Goal: Transaction & Acquisition: Book appointment/travel/reservation

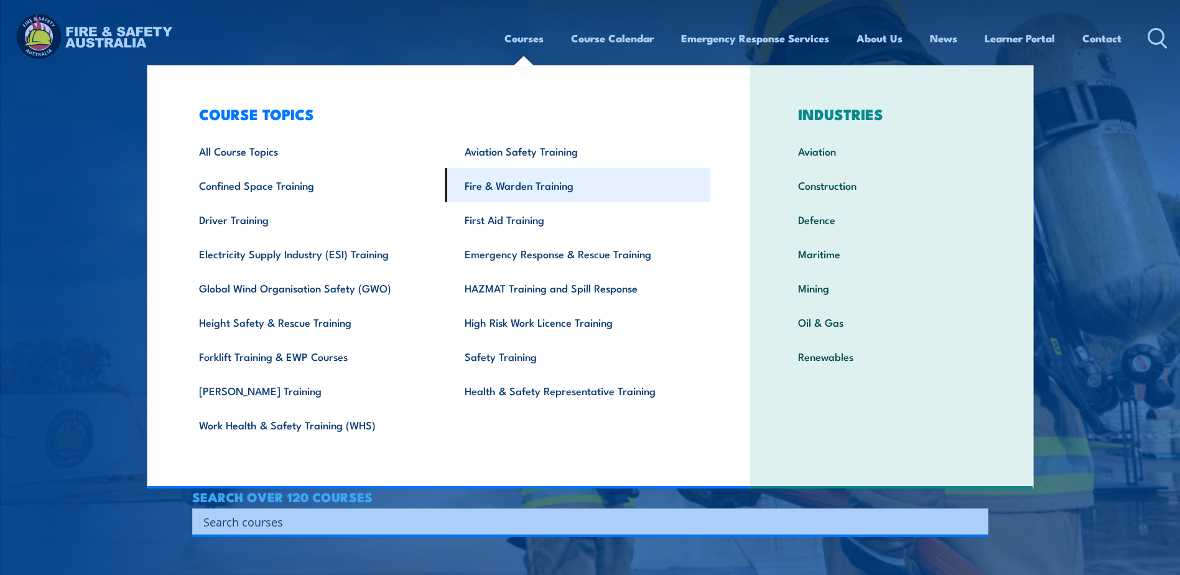
click at [540, 178] on link "Fire & Warden Training" at bounding box center [578, 185] width 266 height 34
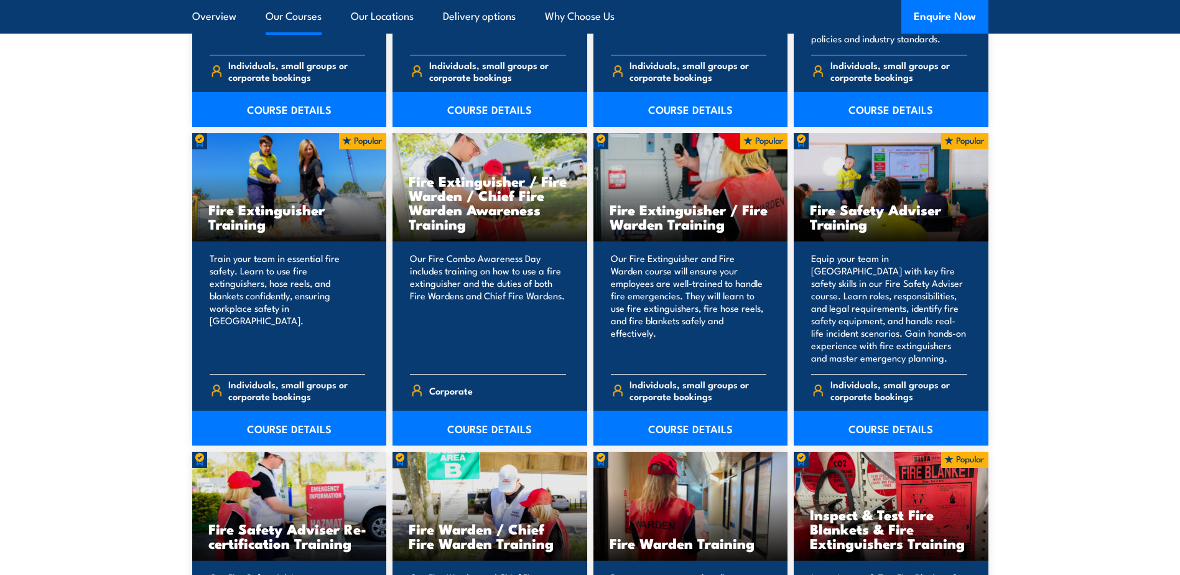
scroll to position [1493, 0]
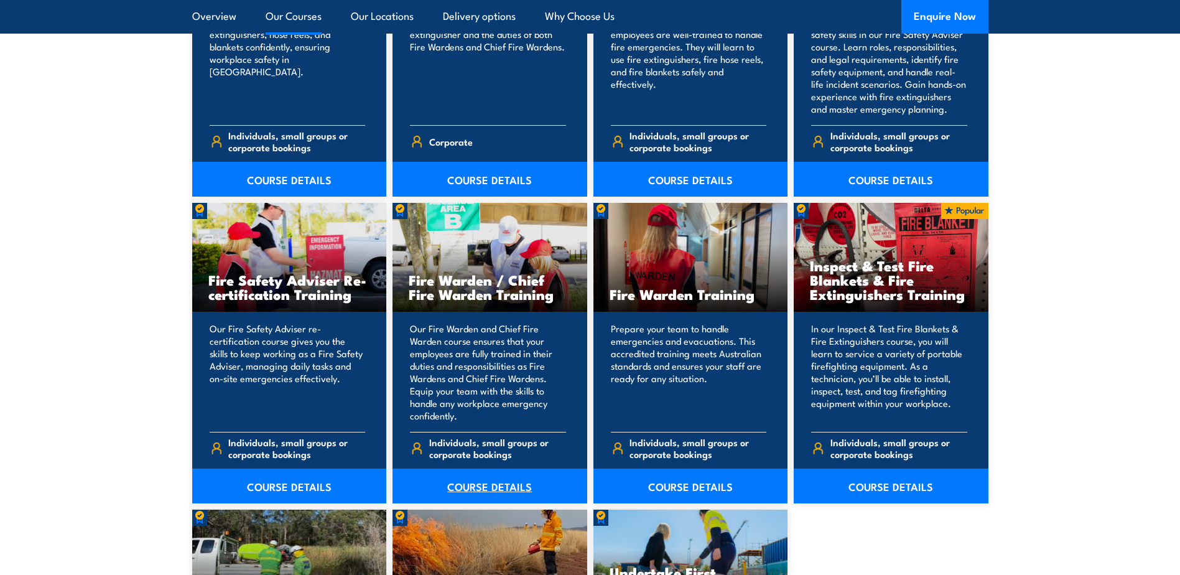
click at [485, 488] on link "COURSE DETAILS" at bounding box center [490, 485] width 195 height 35
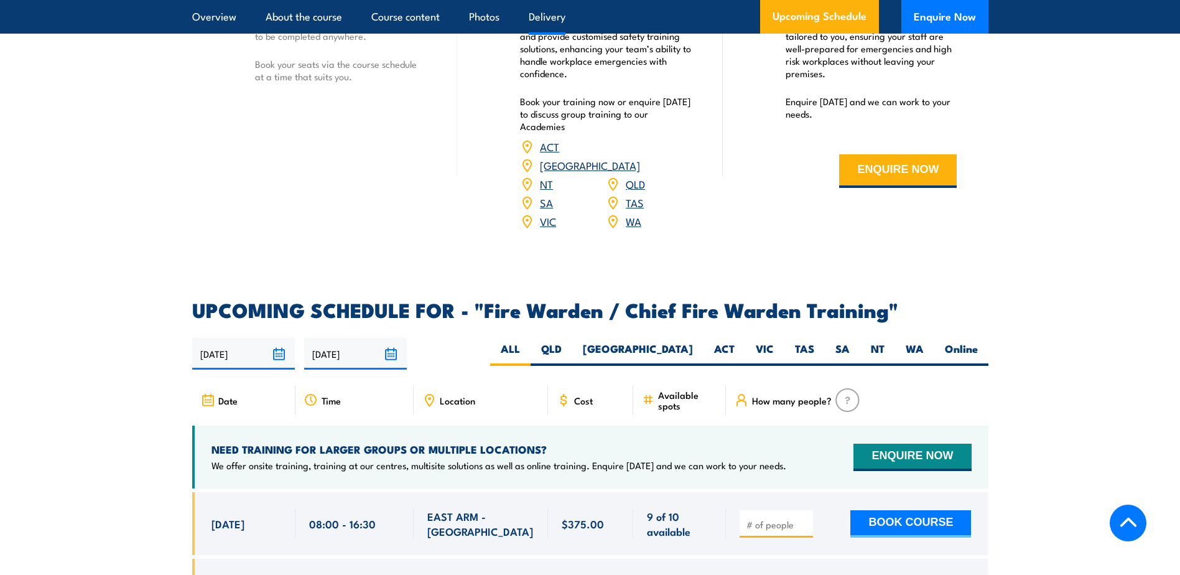
scroll to position [1929, 0]
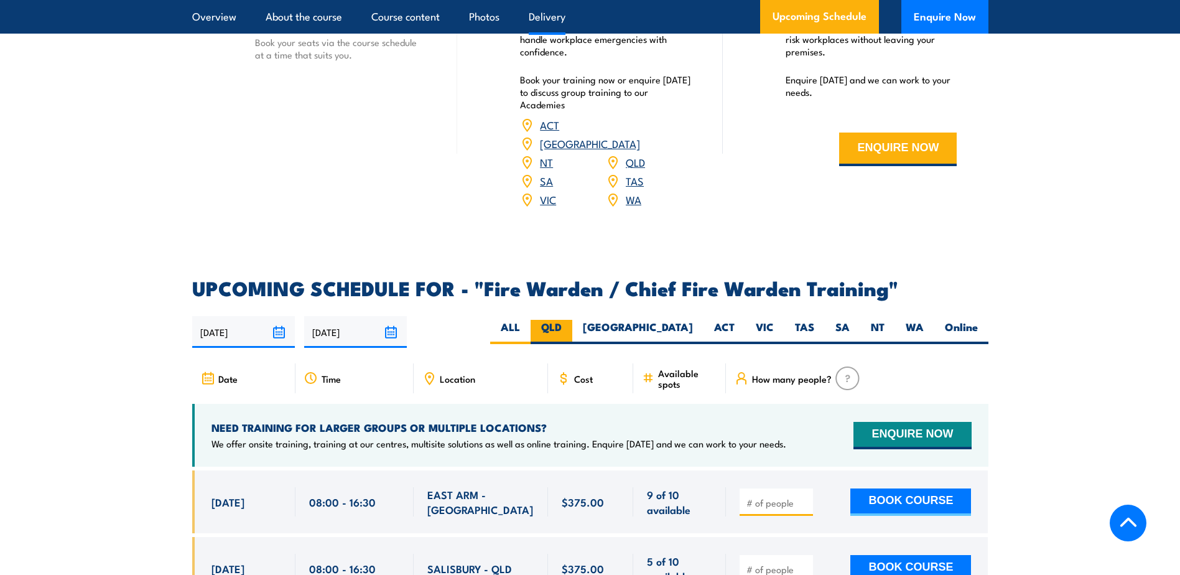
click at [572, 320] on label "QLD" at bounding box center [552, 332] width 42 height 24
click at [570, 320] on input "QLD" at bounding box center [566, 324] width 8 height 8
radio input "true"
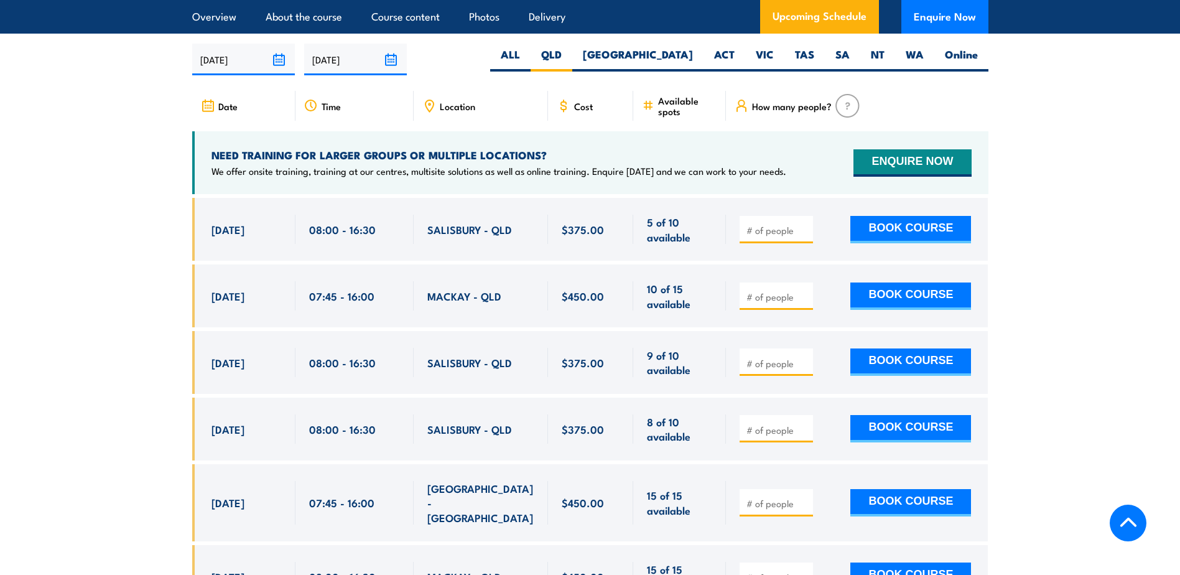
scroll to position [2204, 0]
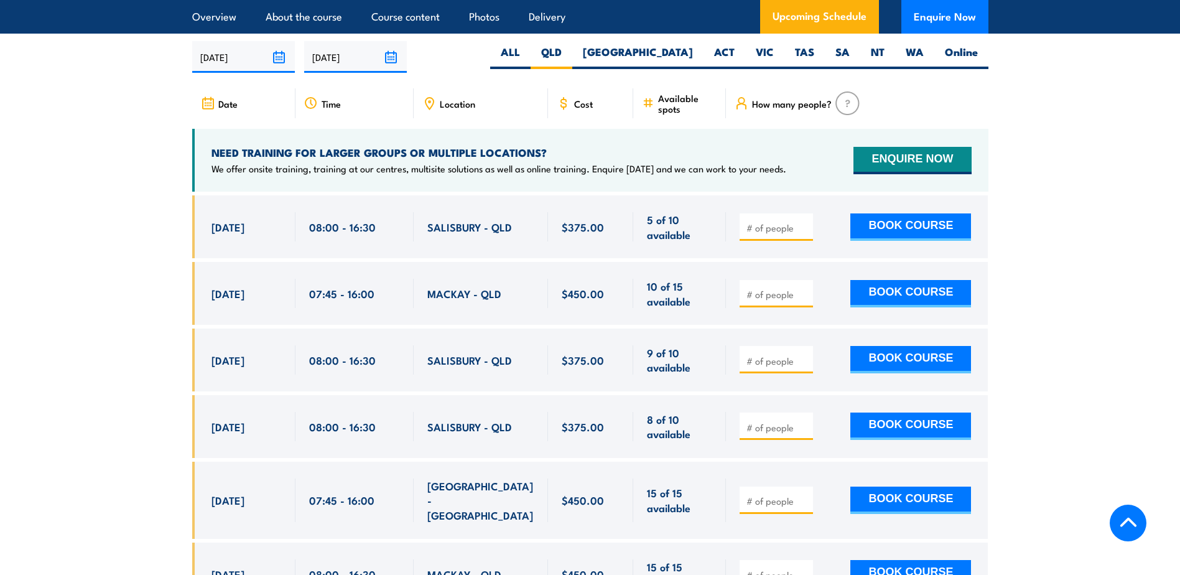
click at [807, 355] on input "1" at bounding box center [778, 361] width 62 height 12
click at [807, 355] on input "2" at bounding box center [778, 361] width 62 height 12
type input "3"
click at [807, 355] on input "3" at bounding box center [778, 361] width 62 height 12
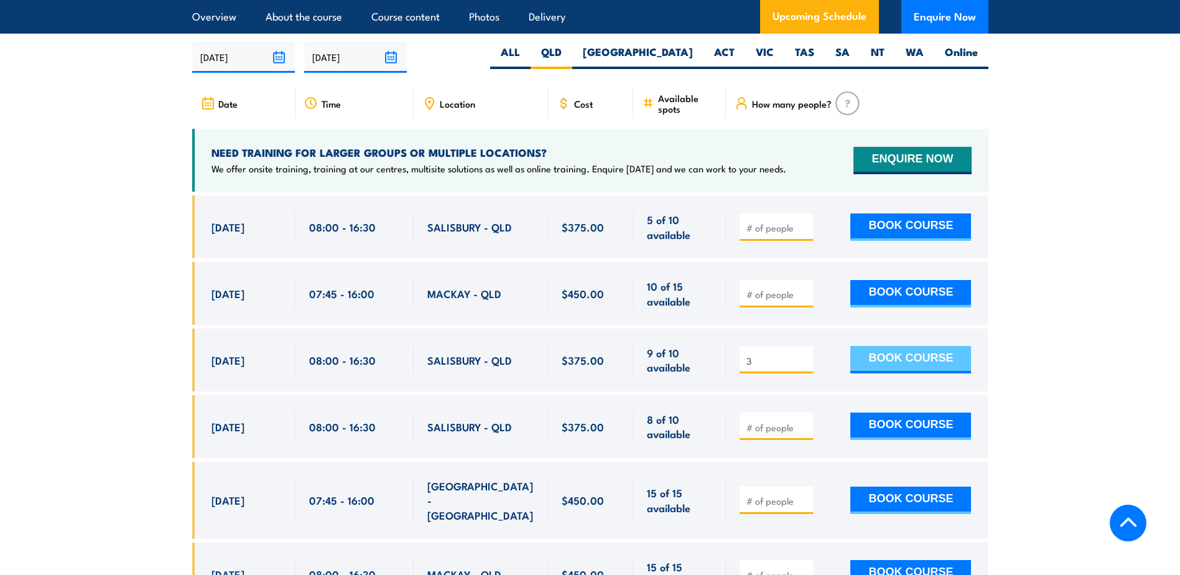
click at [914, 358] on button "BOOK COURSE" at bounding box center [910, 359] width 121 height 27
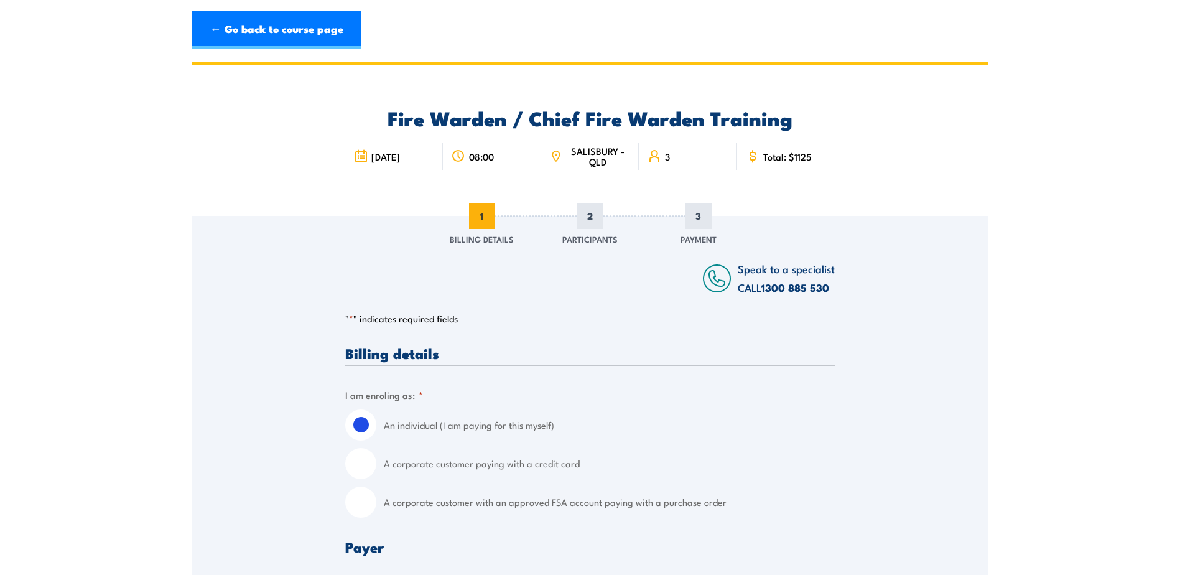
click at [363, 505] on input "A corporate customer with an approved FSA account paying with a purchase order" at bounding box center [360, 501] width 31 height 31
radio input "true"
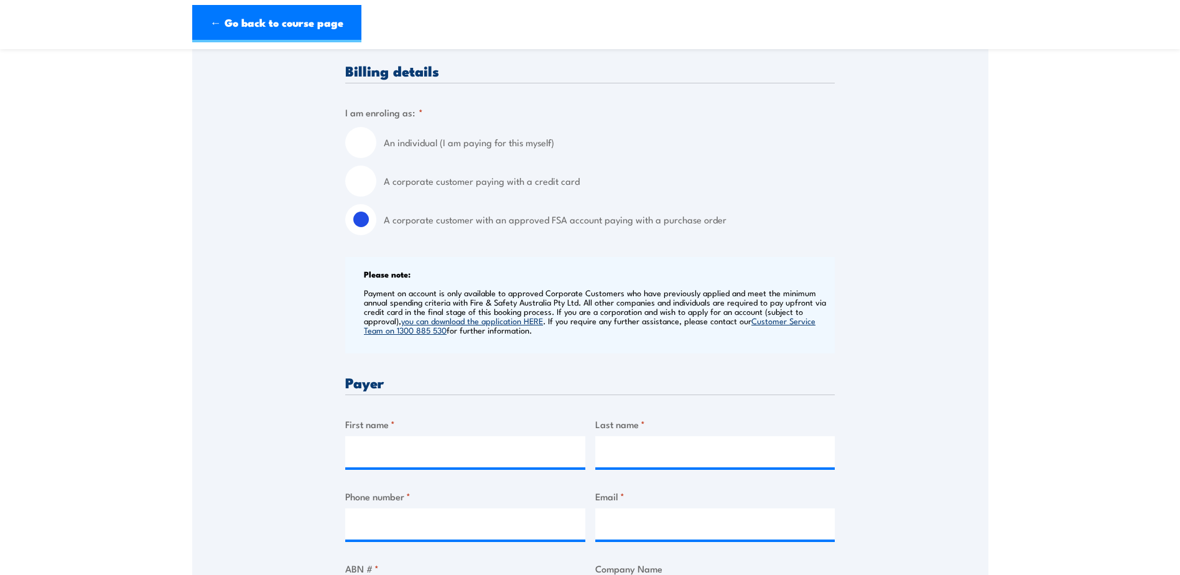
scroll to position [435, 0]
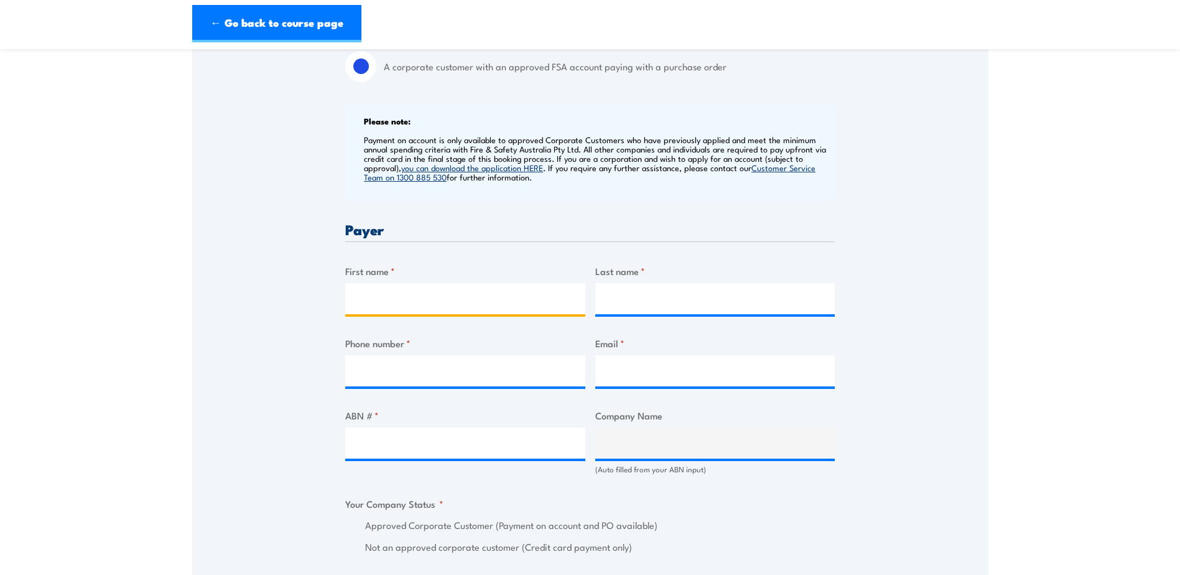
click at [416, 309] on input "First name *" at bounding box center [465, 298] width 240 height 31
type input "Amanda"
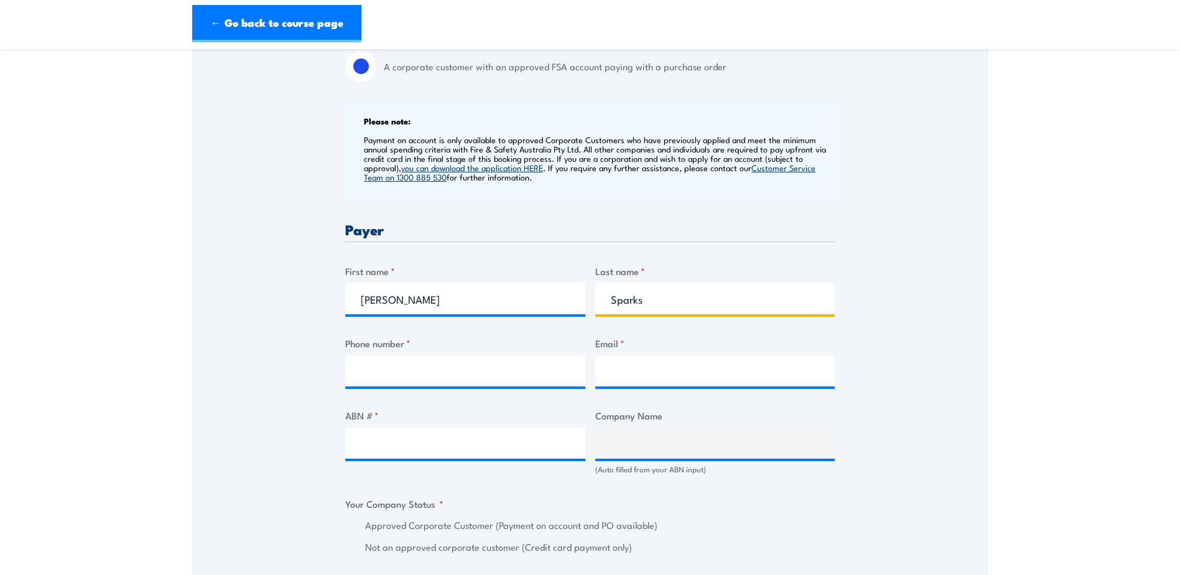
type input "Sparks"
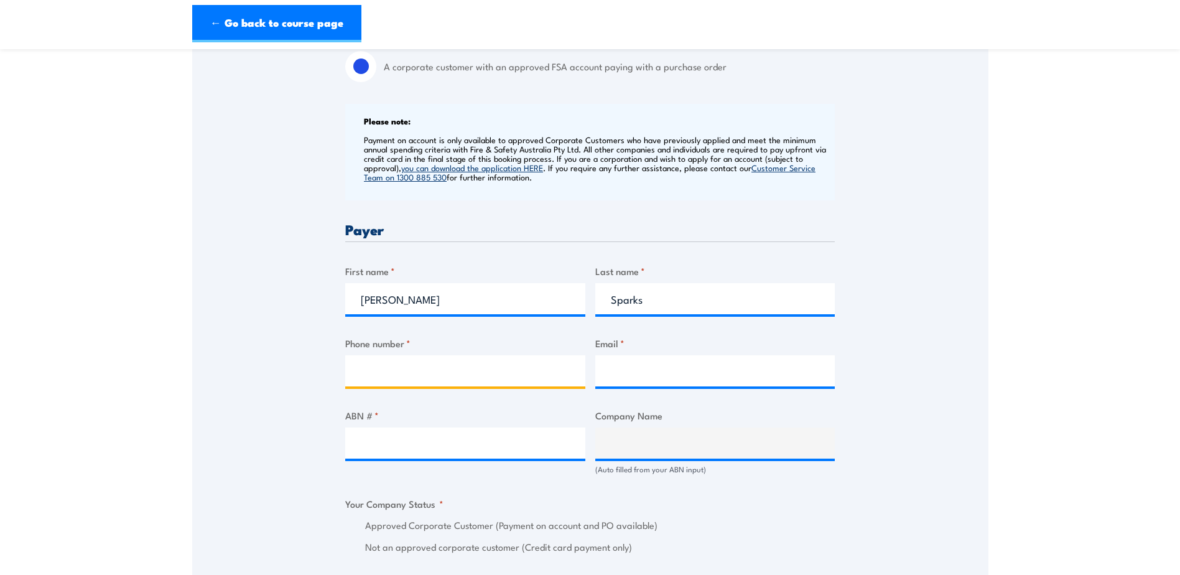
click at [465, 363] on input "Phone number *" at bounding box center [465, 370] width 240 height 31
paste input "0407 483 163"
type input "0407 483 163"
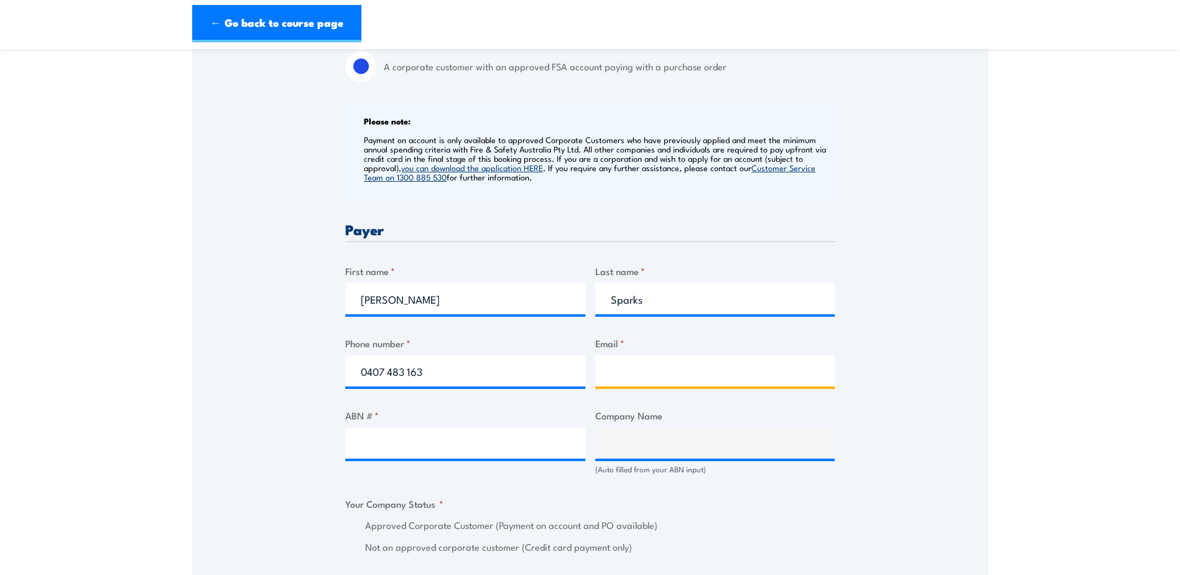
drag, startPoint x: 682, startPoint y: 370, endPoint x: 681, endPoint y: 386, distance: 16.2
click at [682, 370] on input "Email *" at bounding box center [715, 370] width 240 height 31
paste input "ASparks@Vinidex.com.au"
type input "ASparks@Vinidex.com.au"
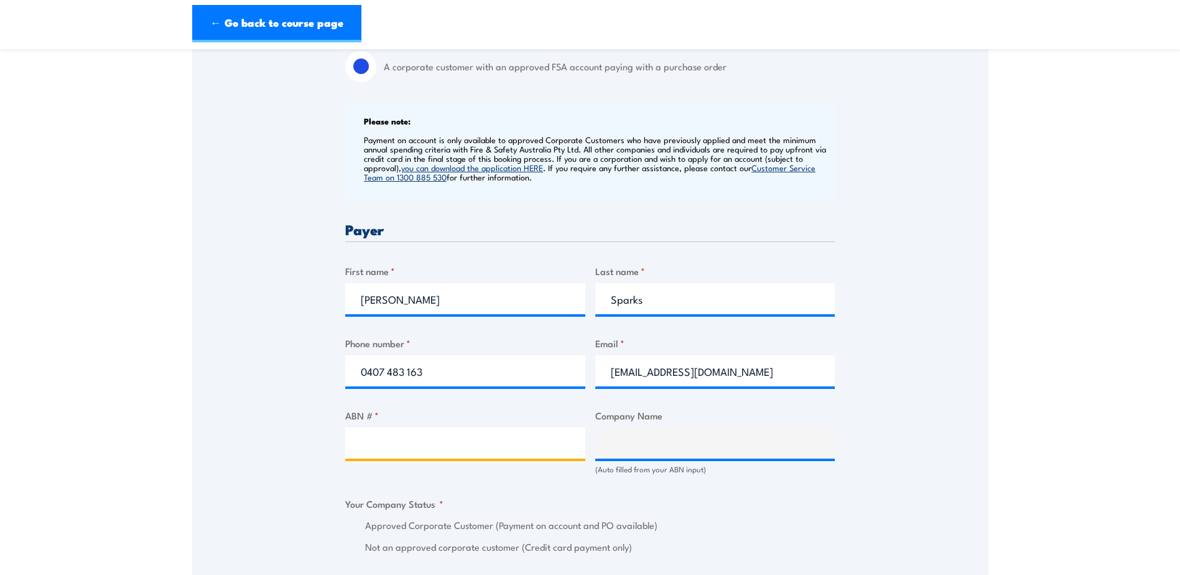
click at [449, 447] on input "ABN # *" at bounding box center [465, 442] width 240 height 31
click at [382, 435] on input "ABN # *" at bounding box center [465, 442] width 240 height 31
paste input "42 000 664 942"
type input "42 000 664 942"
type input "VINIDEX PTY LIMITED"
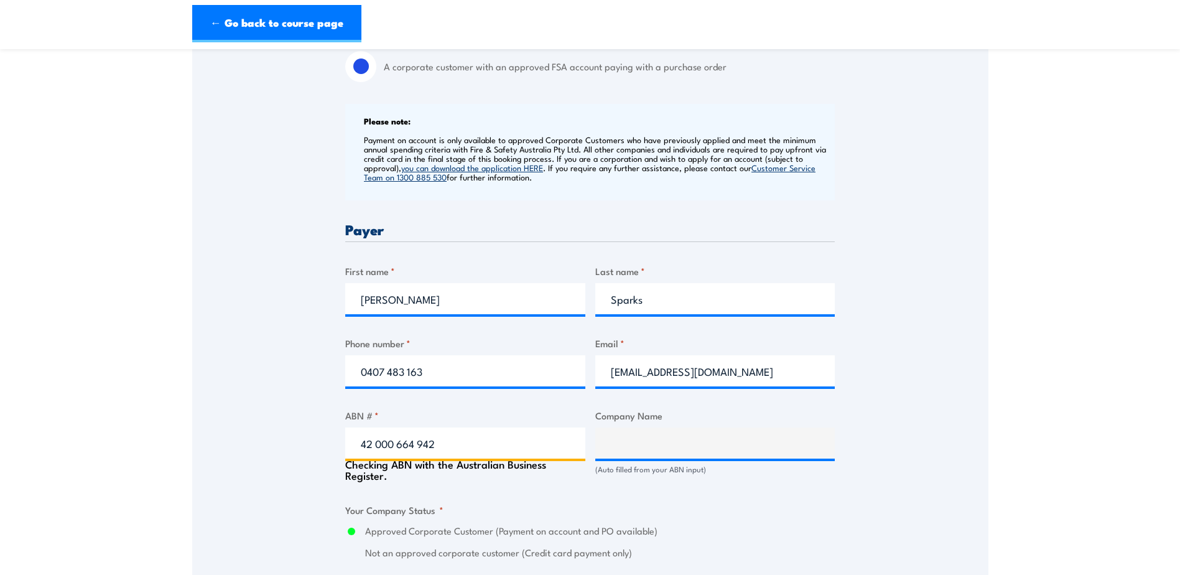
radio input "true"
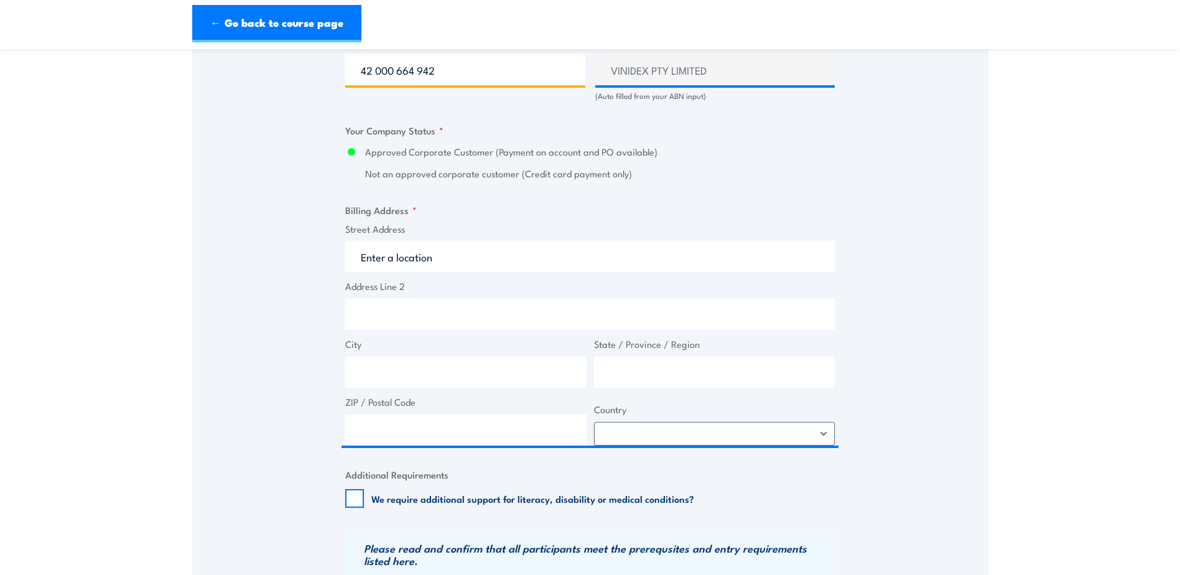
type input "42 000 664 942"
click at [412, 240] on span "Street Address" at bounding box center [590, 247] width 497 height 50
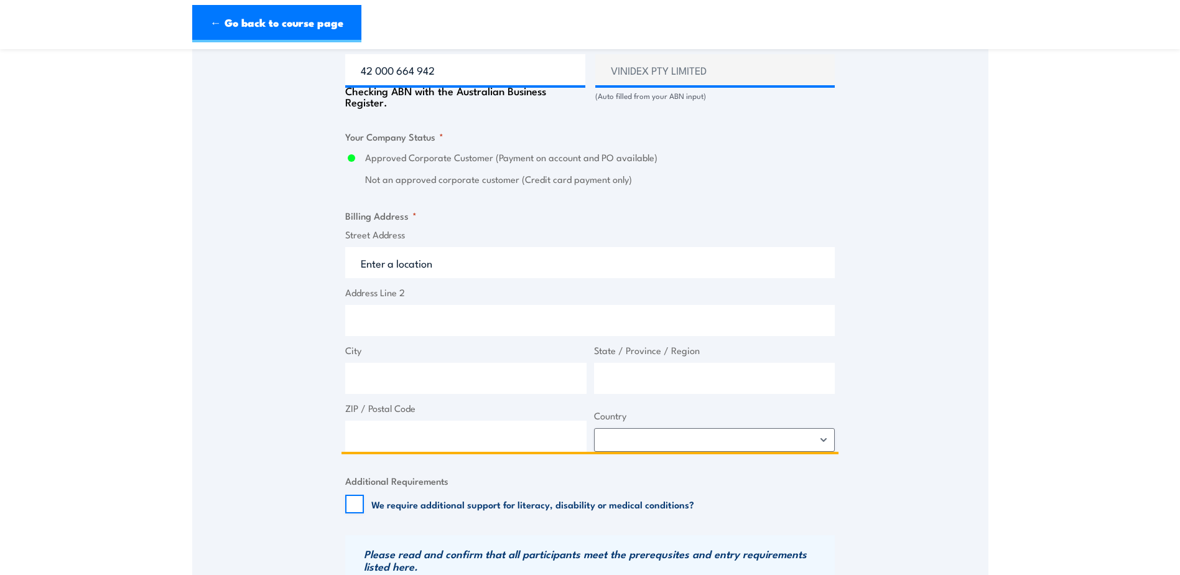
click at [408, 269] on input "Street Address" at bounding box center [590, 262] width 490 height 31
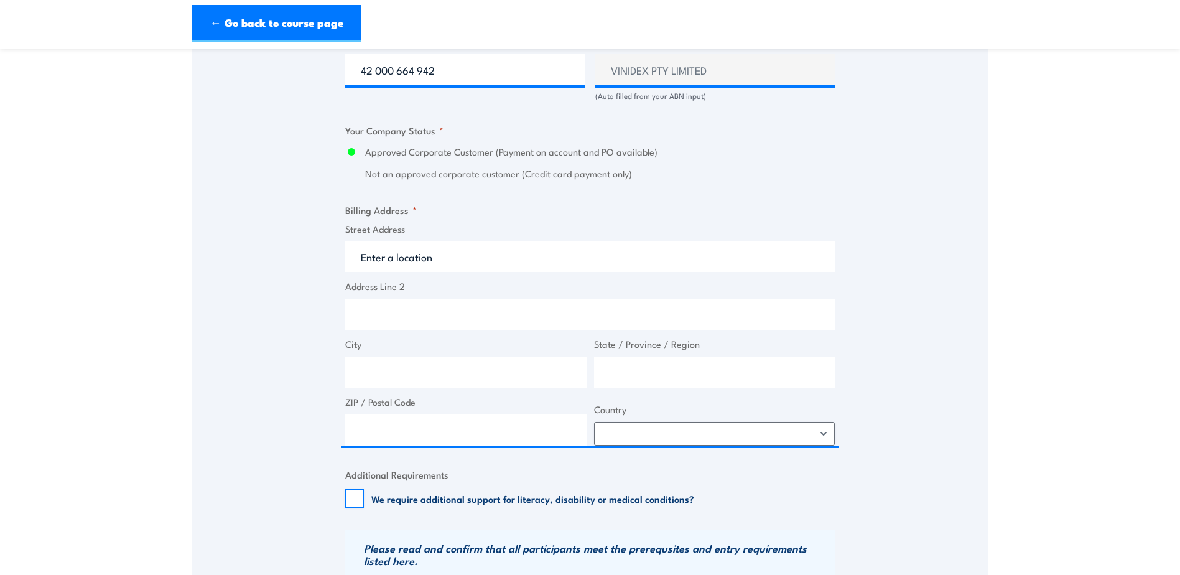
click at [388, 334] on div "Street Address Address Line 2 City State / Province / Region ZIP / Postal Code …" at bounding box center [590, 334] width 497 height 224
click at [396, 306] on input "Address Line 2" at bounding box center [590, 314] width 490 height 31
type input "288 Woodpark Road"
type input "Smithfield"
drag, startPoint x: 664, startPoint y: 388, endPoint x: 564, endPoint y: 383, distance: 100.3
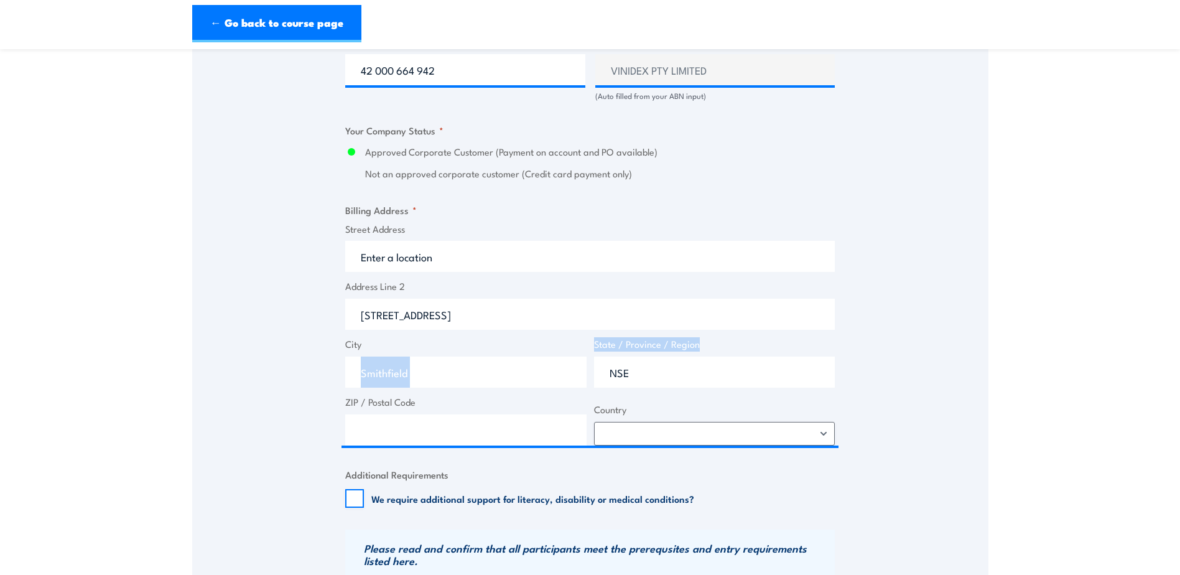
click at [564, 383] on div "Street Address Address Line 2 288 Woodpark Road City Smithfield State / Provinc…" at bounding box center [590, 334] width 497 height 224
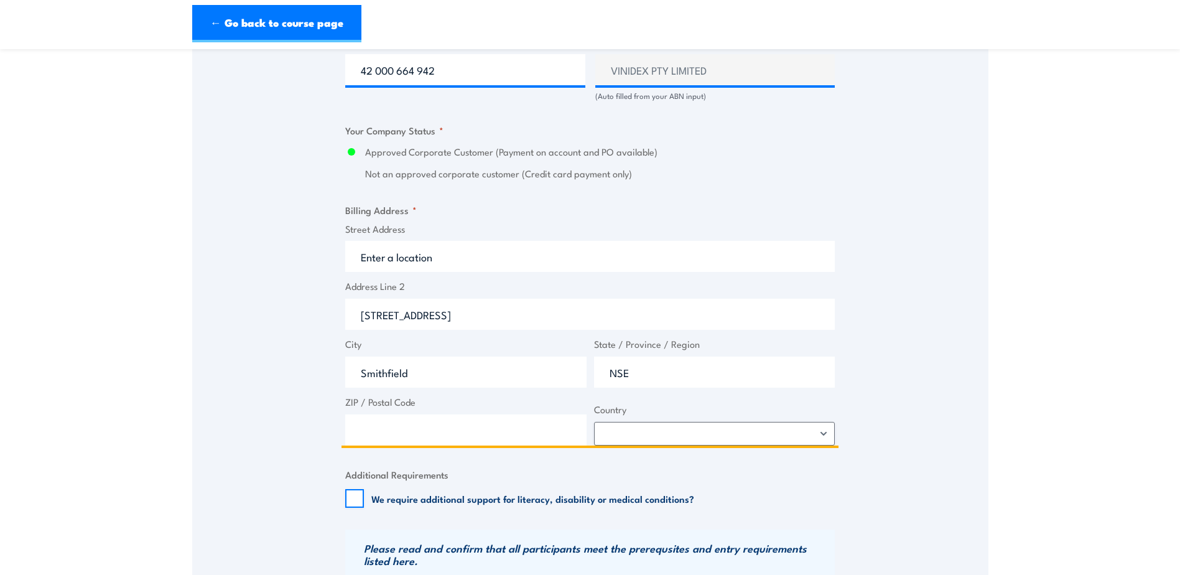
click at [650, 375] on input "NSE" at bounding box center [714, 371] width 241 height 31
drag, startPoint x: 631, startPoint y: 376, endPoint x: 580, endPoint y: 381, distance: 51.3
click at [580, 381] on div "Street Address Address Line 2 288 Woodpark Road City Smithfield State / Provinc…" at bounding box center [590, 334] width 497 height 224
type input "NSW"
type input "2164"
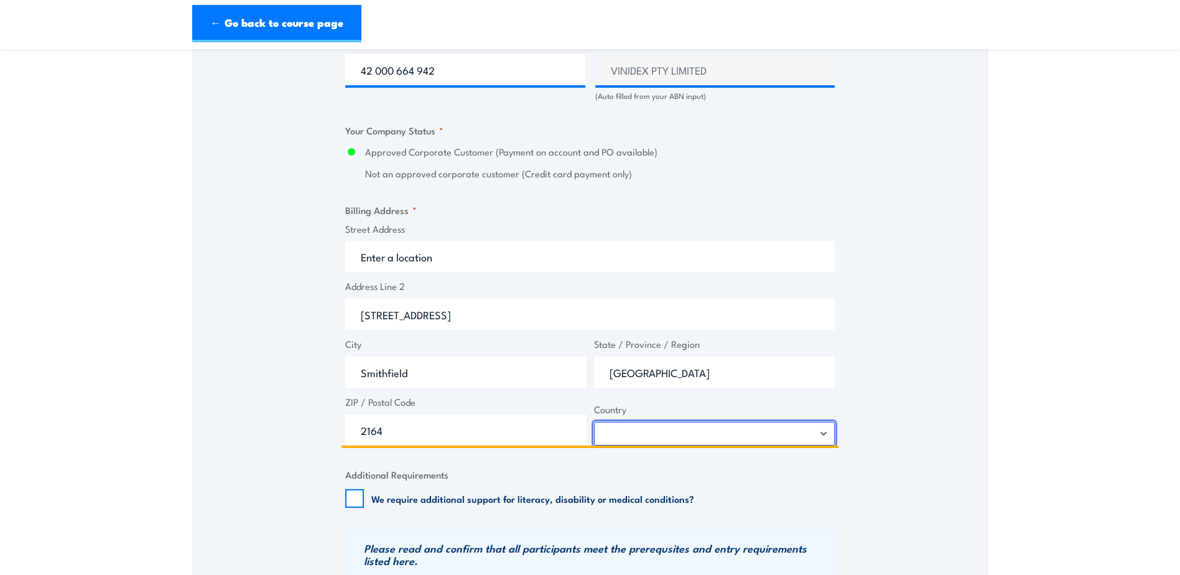
click at [705, 434] on select "Afghanistan Albania Algeria American Samoa Andorra Angola Anguilla Antarctica A…" at bounding box center [714, 434] width 241 height 24
select select "Australia"
click at [594, 422] on select "Afghanistan Albania Algeria American Samoa Andorra Angola Anguilla Antarctica A…" at bounding box center [714, 434] width 241 height 24
click at [691, 472] on fieldset "Additional Requirements We require additional support for literacy, disability …" at bounding box center [590, 487] width 490 height 40
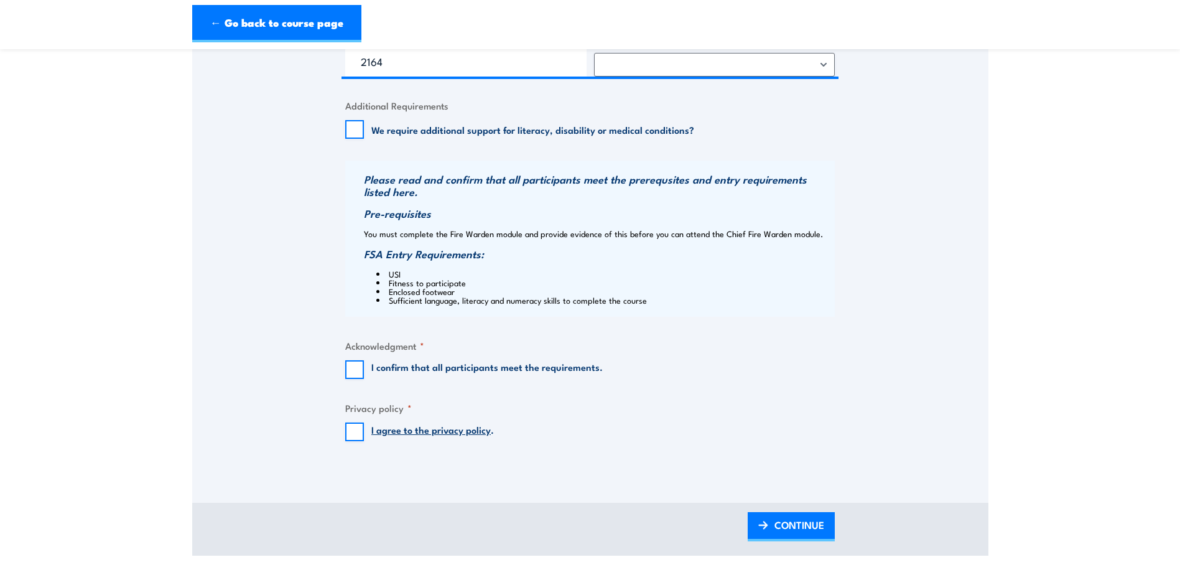
scroll to position [1182, 0]
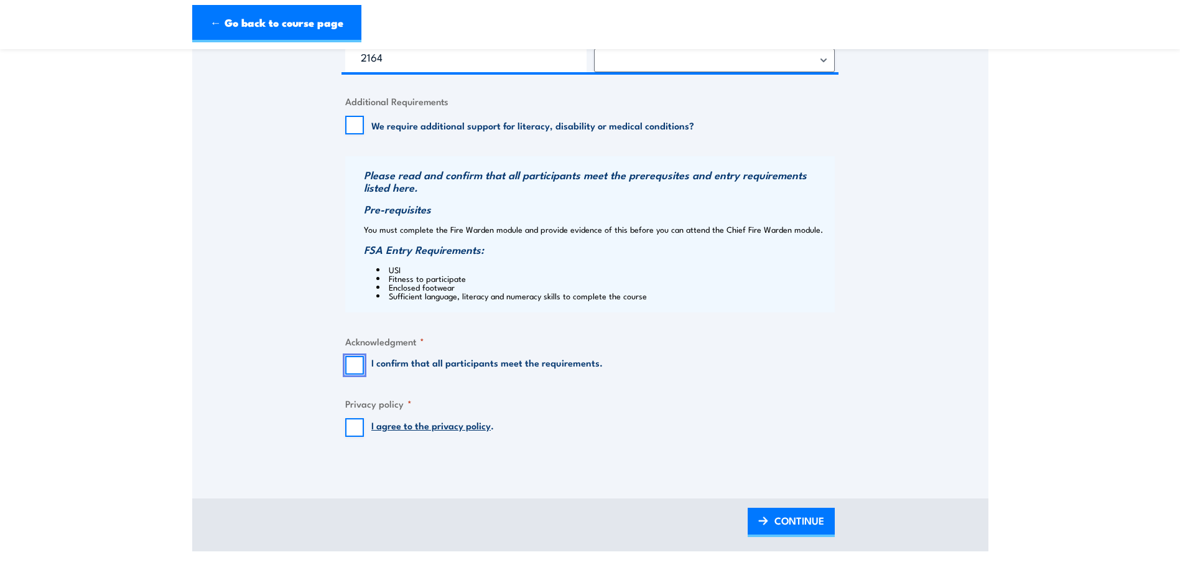
click at [354, 358] on input "I confirm that all participants meet the requirements." at bounding box center [354, 365] width 19 height 19
checkbox input "true"
click at [362, 430] on input "I agree to the privacy policy ." at bounding box center [354, 427] width 19 height 19
checkbox input "true"
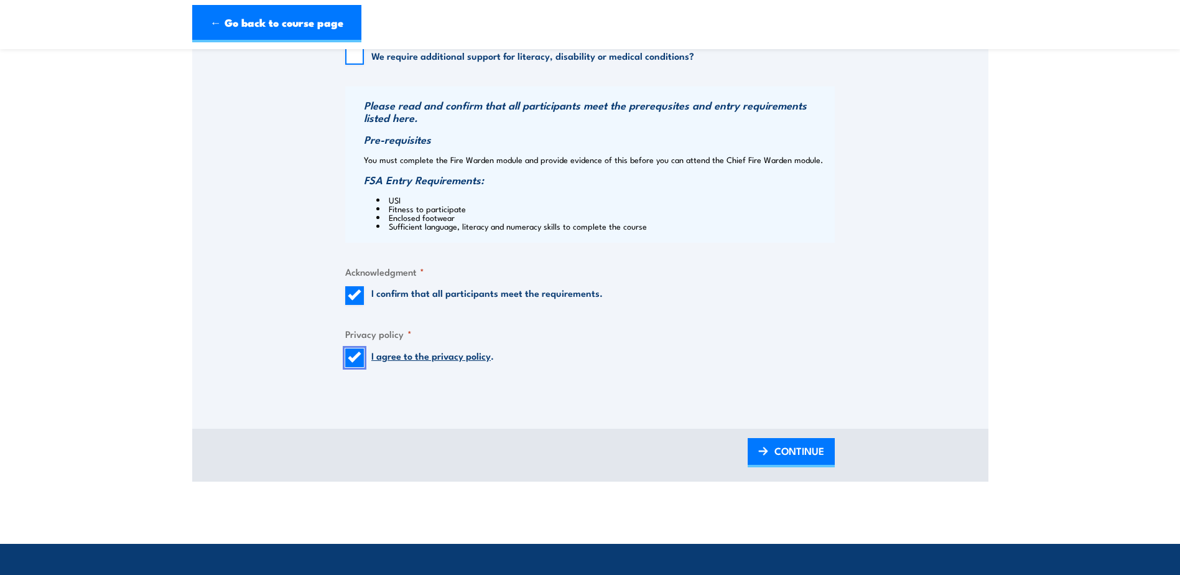
scroll to position [1306, 0]
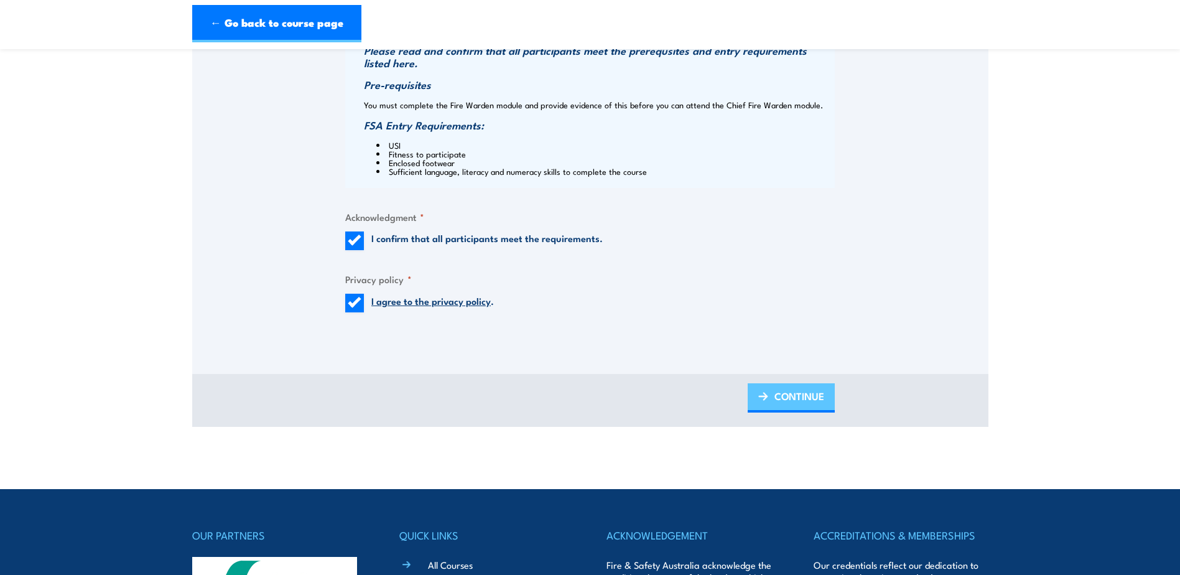
click at [778, 396] on span "CONTINUE" at bounding box center [800, 395] width 50 height 33
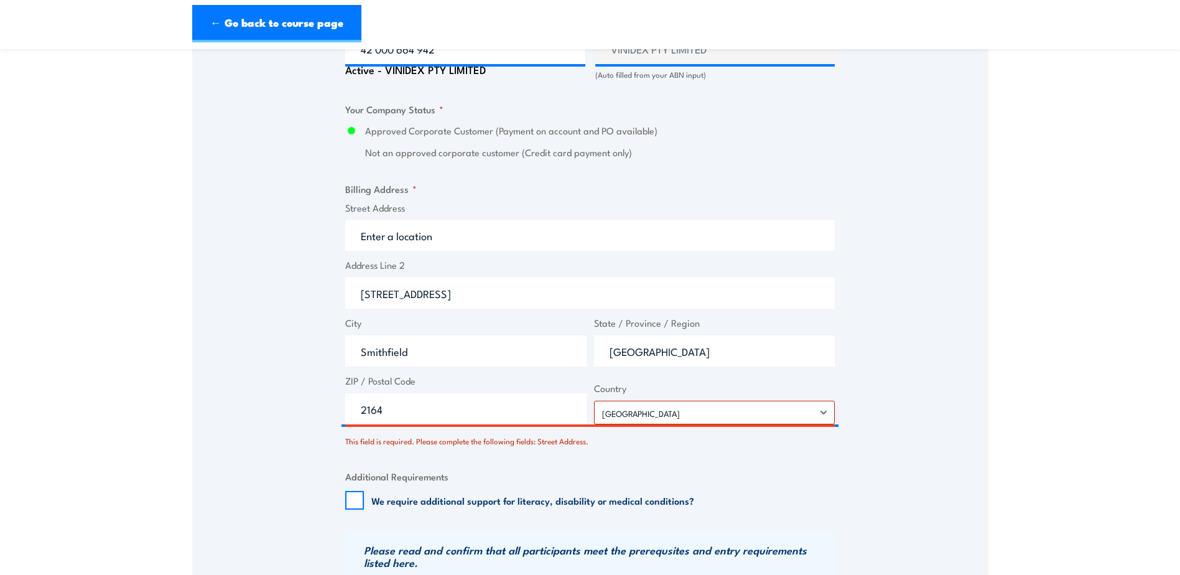
scroll to position [910, 0]
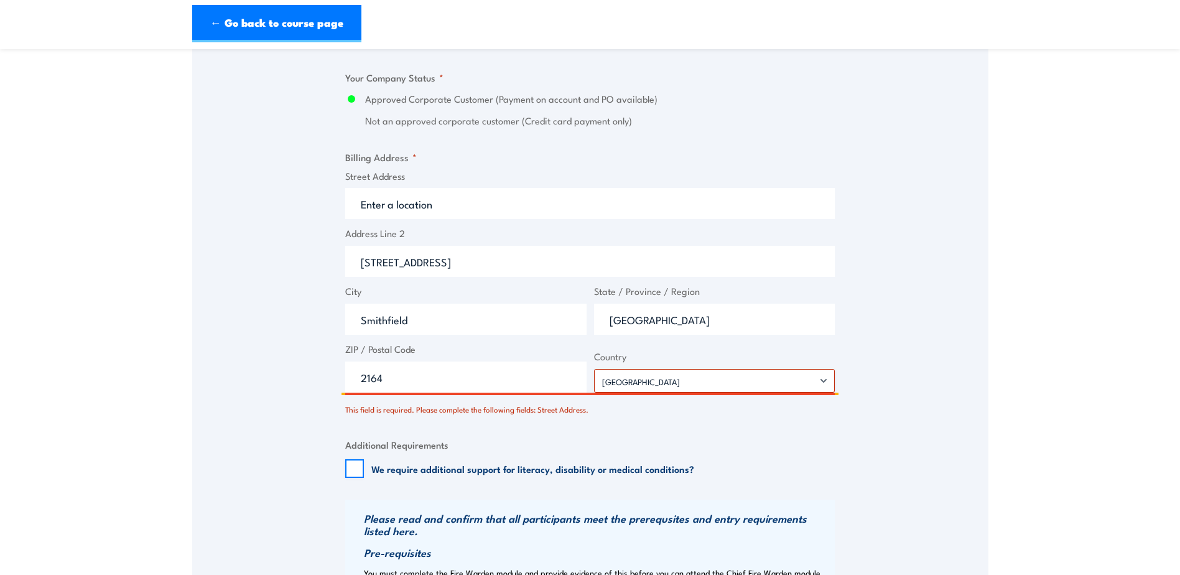
drag, startPoint x: 414, startPoint y: 388, endPoint x: 426, endPoint y: 386, distance: 11.5
click at [414, 388] on input "2164" at bounding box center [465, 376] width 241 height 31
click at [464, 202] on input "Street Address" at bounding box center [590, 203] width 490 height 31
drag, startPoint x: 470, startPoint y: 261, endPoint x: 170, endPoint y: 224, distance: 302.8
click at [170, 224] on section "Fire Warden / Chief Fire Warden Training 08:00 3 "" at bounding box center [590, 23] width 1180 height 1742
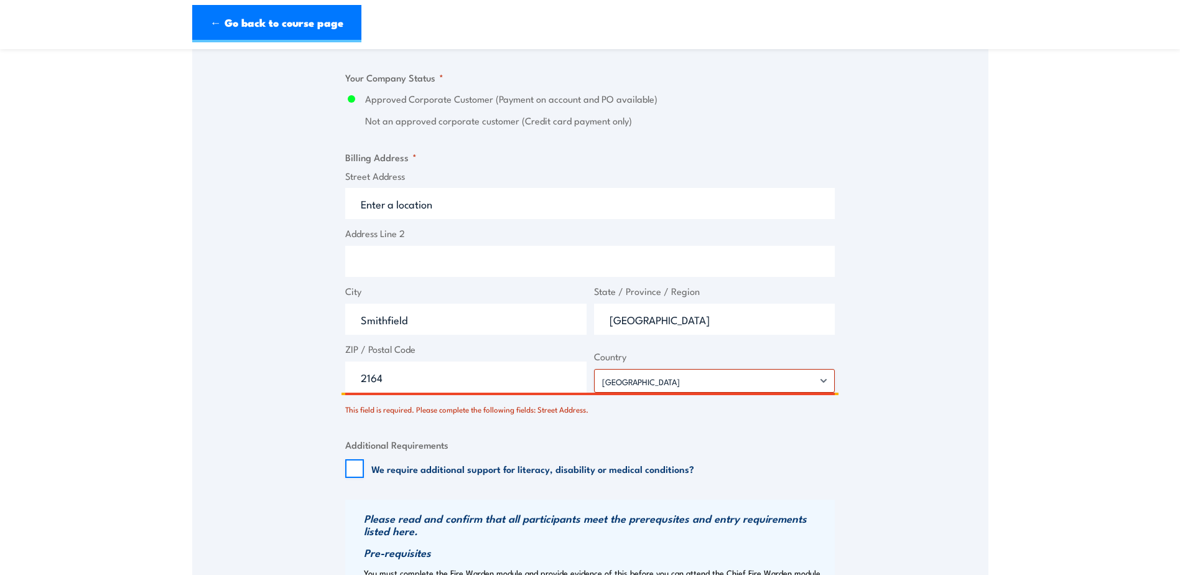
click at [364, 193] on input "Street Address" at bounding box center [590, 203] width 490 height 31
paste input "288 Woodpark Road"
type input "288 Woodpark Road"
click at [267, 217] on div "Speak to a specialist CALL 1300 885 530 CALL 1300 885 530 There was a problem w…" at bounding box center [590, 56] width 796 height 1501
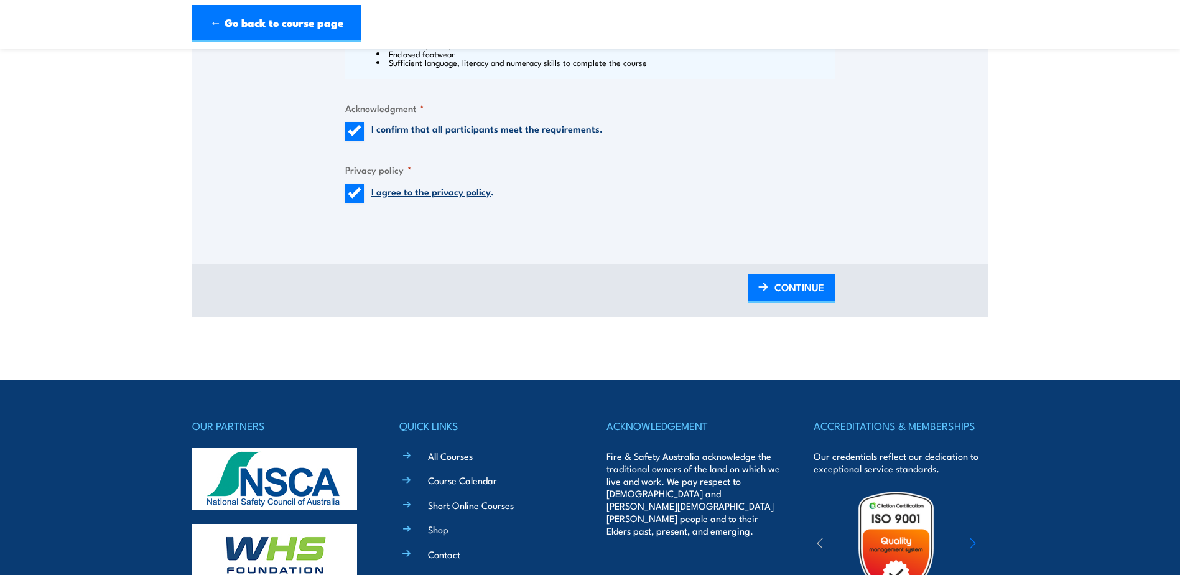
scroll to position [1532, 0]
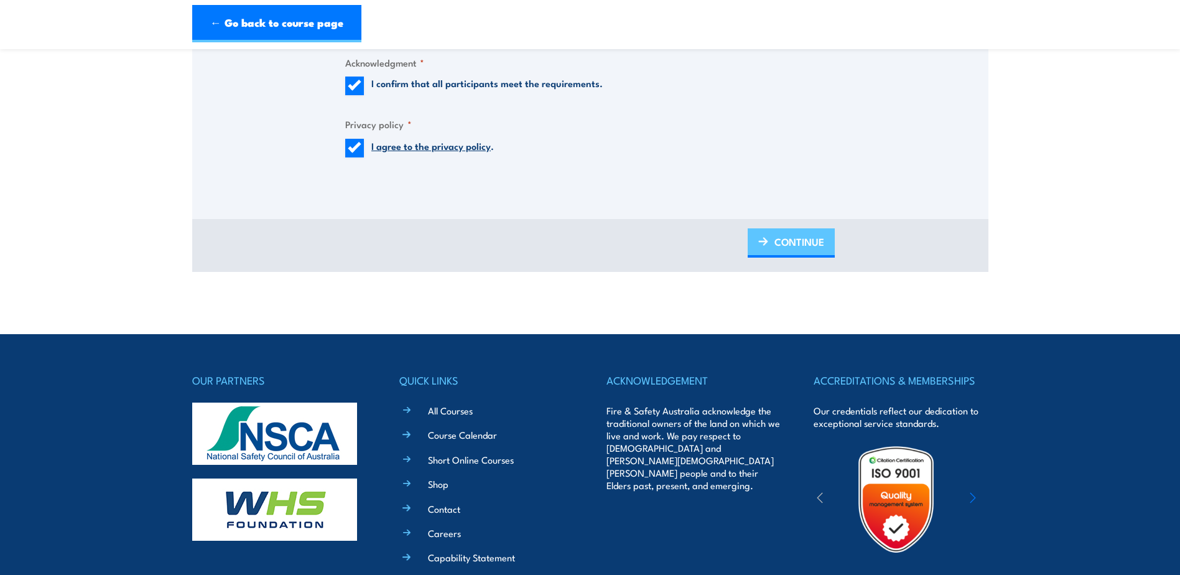
click at [818, 246] on span "CONTINUE" at bounding box center [800, 241] width 50 height 33
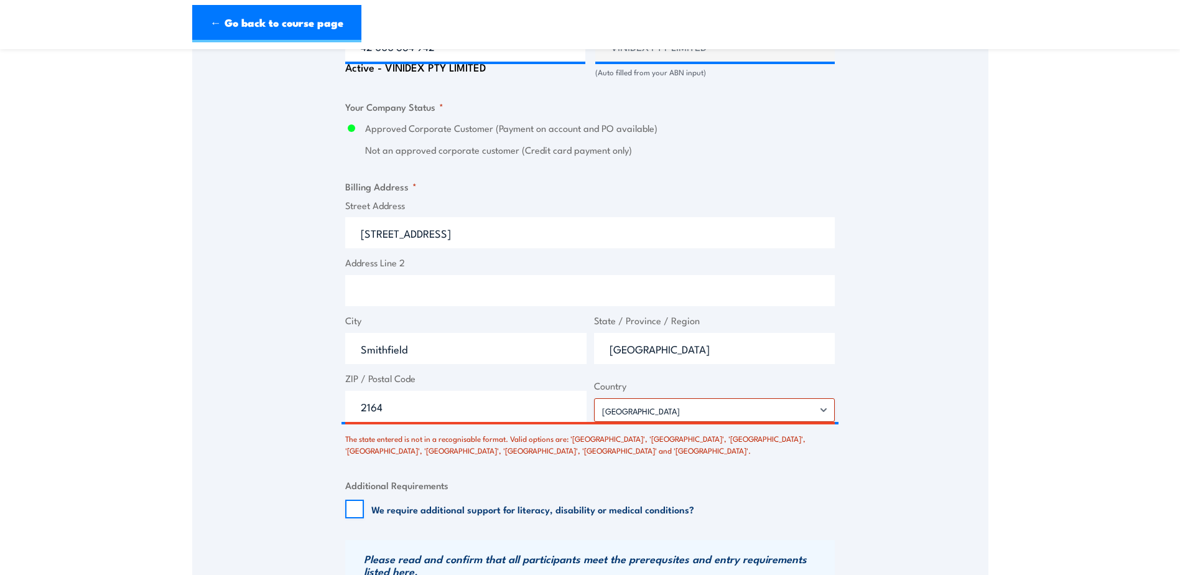
scroll to position [1035, 0]
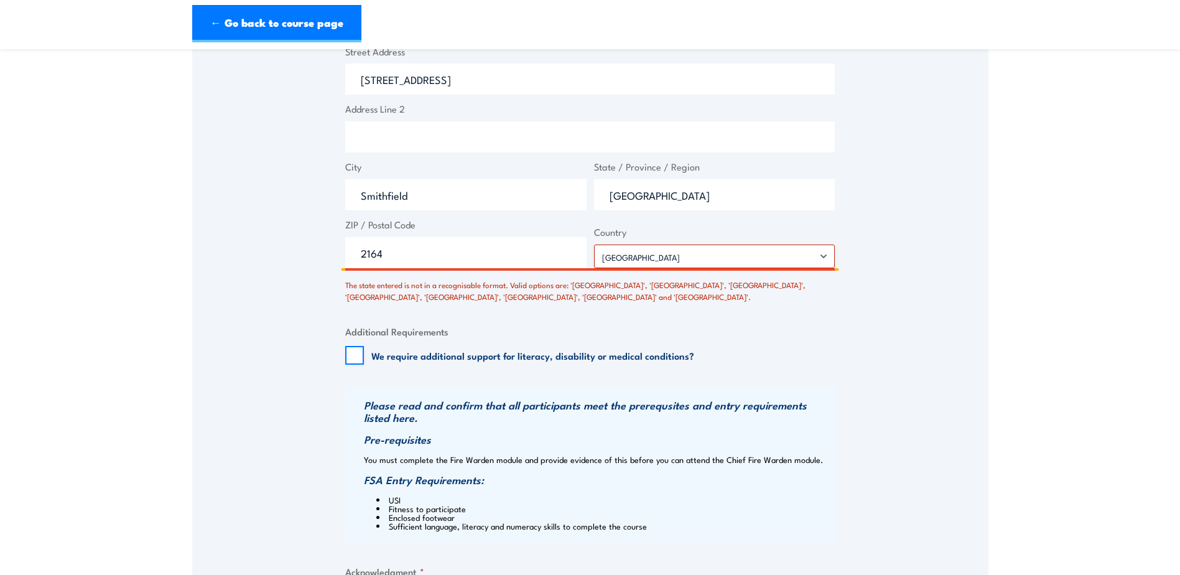
click at [365, 254] on input "2164" at bounding box center [465, 252] width 241 height 31
click at [657, 257] on select "Afghanistan Albania Algeria American Samoa Andorra Angola Anguilla Antarctica A…" at bounding box center [714, 256] width 241 height 24
click at [594, 244] on select "Afghanistan Albania Algeria American Samoa Andorra Angola Anguilla Antarctica A…" at bounding box center [714, 256] width 241 height 24
drag, startPoint x: 674, startPoint y: 287, endPoint x: 728, endPoint y: 287, distance: 54.1
click at [728, 287] on div "The state entered is not in a recognisable format. Valid options are: 'Australi…" at bounding box center [590, 287] width 490 height 29
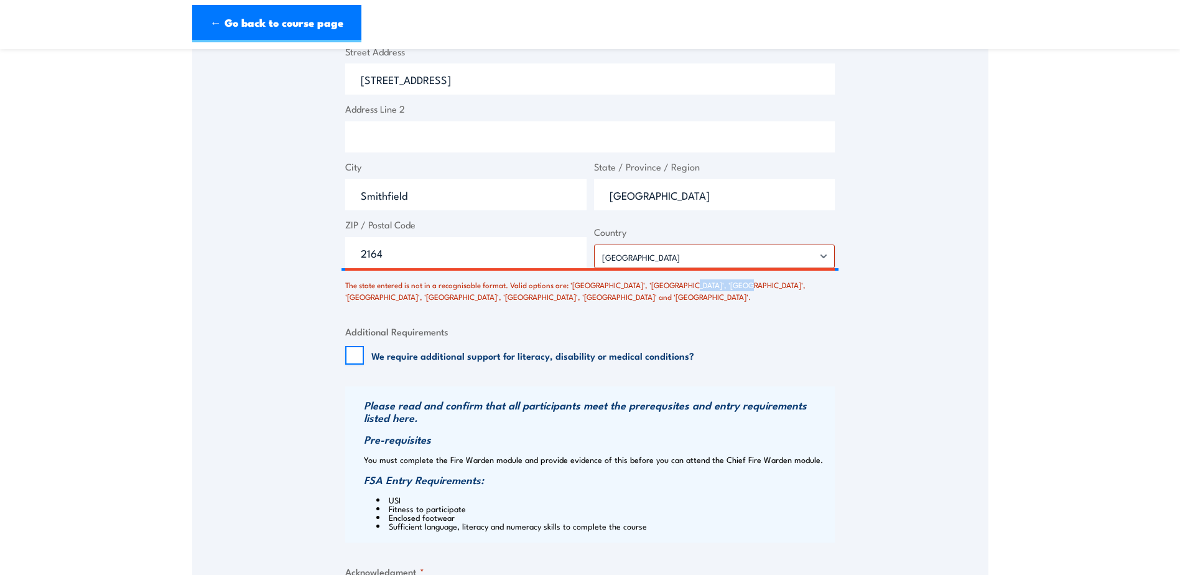
copy div "New South Wales"
click at [659, 215] on div "Street Address 288 Woodpark Road Address Line 2 City Smithfield State / Provinc…" at bounding box center [590, 157] width 497 height 224
drag, startPoint x: 664, startPoint y: 201, endPoint x: 462, endPoint y: 180, distance: 203.8
click at [462, 180] on div "Street Address 288 Woodpark Road Address Line 2 City Smithfield State / Provinc…" at bounding box center [590, 157] width 497 height 224
paste input "ew South Wales"
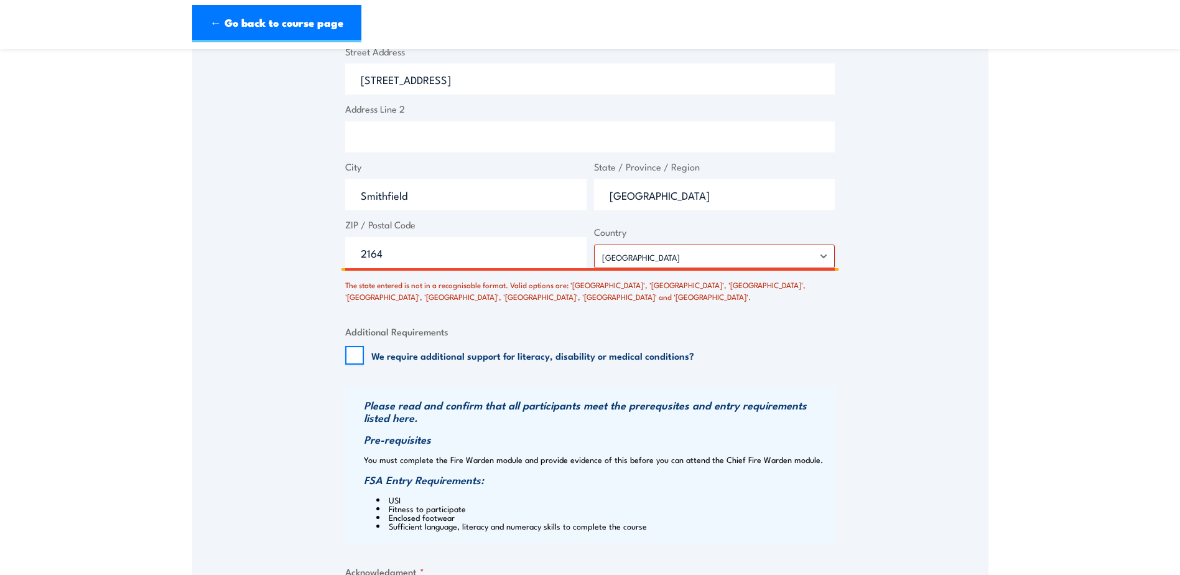
type input "New South Wales"
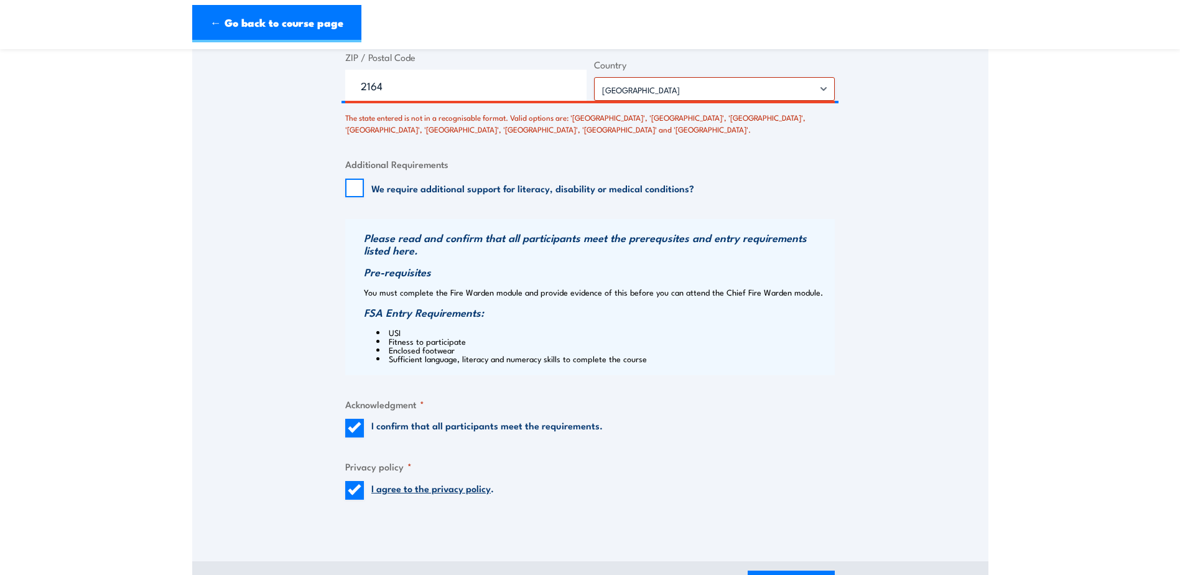
scroll to position [1470, 0]
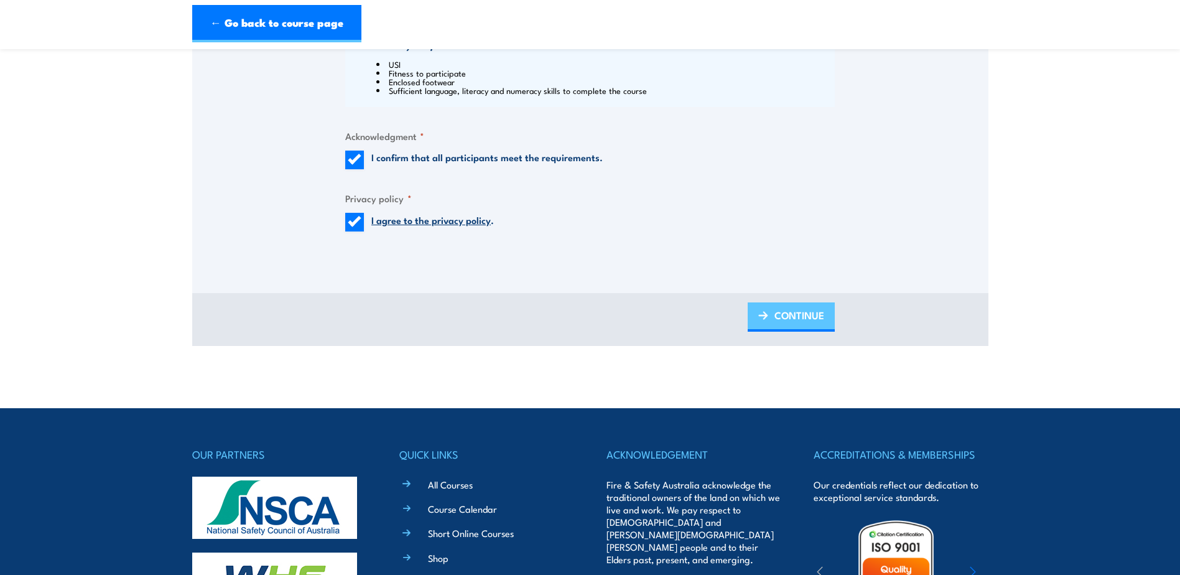
click at [769, 316] on link "CONTINUE" at bounding box center [791, 316] width 87 height 29
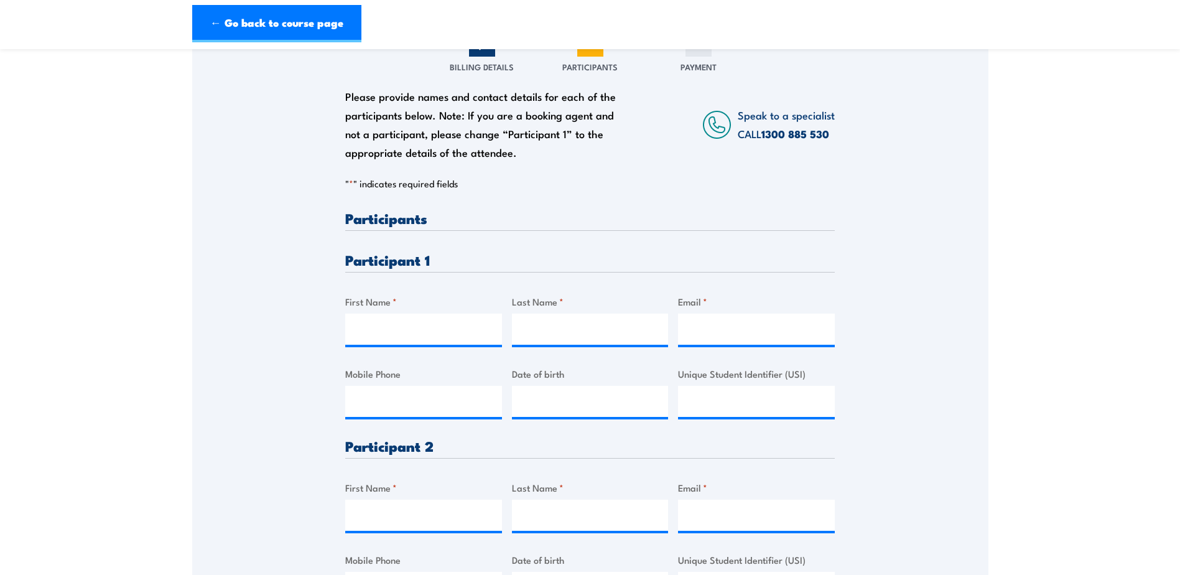
scroll to position [187, 0]
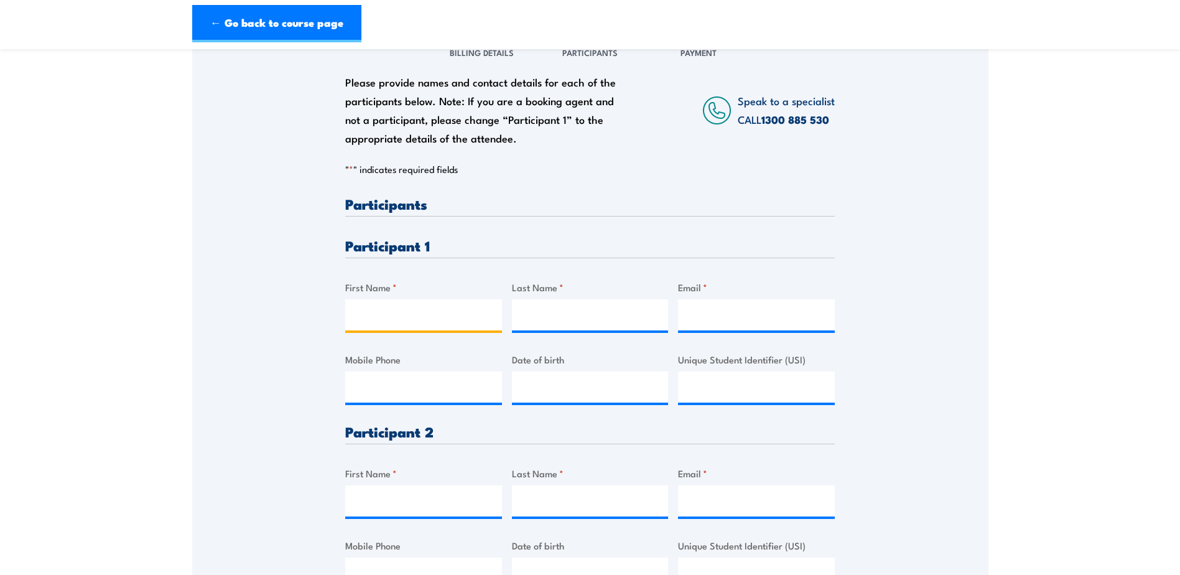
click at [358, 305] on input "First Name *" at bounding box center [423, 314] width 157 height 31
paste input "Henry Tuagalu"
click at [410, 314] on input "Henry Tuagalu" at bounding box center [423, 314] width 157 height 31
type input "Henry"
click at [562, 314] on input "Last Name *" at bounding box center [590, 314] width 157 height 31
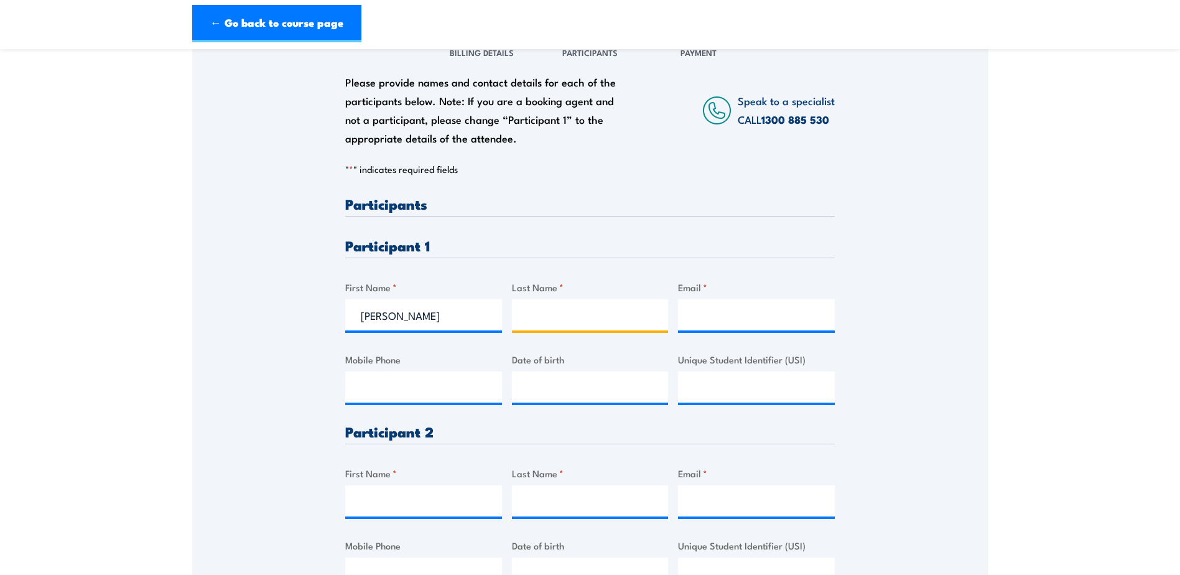
paste input "Tuagalu"
type input "Tuagalu"
click at [707, 317] on input "Email *" at bounding box center [756, 314] width 157 height 31
paste input "htuagalu@vinidex.com.au"
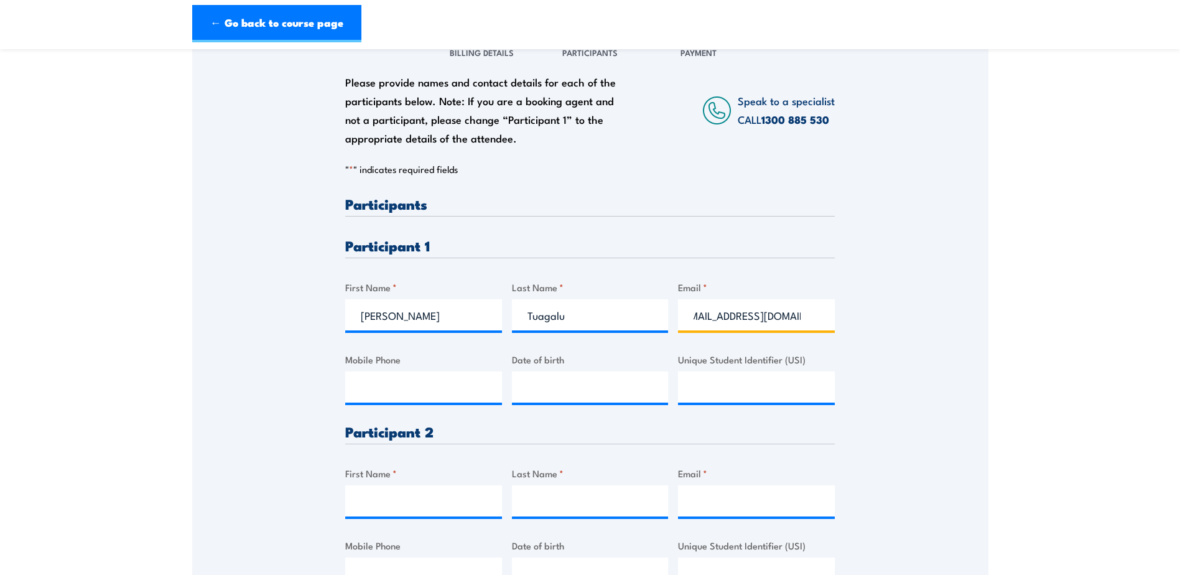
type input "htuagalu@vinidex.com.au"
click at [467, 372] on input "Mobile Phone" at bounding box center [423, 386] width 157 height 31
paste input "0481 258 103"
type input "0481 258 103"
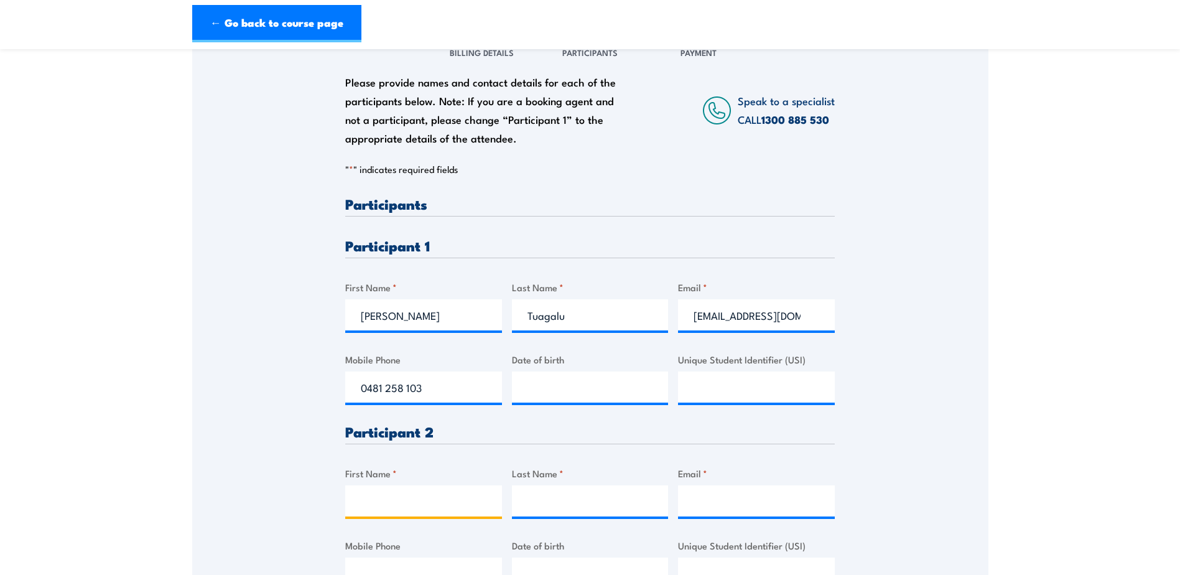
click at [418, 511] on input "First Name *" at bounding box center [423, 500] width 157 height 31
paste input "Frank"
type input "Frank"
click at [567, 493] on input "Last Name *" at bounding box center [590, 500] width 157 height 31
paste input "Tanuvasa"
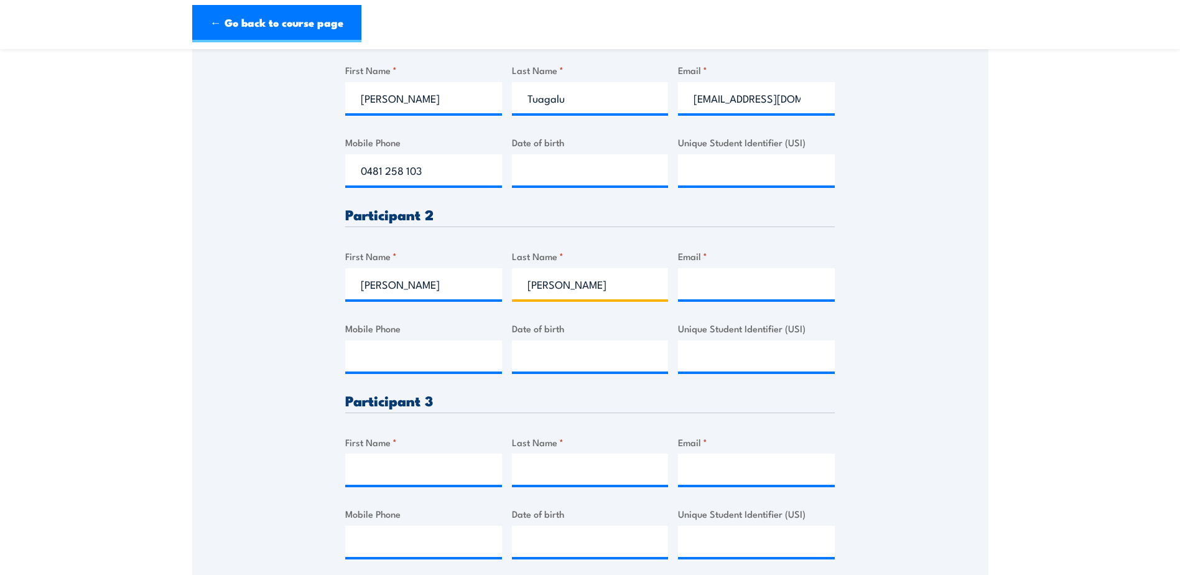
scroll to position [435, 0]
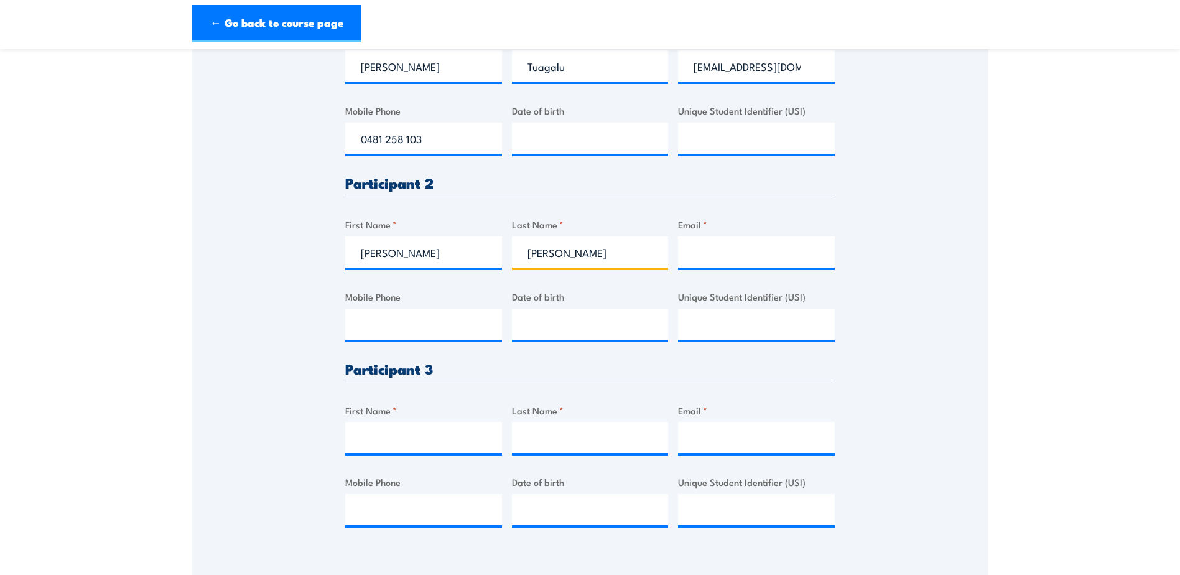
type input "Tanuvasa"
click at [730, 226] on label "Email *" at bounding box center [756, 224] width 157 height 14
click at [730, 236] on input "Email *" at bounding box center [756, 251] width 157 height 31
click at [729, 249] on input "Email *" at bounding box center [756, 251] width 157 height 31
paste input "ftanuvasa@vinidex.com.au"
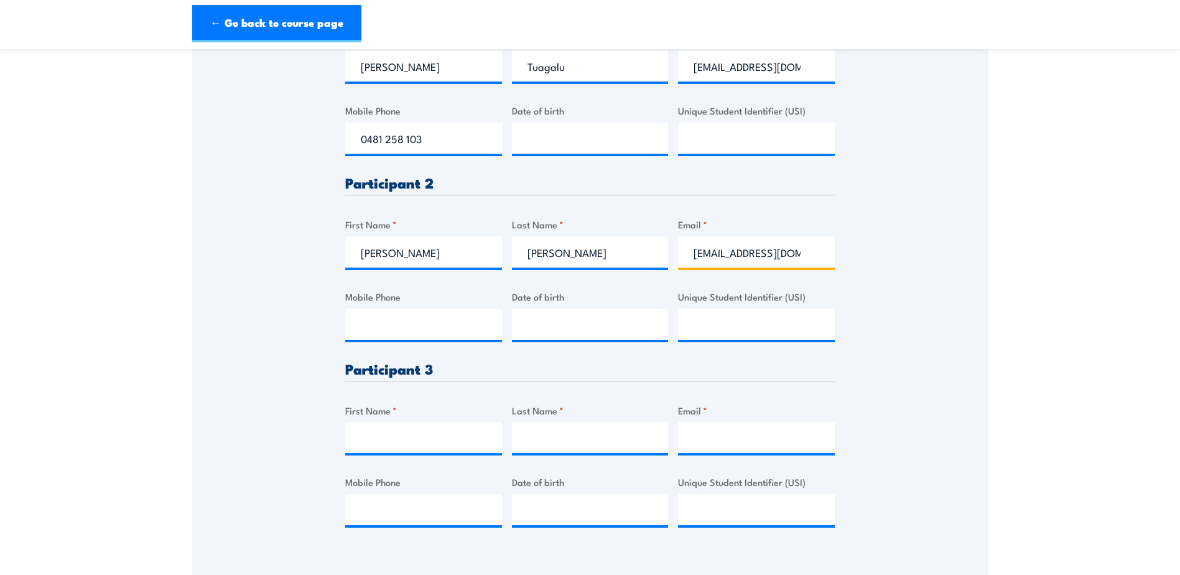
scroll to position [0, 19]
type input "ftanuvasa@vinidex.com.au"
click at [367, 343] on div "Please provide names and contact details for each of the participants below. No…" at bounding box center [590, 247] width 490 height 599
click at [378, 327] on input "Mobile Phone" at bounding box center [423, 324] width 157 height 31
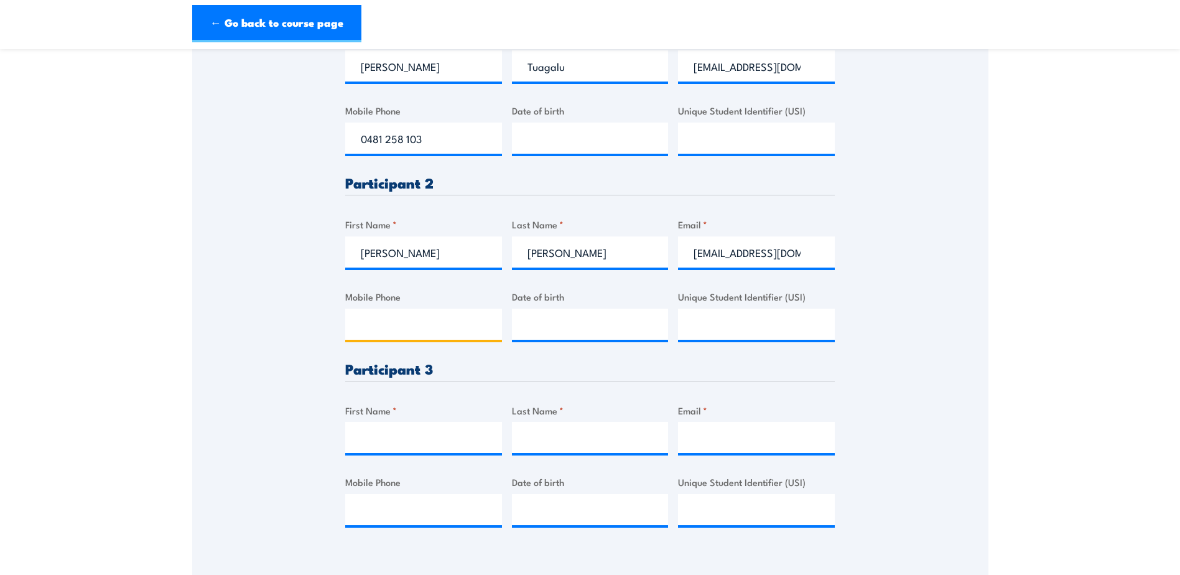
paste input "0455 245 924"
type input "0455 245 924"
click at [363, 435] on input "First Name *" at bounding box center [423, 437] width 157 height 31
paste input "Binh Tran"
click at [394, 439] on input "Binh Tran" at bounding box center [423, 437] width 157 height 31
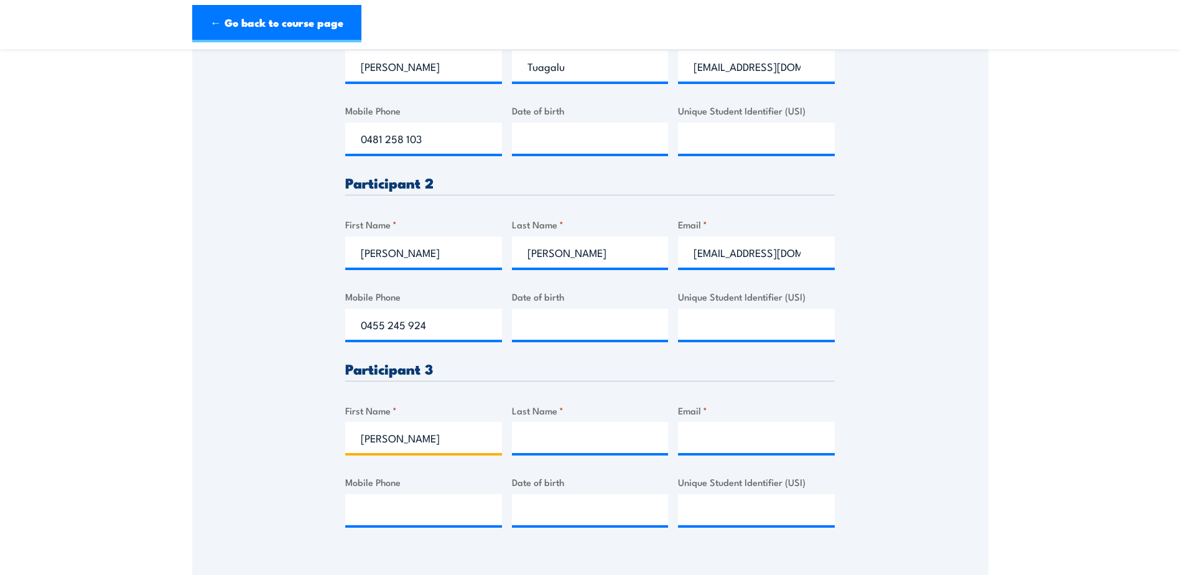
click at [394, 439] on input "Binh Tran" at bounding box center [423, 437] width 157 height 31
type input "Binh"
click at [625, 457] on div "Please provide names and contact details for each of the participants below. No…" at bounding box center [590, 247] width 490 height 599
click at [618, 444] on input "Last Name *" at bounding box center [590, 437] width 157 height 31
paste input "Tran"
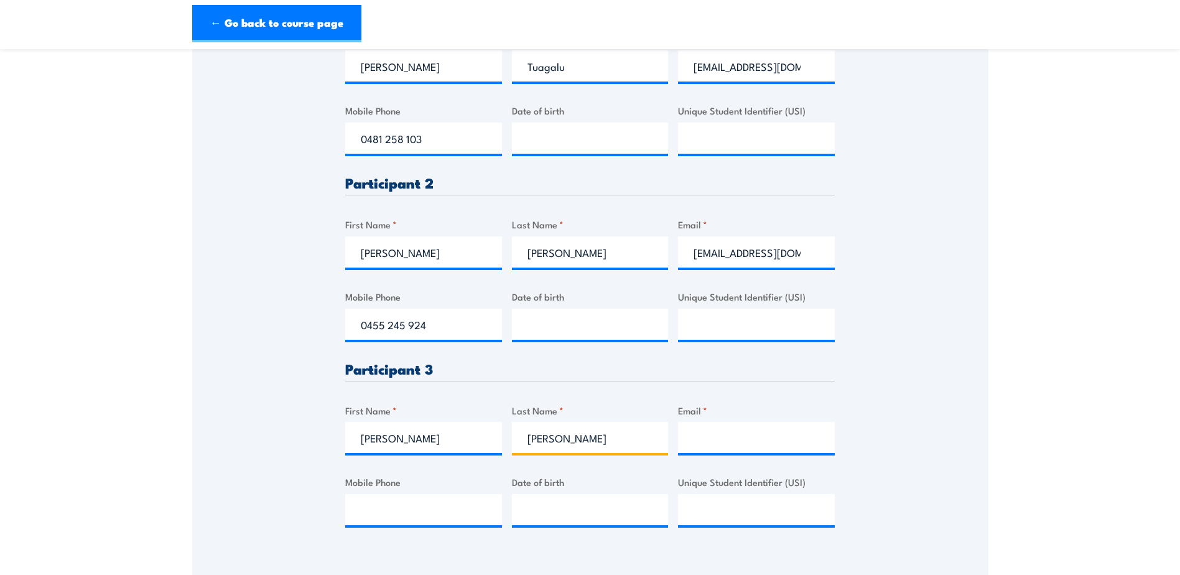
type input "Tran"
type input "__/__/____"
click at [585, 318] on input "__/__/____" at bounding box center [590, 324] width 157 height 31
click at [712, 432] on input "Email *" at bounding box center [756, 437] width 157 height 31
paste input "btran@vinidex.com.au"
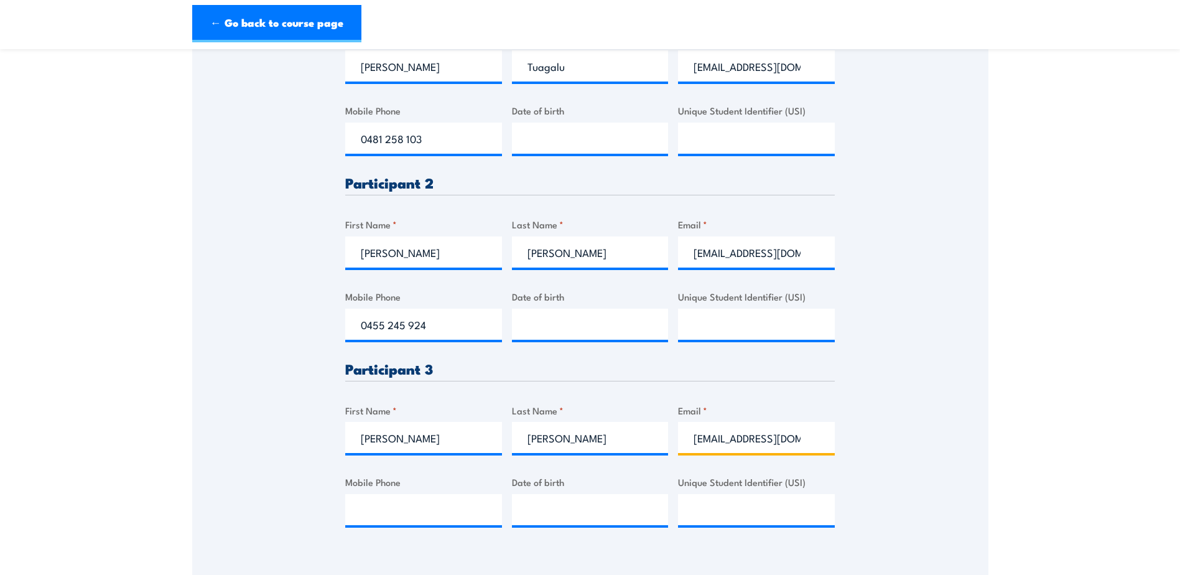
type input "btran@vinidex.com.au"
click at [421, 500] on input "Mobile Phone" at bounding box center [423, 509] width 157 height 31
paste input "+61 477 743 359"
type input "0477 743 359"
click at [779, 429] on input "btran@vinidex.com.au" at bounding box center [756, 437] width 157 height 31
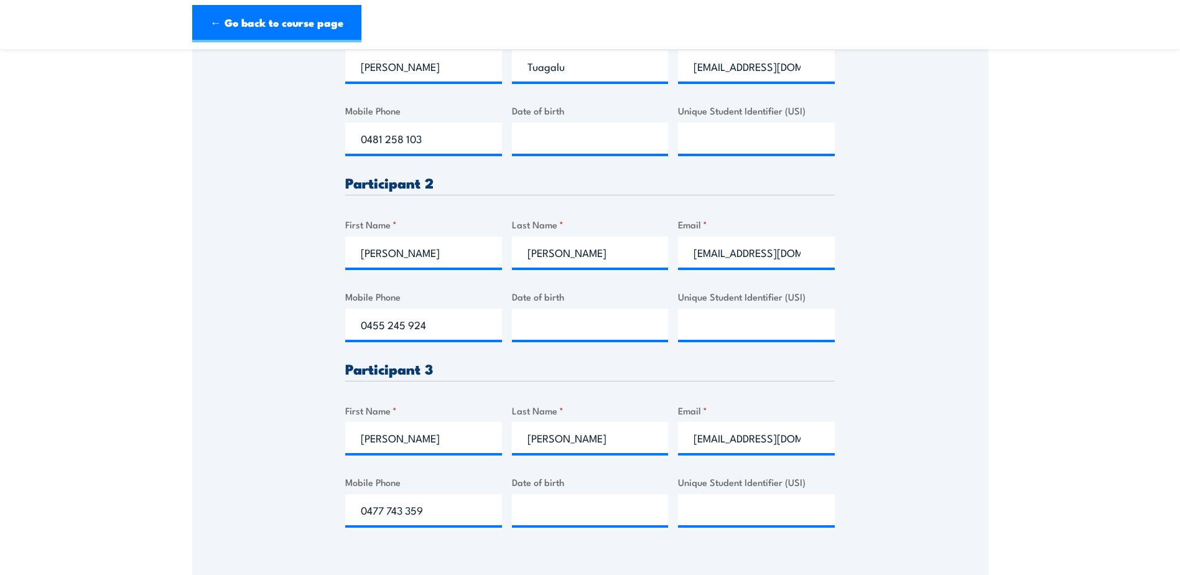
click at [223, 384] on div "Please provide names and contact details for each of the participants below. No…" at bounding box center [590, 165] width 796 height 771
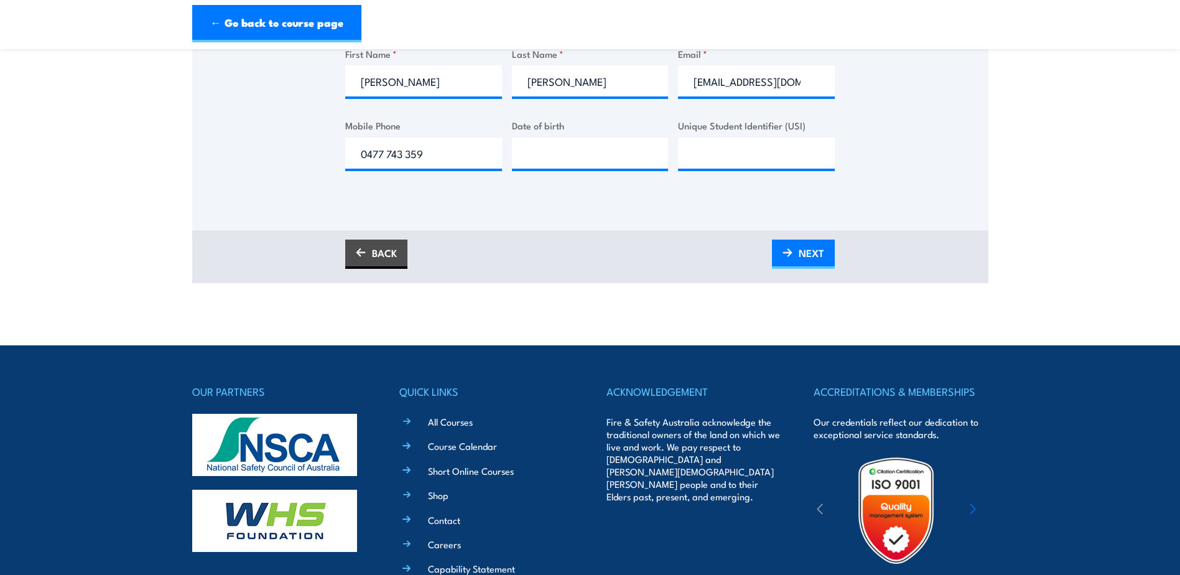
scroll to position [809, 0]
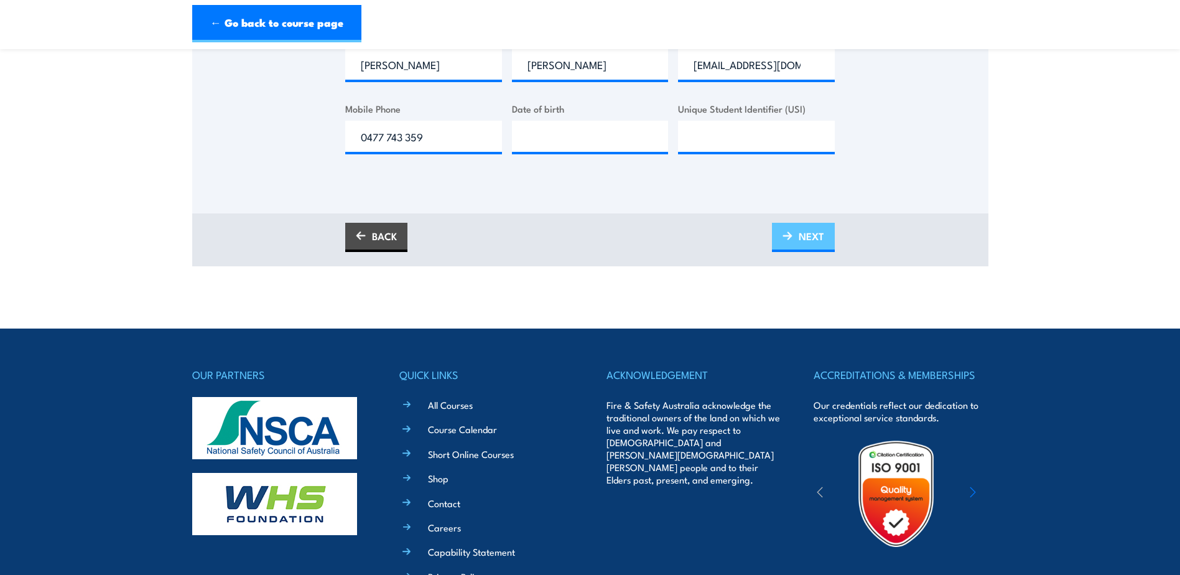
click at [824, 244] on link "NEXT" at bounding box center [803, 237] width 63 height 29
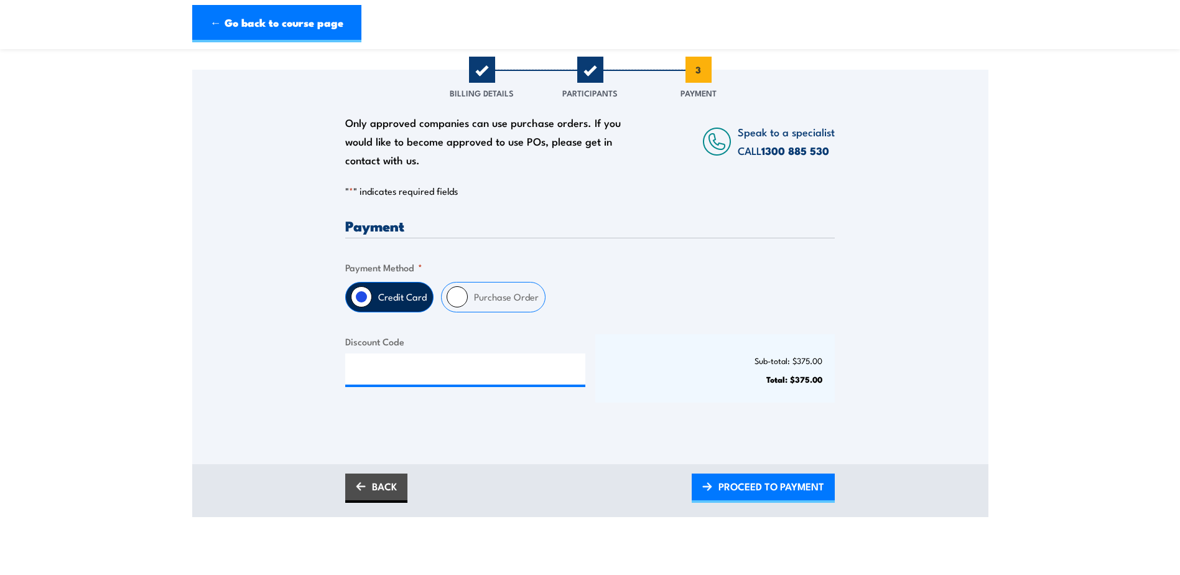
scroll to position [124, 0]
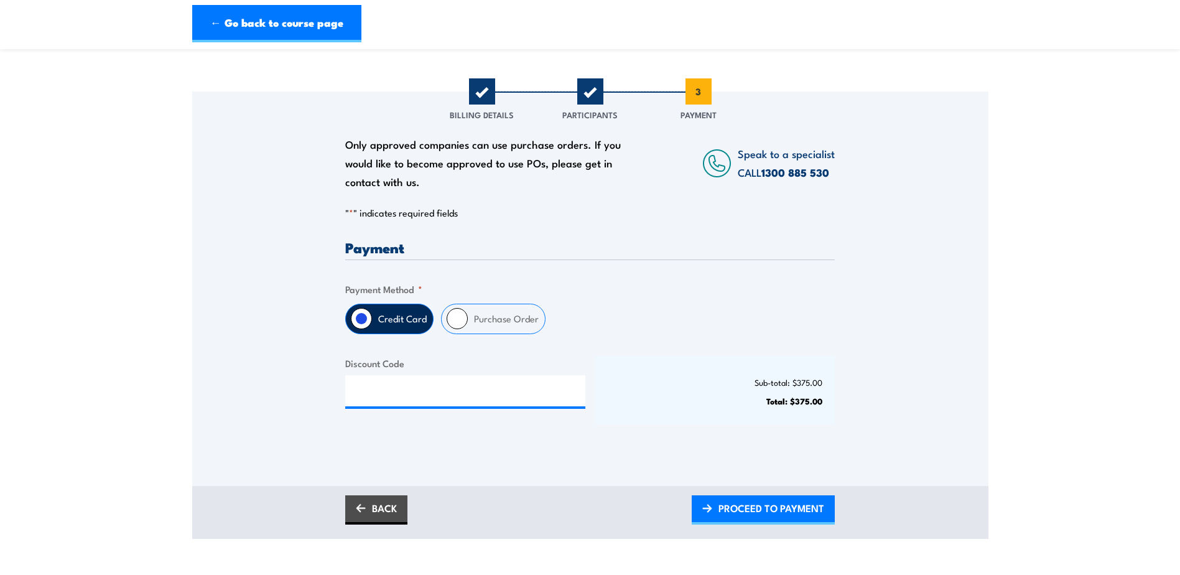
click at [491, 321] on label "Purchase Order" at bounding box center [506, 318] width 77 height 29
click at [468, 321] on input "Purchase Order" at bounding box center [457, 318] width 21 height 21
radio input "true"
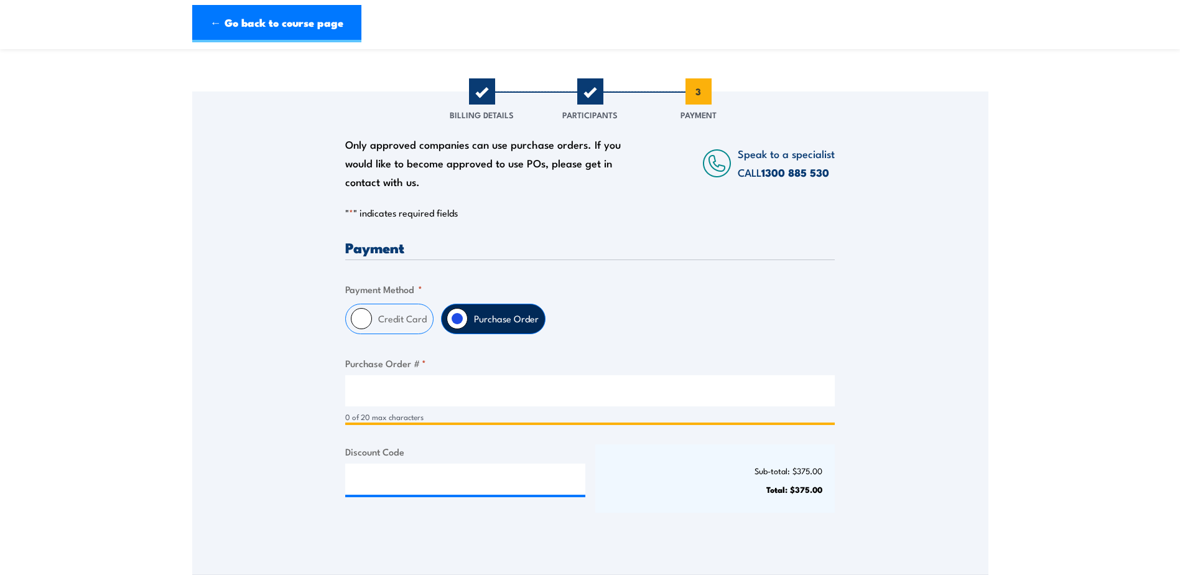
click at [369, 399] on input "Purchase Order # *" at bounding box center [590, 390] width 490 height 31
paste input "4500023978"
type input "4500023978"
click at [684, 439] on div "Payment Only approved companies can use purchase orders. If you would like to b…" at bounding box center [590, 387] width 490 height 294
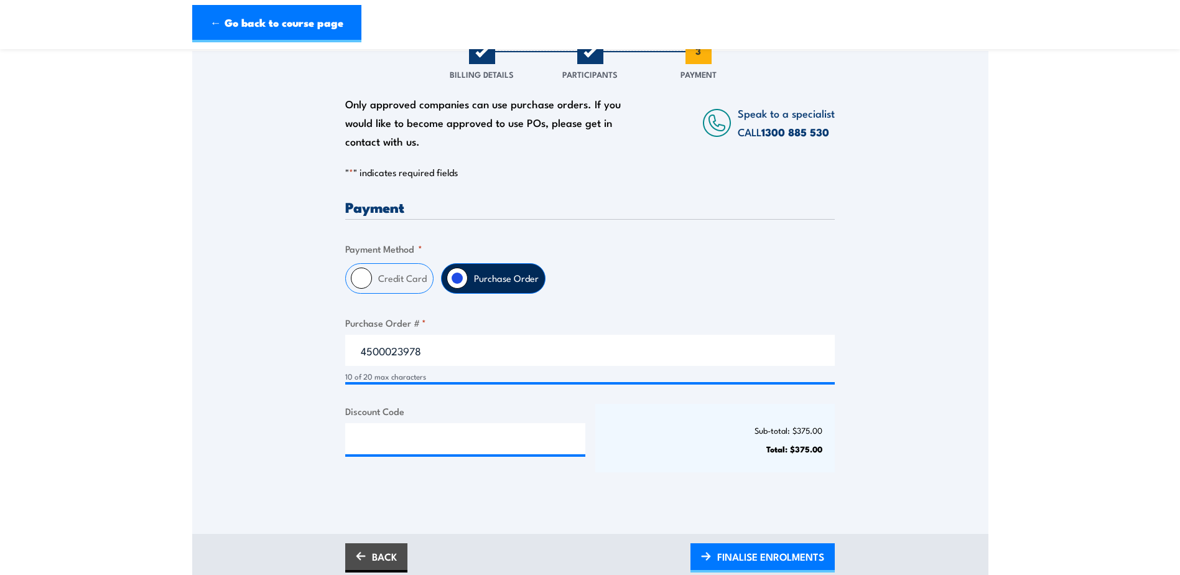
scroll to position [187, 0]
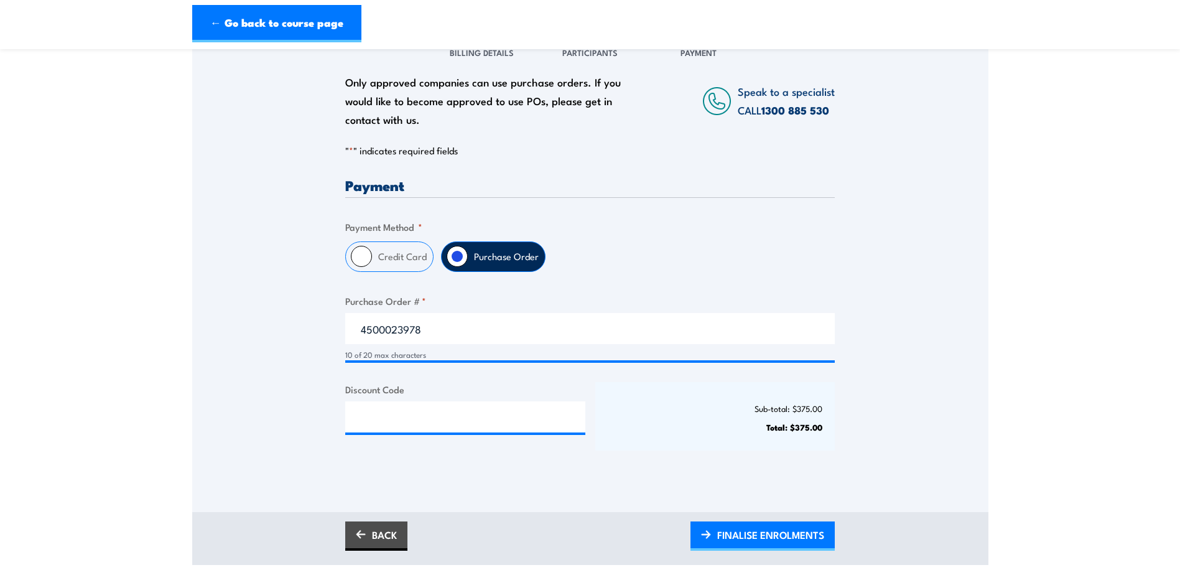
click at [702, 490] on div "Only approved companies can use purchase orders. If you would like to become ap…" at bounding box center [590, 270] width 796 height 483
click at [727, 541] on span "FINALISE ENROLMENTS" at bounding box center [770, 534] width 107 height 33
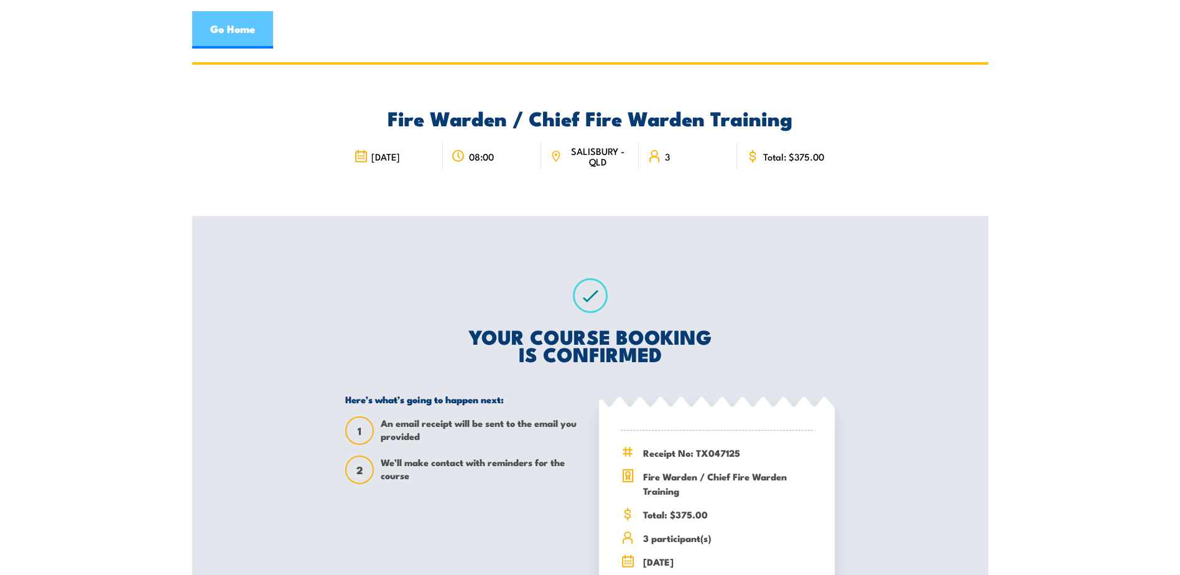
click at [225, 32] on link "Go Home" at bounding box center [232, 29] width 81 height 37
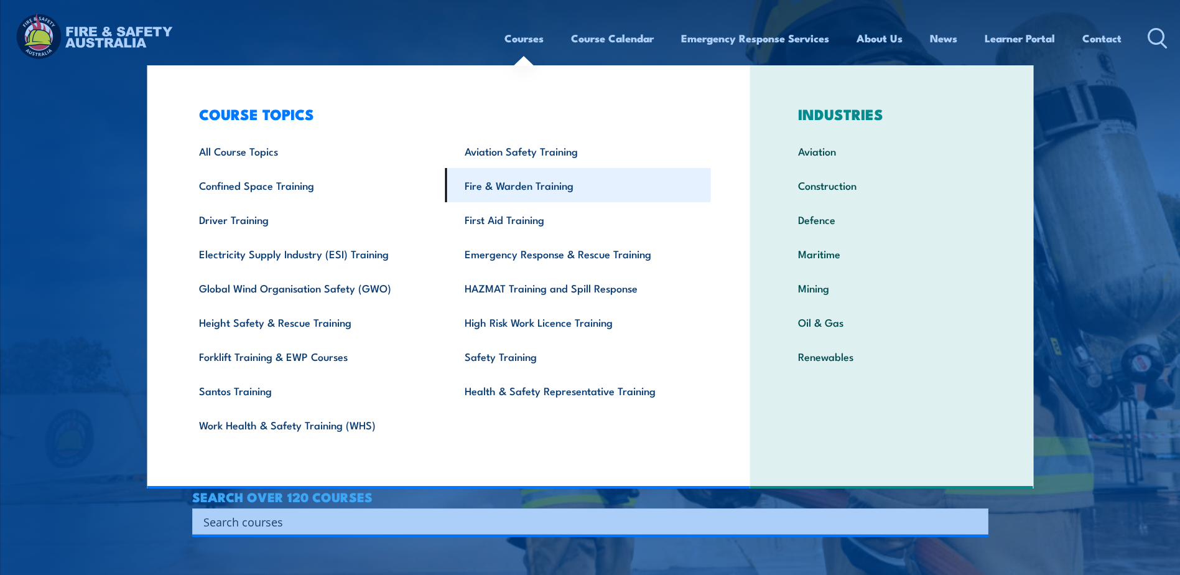
click at [501, 193] on link "Fire & Warden Training" at bounding box center [578, 185] width 266 height 34
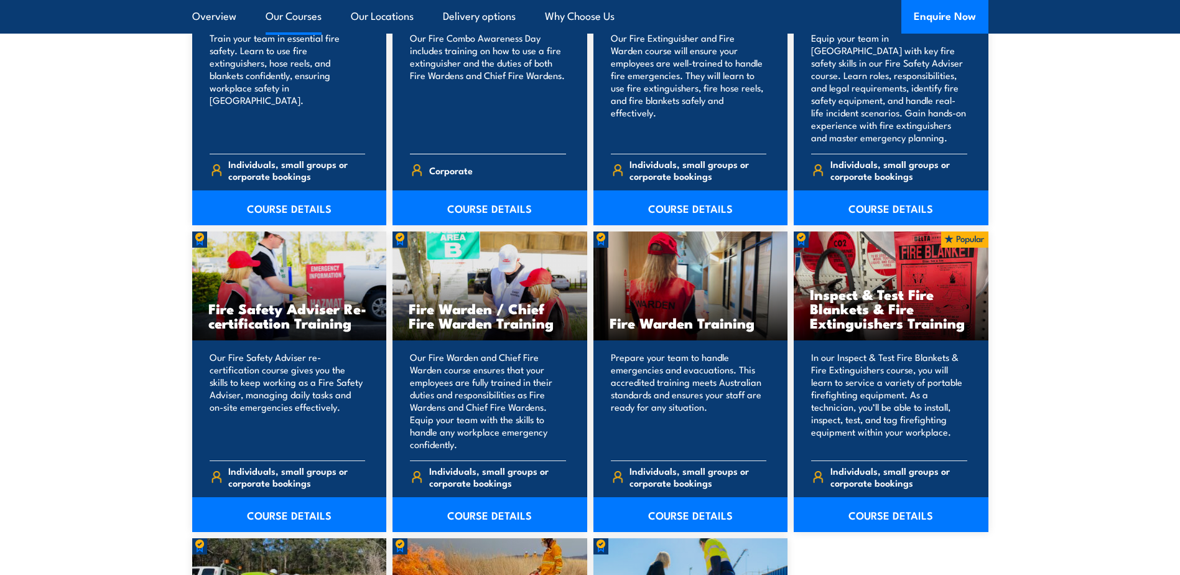
scroll to position [1493, 0]
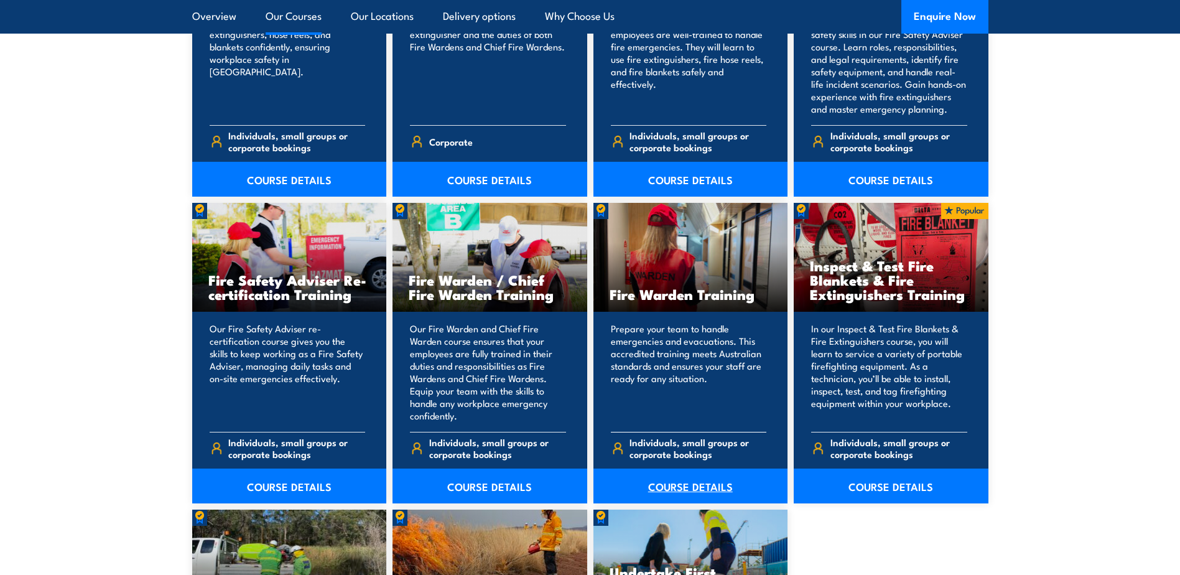
click at [672, 486] on link "COURSE DETAILS" at bounding box center [690, 485] width 195 height 35
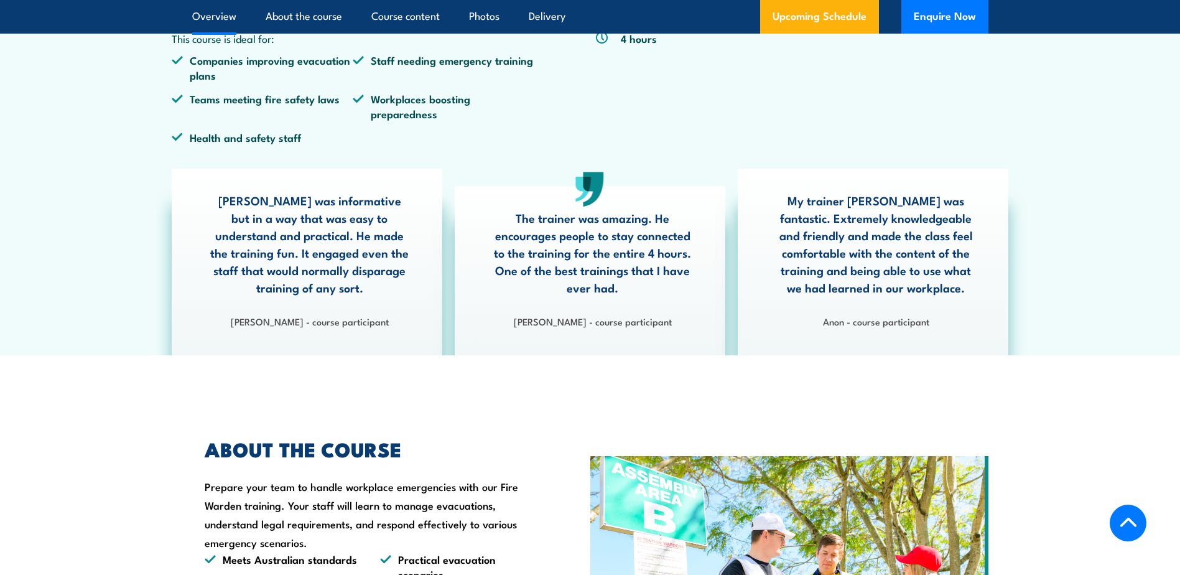
scroll to position [249, 0]
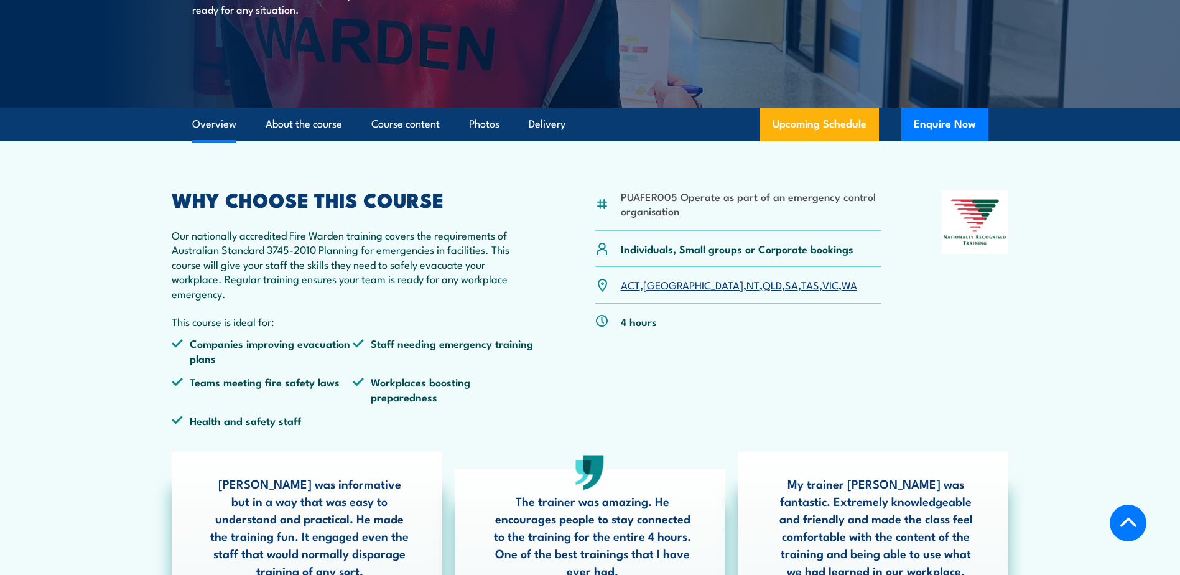
click at [763, 286] on link "QLD" at bounding box center [772, 284] width 19 height 15
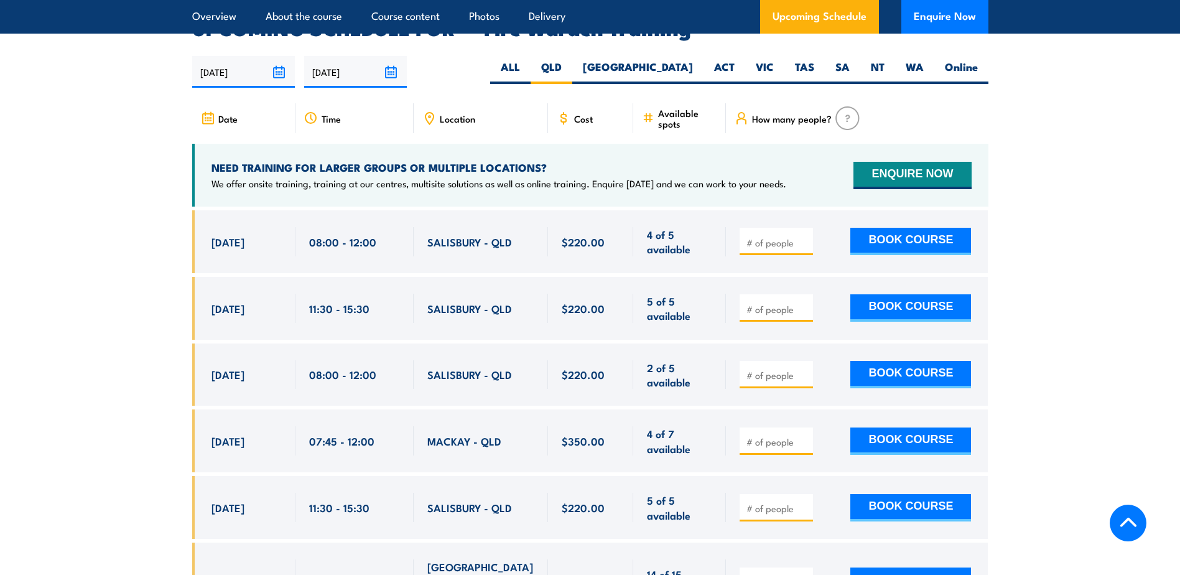
click at [776, 369] on input "number" at bounding box center [778, 375] width 62 height 12
type input "1"
click at [804, 369] on input "1" at bounding box center [778, 375] width 62 height 12
click at [926, 361] on button "BOOK COURSE" at bounding box center [910, 374] width 121 height 27
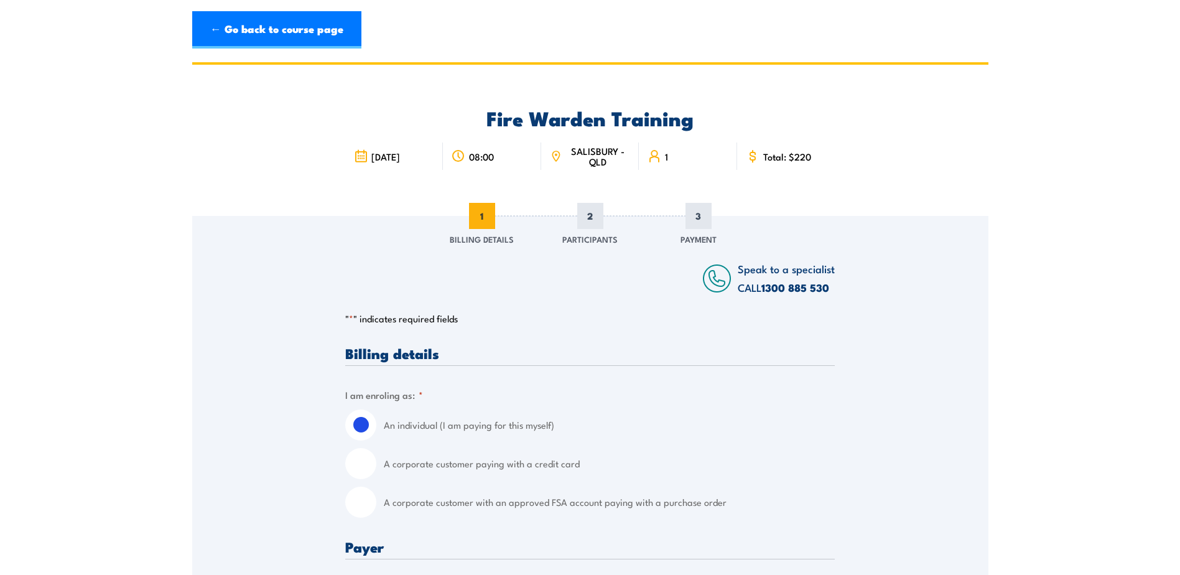
click at [364, 501] on input "A corporate customer with an approved FSA account paying with a purchase order" at bounding box center [360, 501] width 31 height 31
radio input "true"
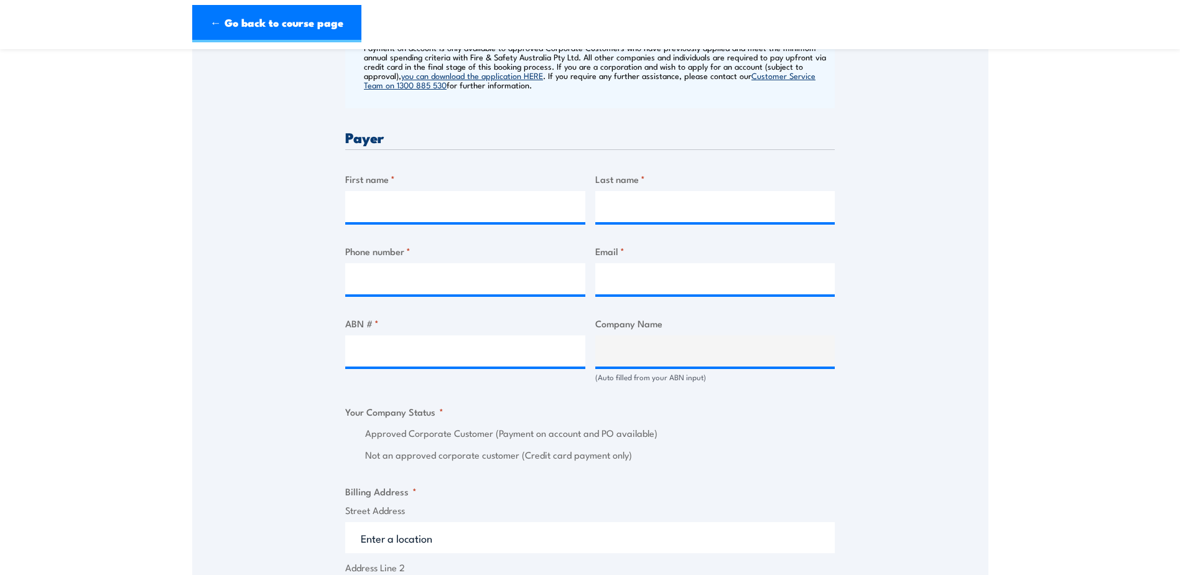
scroll to position [560, 0]
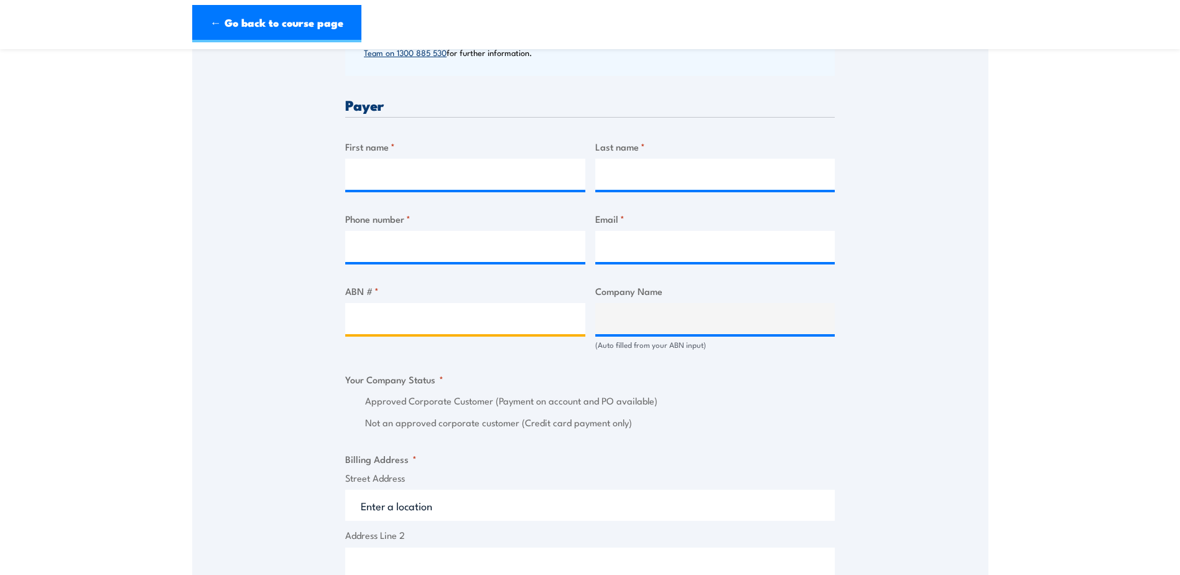
click at [423, 322] on input "ABN # *" at bounding box center [465, 318] width 240 height 31
paste input "42 000 664 942"
type input "42 000 664 942"
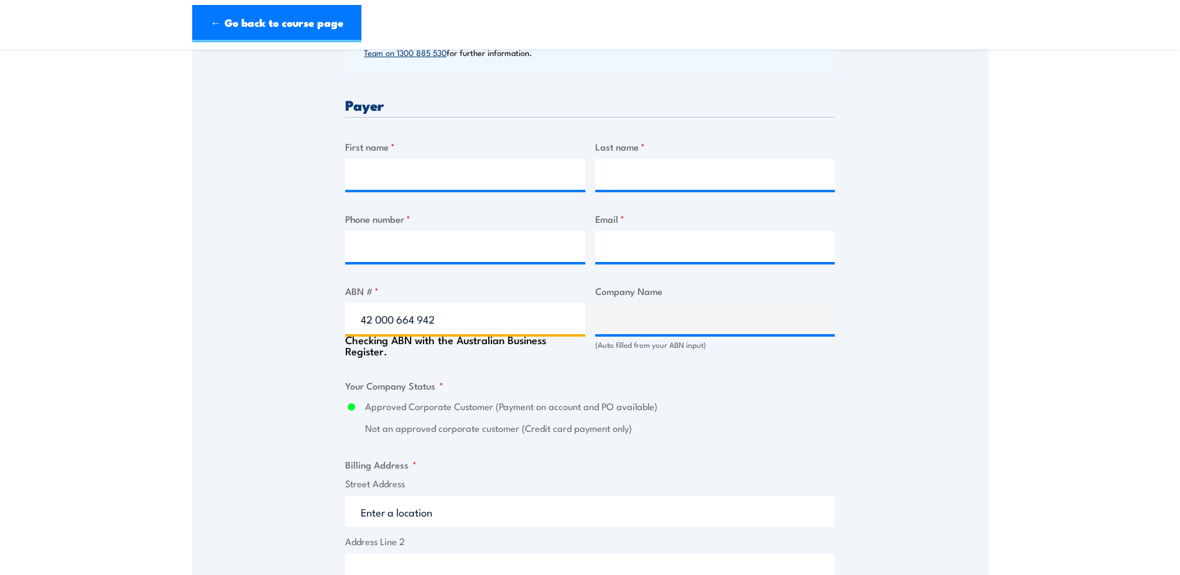
type input "VINIDEX PTY LIMITED"
radio input "true"
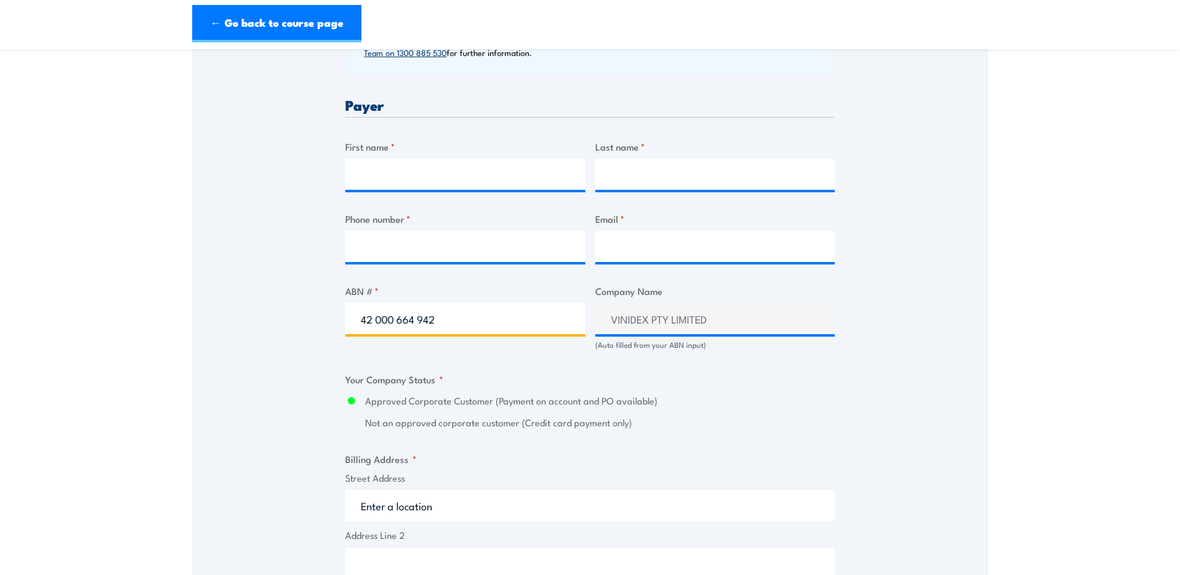
type input "42 000 664 942"
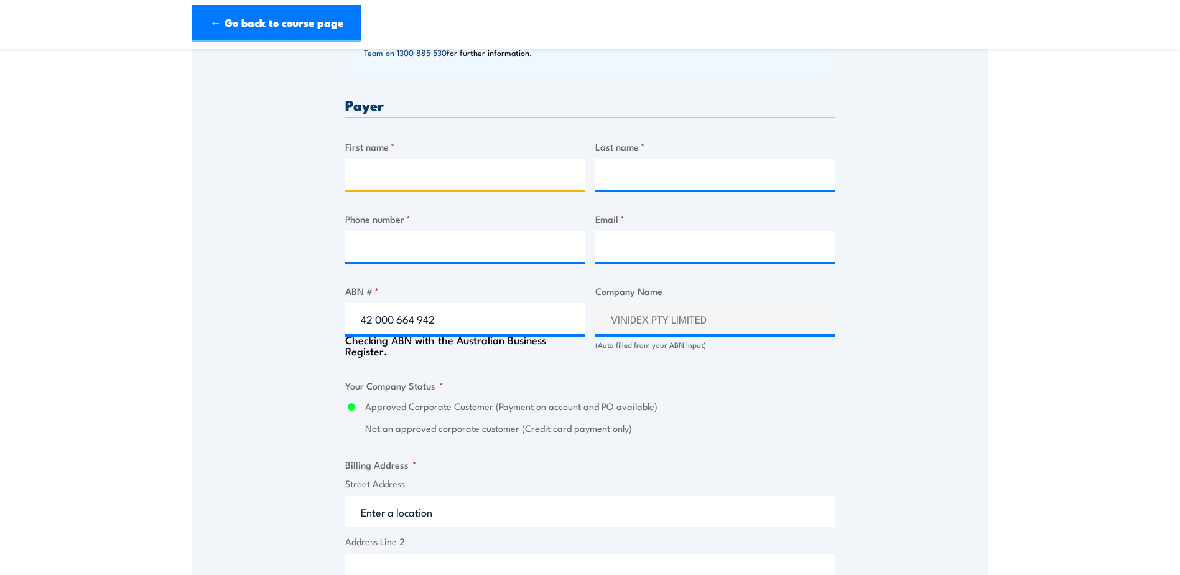
click at [363, 169] on input "First name *" at bounding box center [465, 174] width 240 height 31
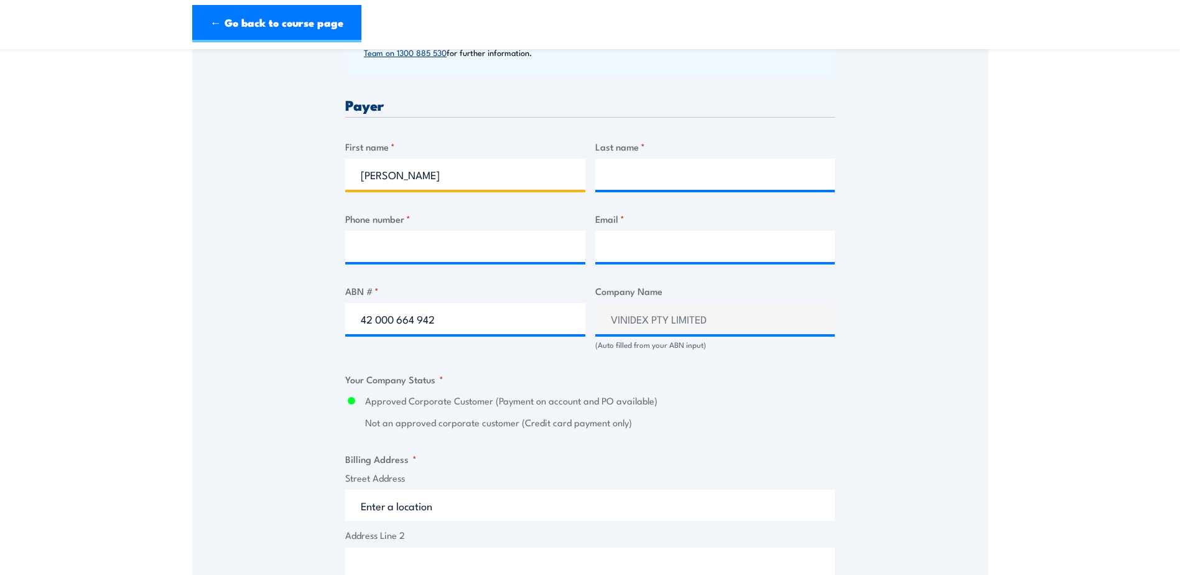
type input "Amanda"
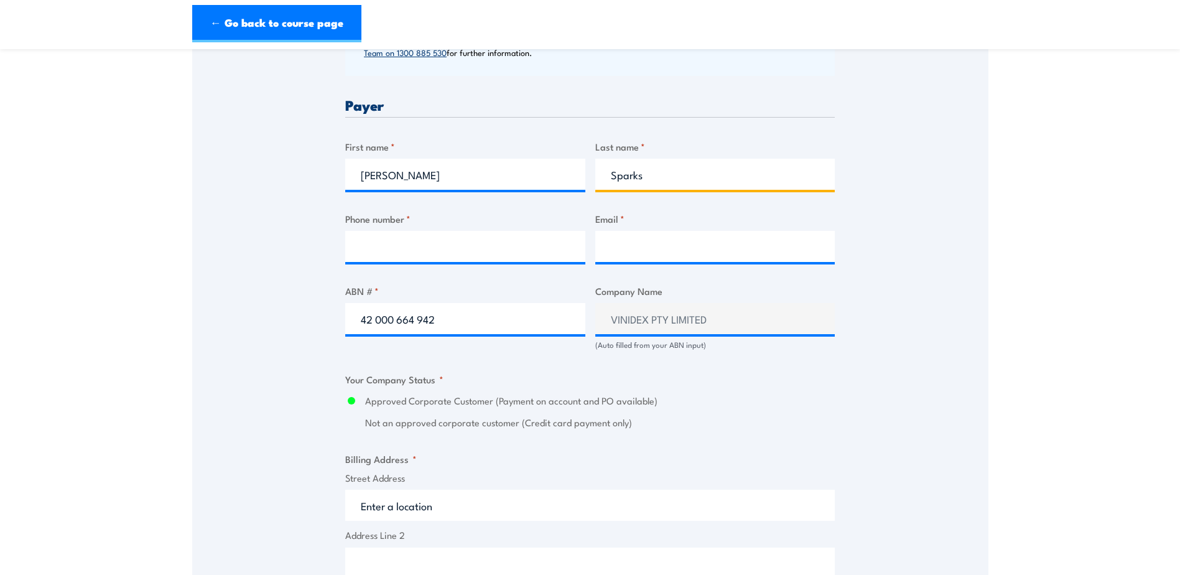
type input "Sparks"
click at [539, 255] on input "Phone number *" at bounding box center [465, 246] width 240 height 31
paste input "0407 483 163"
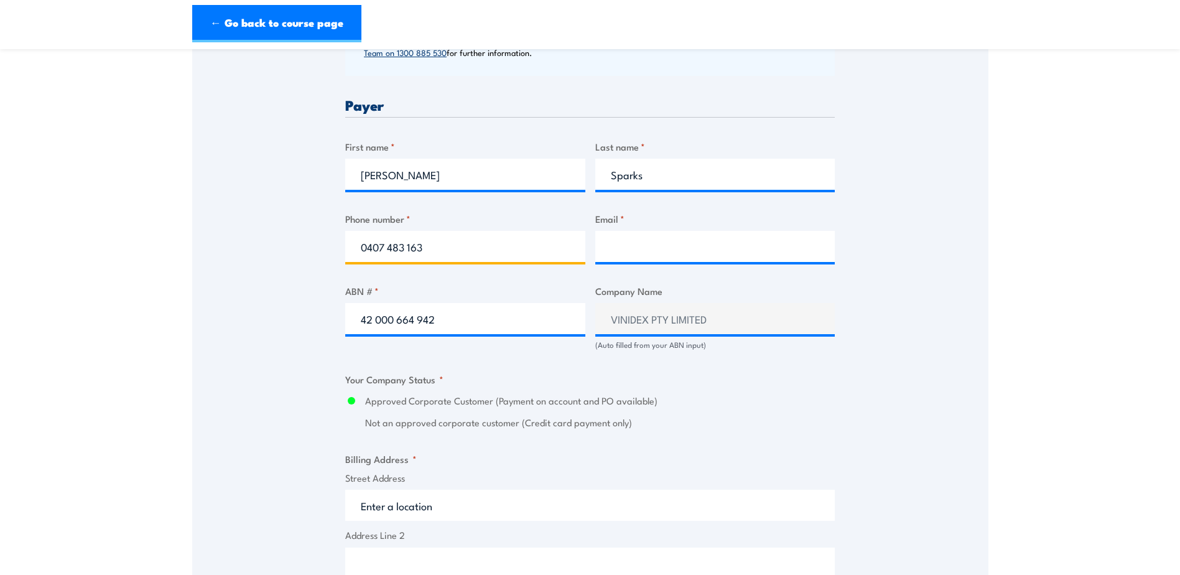
type input "0407 483 163"
click at [644, 245] on input "Email *" at bounding box center [715, 246] width 240 height 31
paste input "ASparks@Vinidex.com.au"
type input "ASparks@Vinidex.com.au"
click at [246, 384] on div "Speak to a specialist CALL 1300 885 530 CALL 1300 885 530 " * " indicates requi…" at bounding box center [590, 342] width 796 height 1373
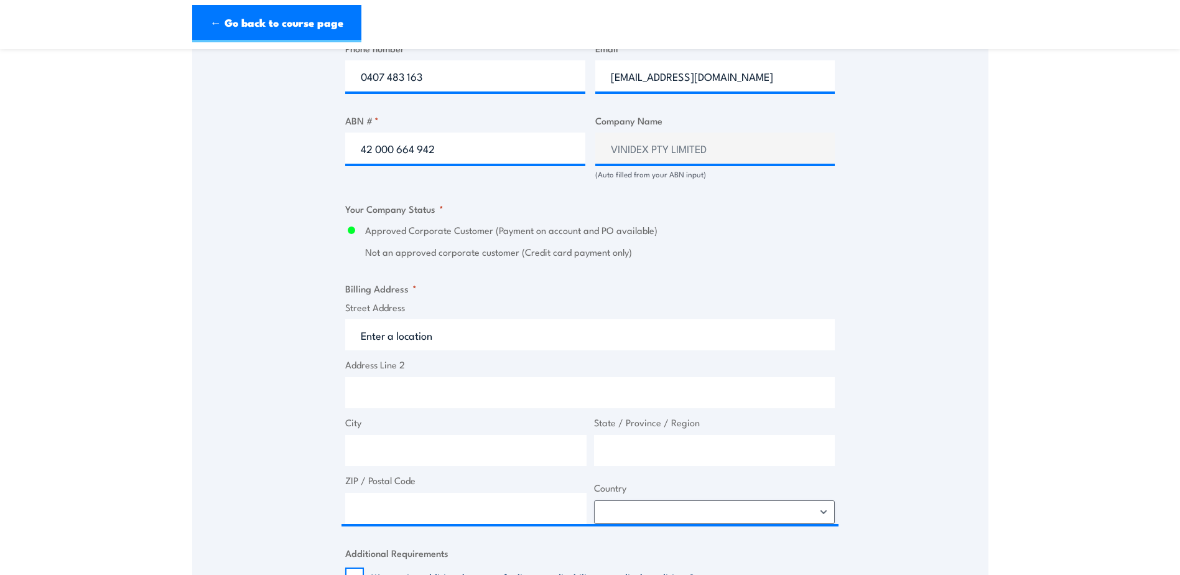
scroll to position [747, 0]
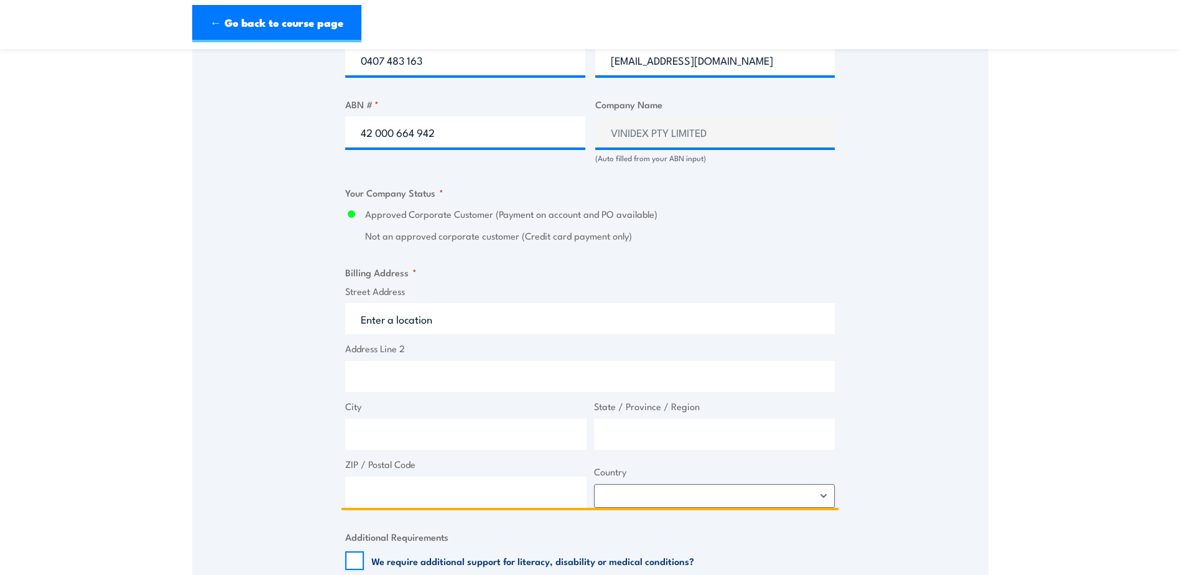
click at [404, 325] on input "Street Address" at bounding box center [590, 318] width 490 height 31
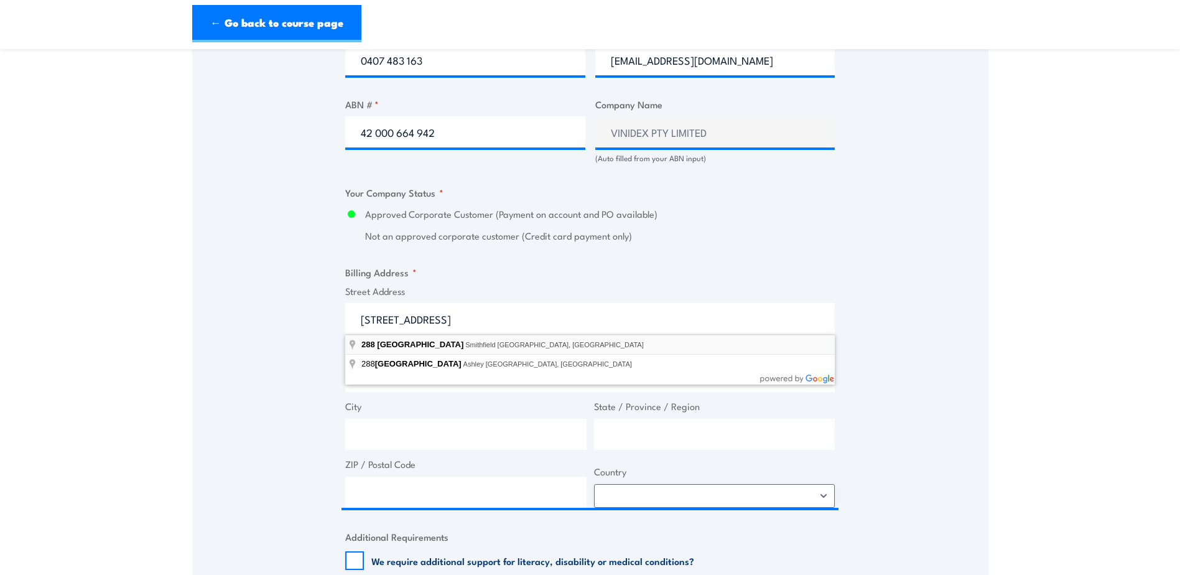
type input "288 Woodpark Road, Smithfield NSW, Australia"
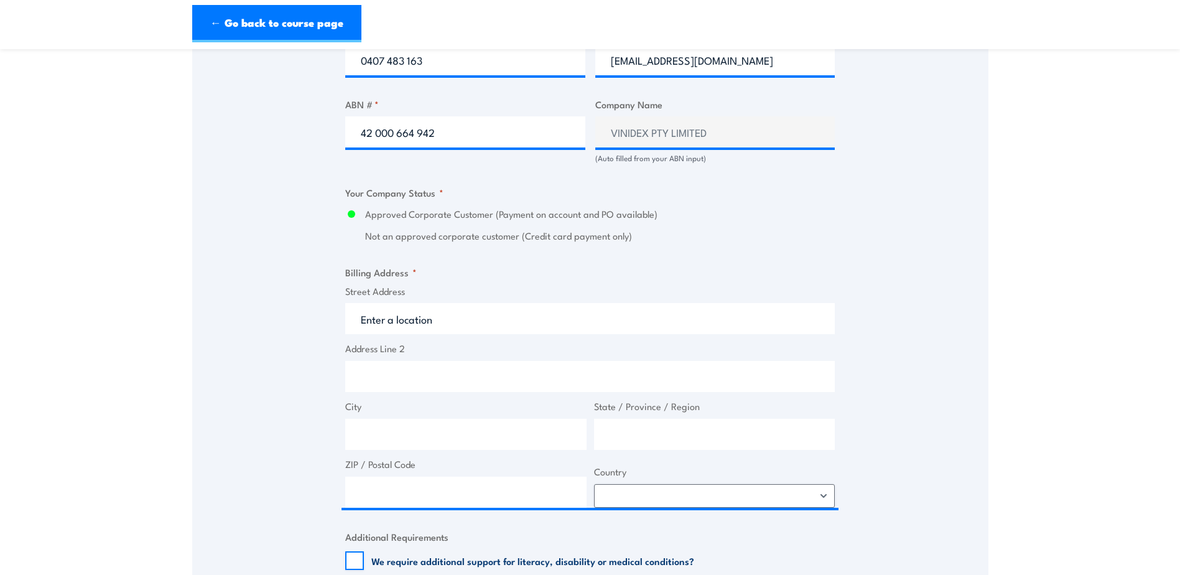
type input "288 Woodpark Rd"
type input "Smithfield"
type input "New South Wales"
type input "2164"
select select "Australia"
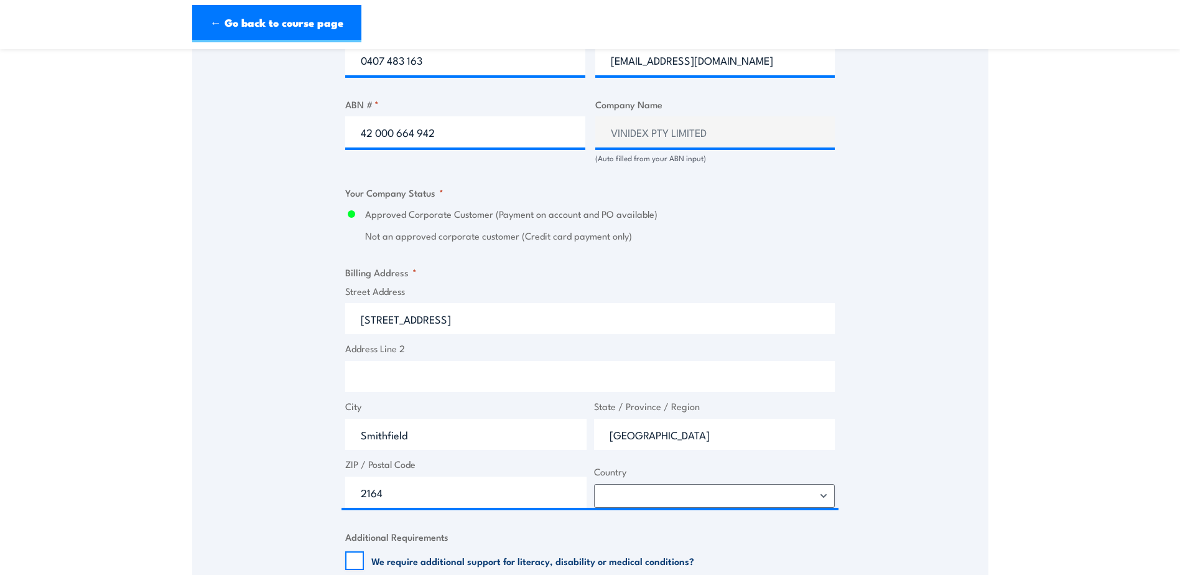
click at [299, 421] on div "Speak to a specialist CALL 1300 885 530 CALL 1300 885 530 " * " indicates requi…" at bounding box center [590, 155] width 796 height 1373
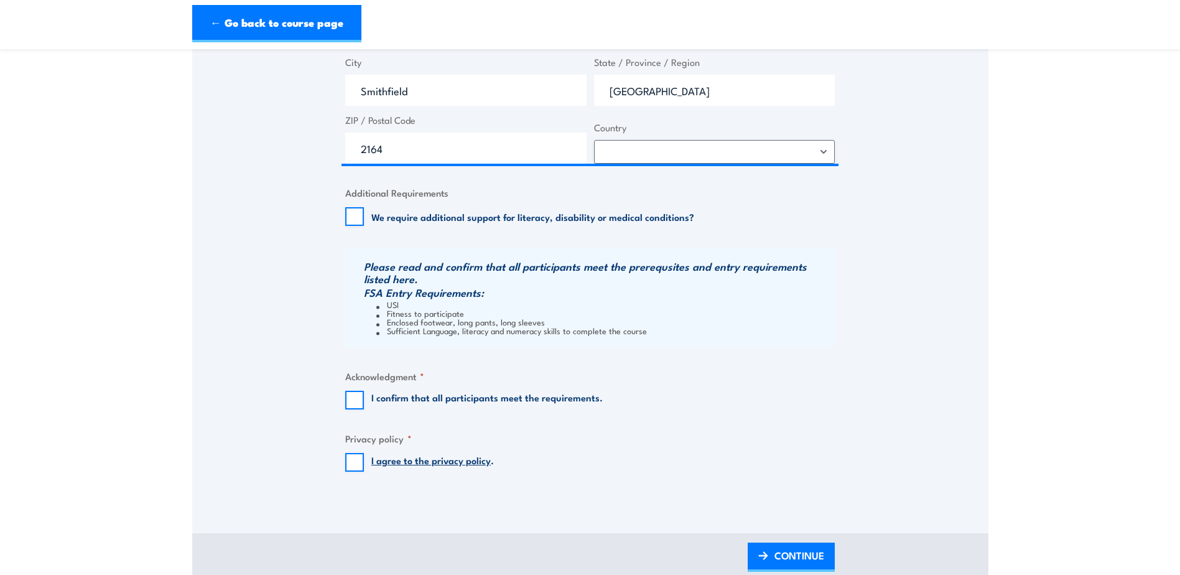
scroll to position [1120, 0]
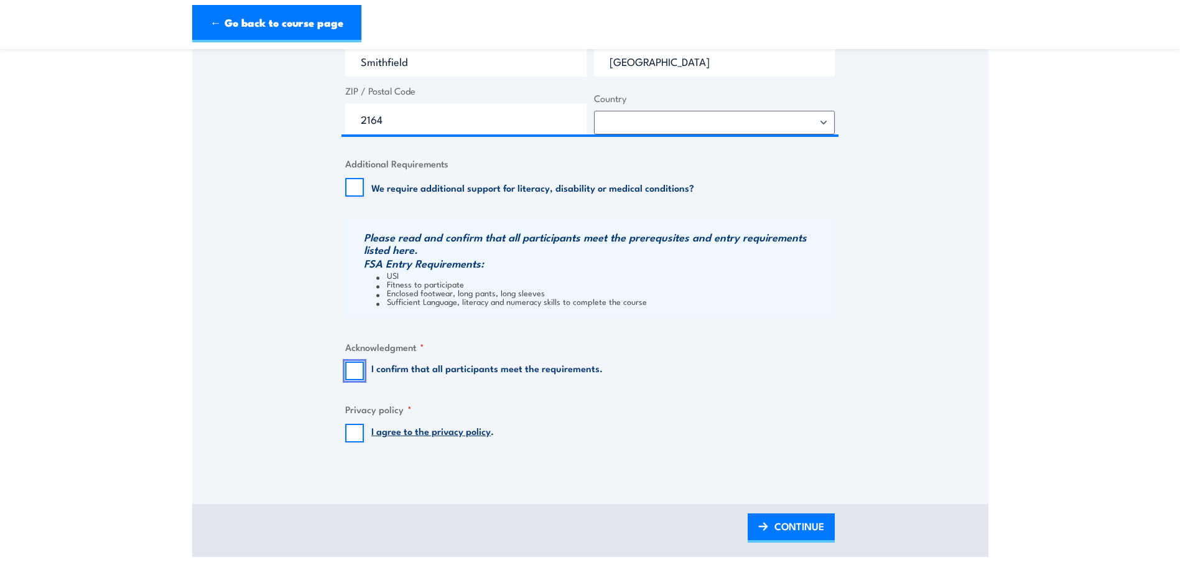
click at [353, 372] on input "I confirm that all participants meet the requirements." at bounding box center [354, 370] width 19 height 19
checkbox input "true"
click at [358, 432] on input "I agree to the privacy policy ." at bounding box center [354, 433] width 19 height 19
checkbox input "true"
click at [806, 521] on span "CONTINUE" at bounding box center [800, 526] width 50 height 33
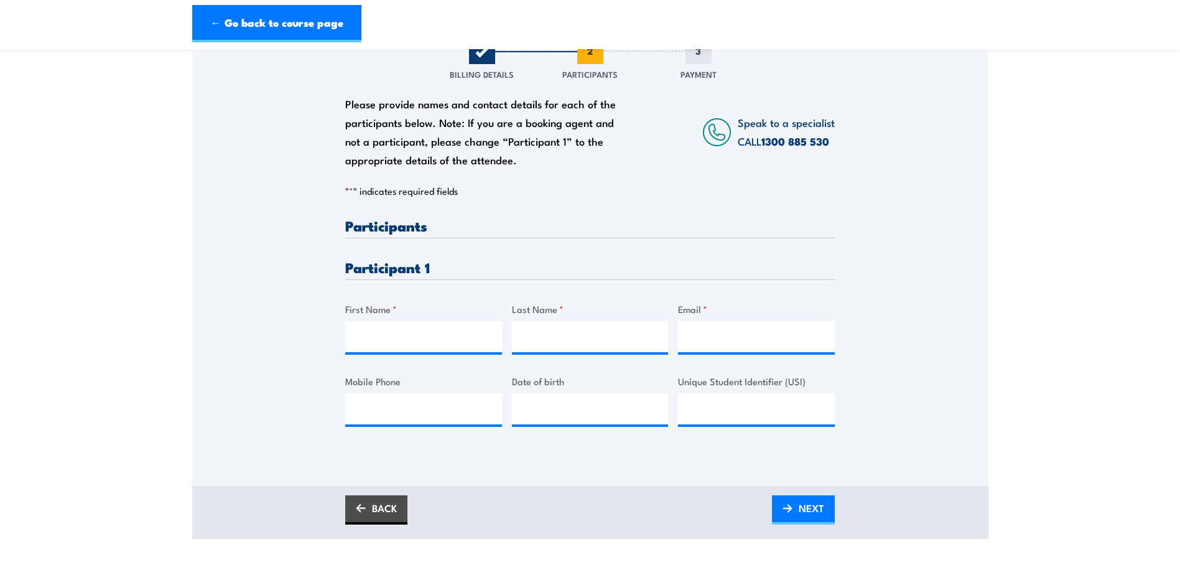
scroll to position [187, 0]
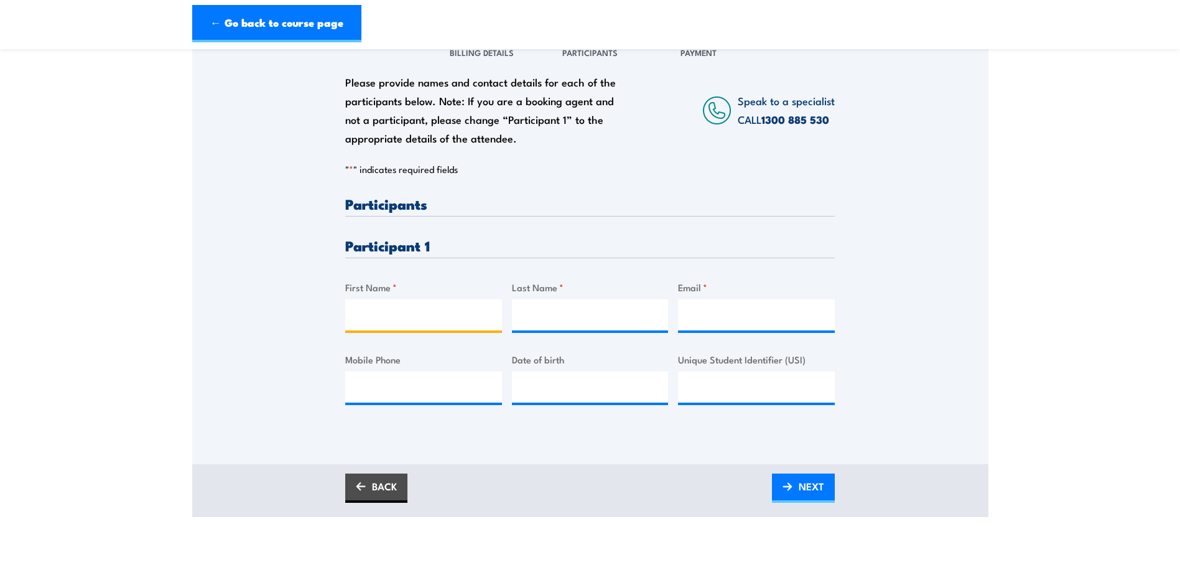
click at [393, 319] on input "First Name *" at bounding box center [423, 314] width 157 height 31
type input "Richard"
type input "Matelau"
click at [702, 310] on input "Email *" at bounding box center [756, 314] width 157 height 31
paste input "rmatelau@vinidex.com.au"
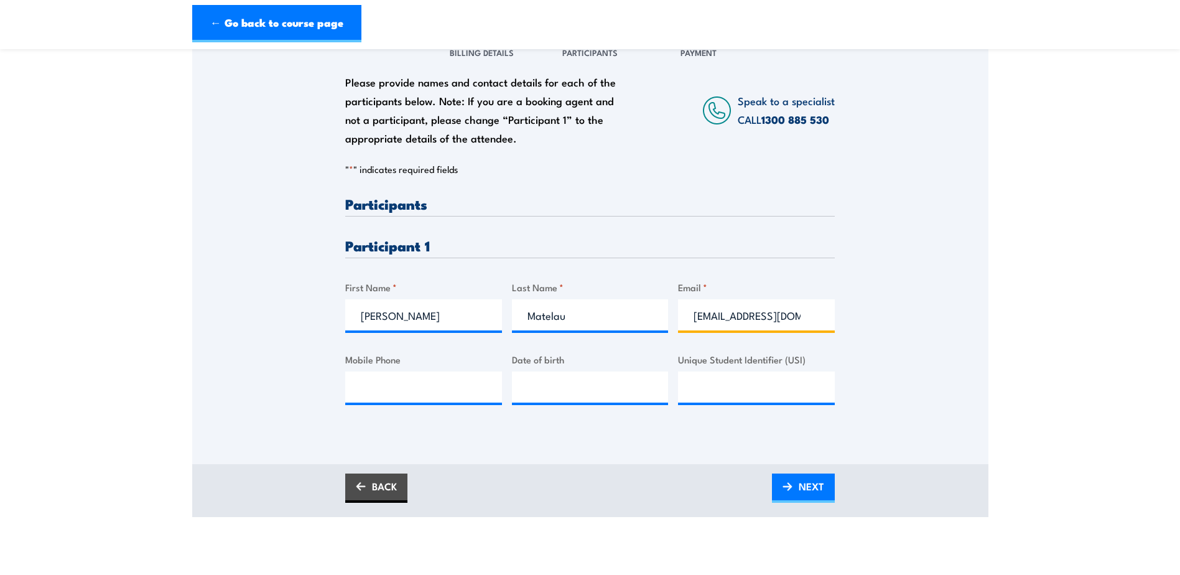
scroll to position [0, 14]
type input "rmatelau@vinidex.com.au"
click at [376, 388] on input "Mobile Phone" at bounding box center [423, 386] width 157 height 31
paste input "0477 743 376"
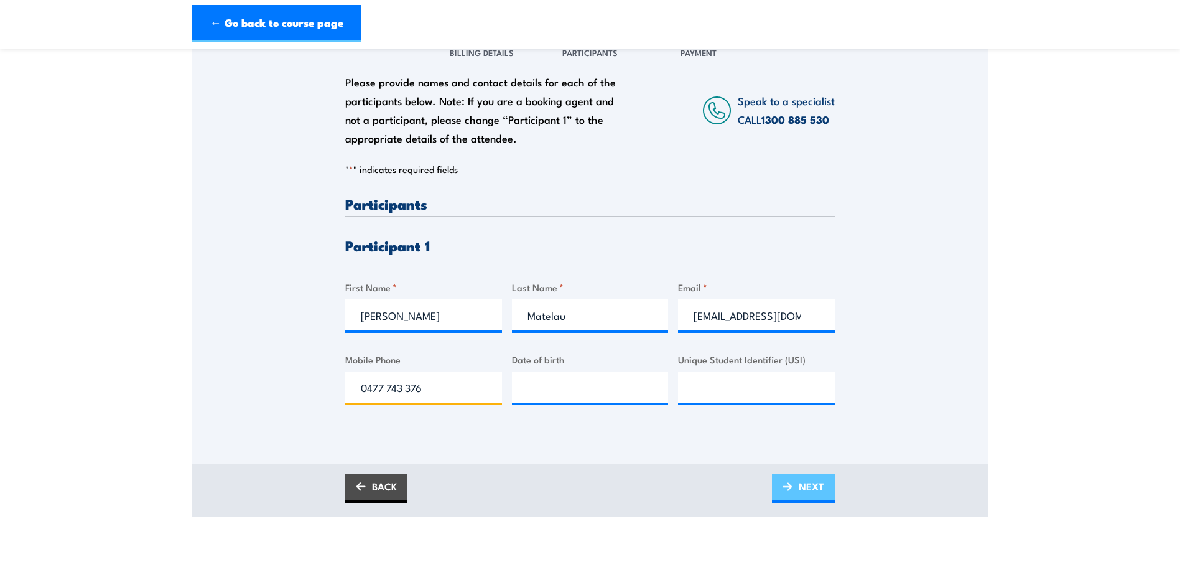
type input "0477 743 376"
click at [802, 501] on link "NEXT" at bounding box center [803, 487] width 63 height 29
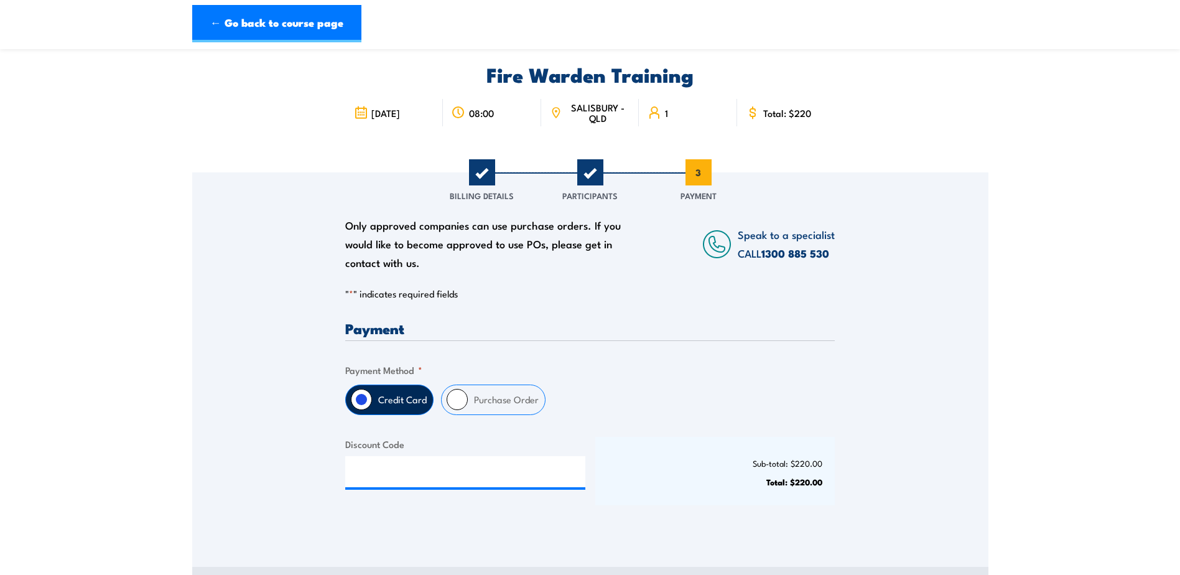
scroll to position [124, 0]
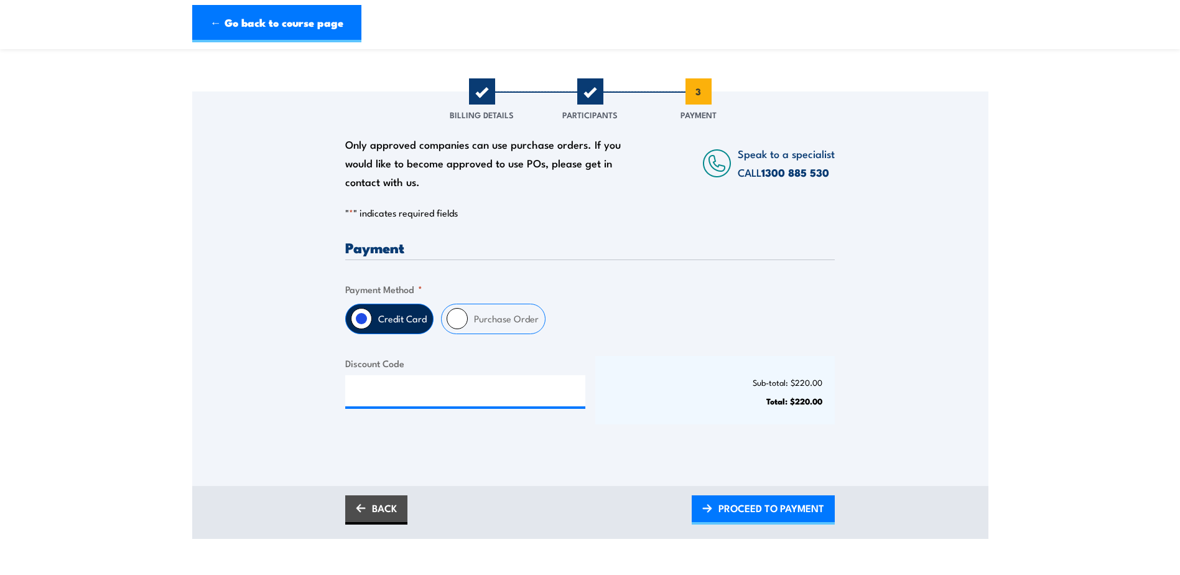
click at [460, 309] on input "Purchase Order" at bounding box center [457, 318] width 21 height 21
radio input "true"
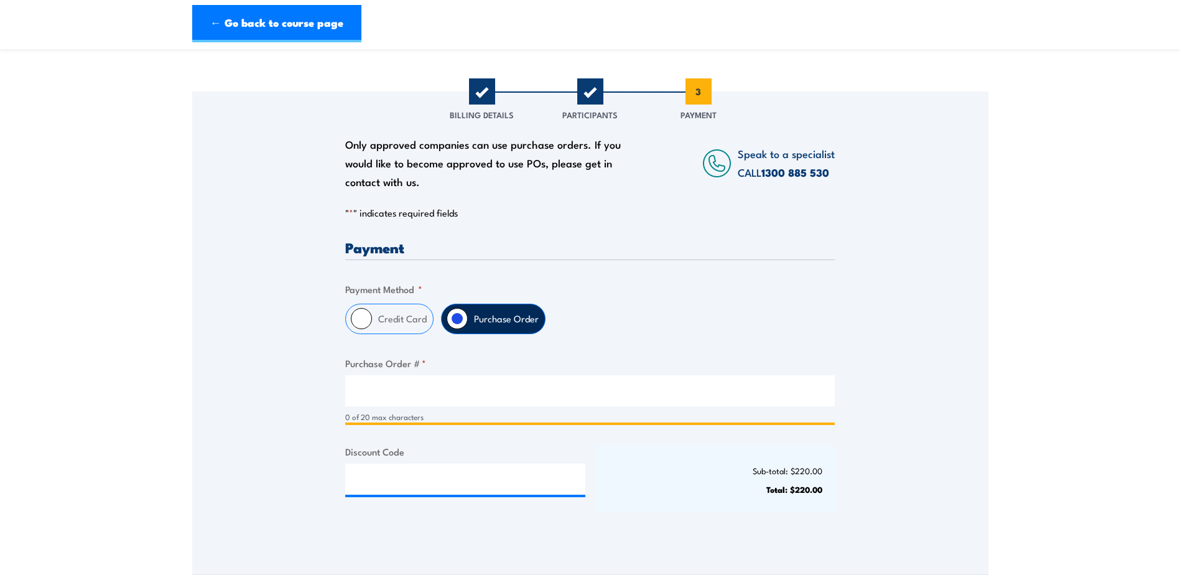
click at [401, 392] on input "Purchase Order # *" at bounding box center [590, 390] width 490 height 31
paste input "4500023978"
drag, startPoint x: 361, startPoint y: 389, endPoint x: 251, endPoint y: 391, distance: 110.7
click at [251, 391] on div "Only approved companies can use purchase orders. If you would like to become ap…" at bounding box center [590, 315] width 796 height 448
type input "4500023978"
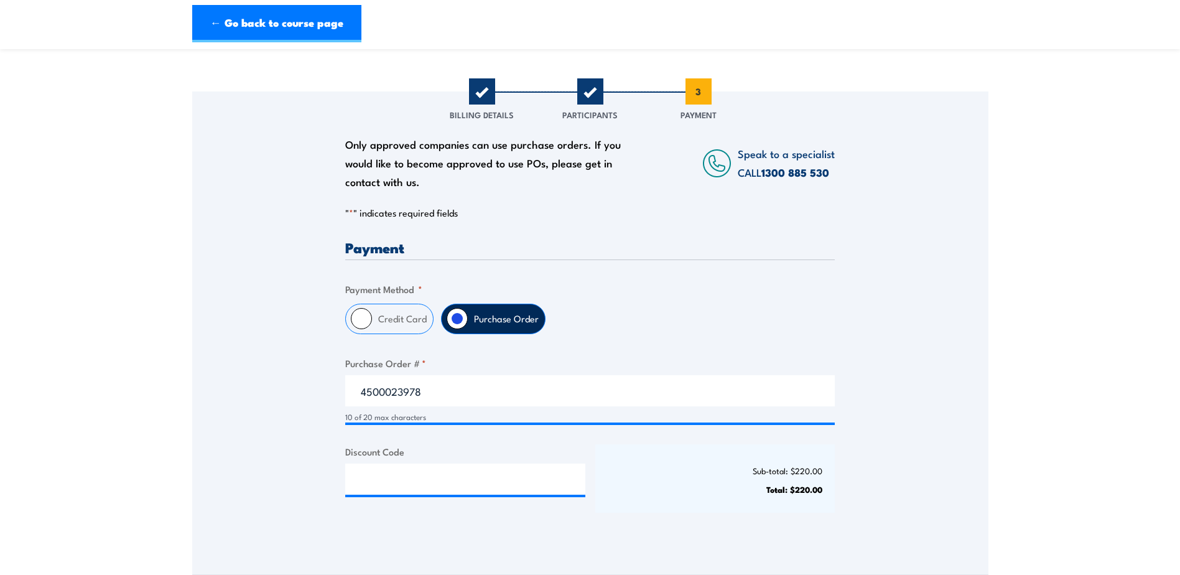
click at [692, 517] on div "Payment Only approved companies can use purchase orders. If you would like to b…" at bounding box center [590, 387] width 490 height 294
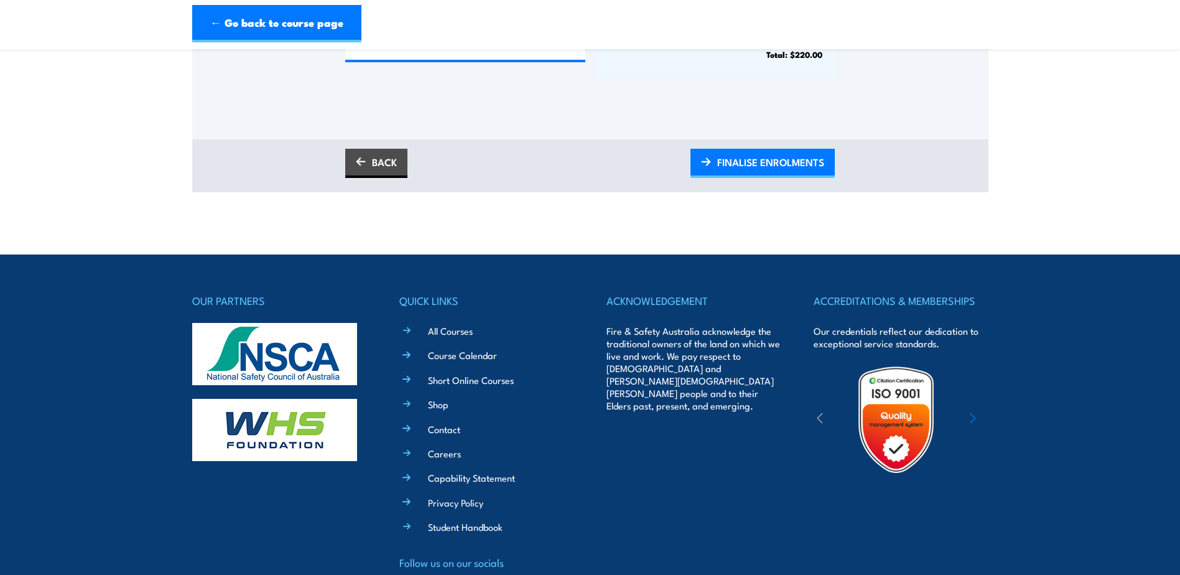
scroll to position [560, 0]
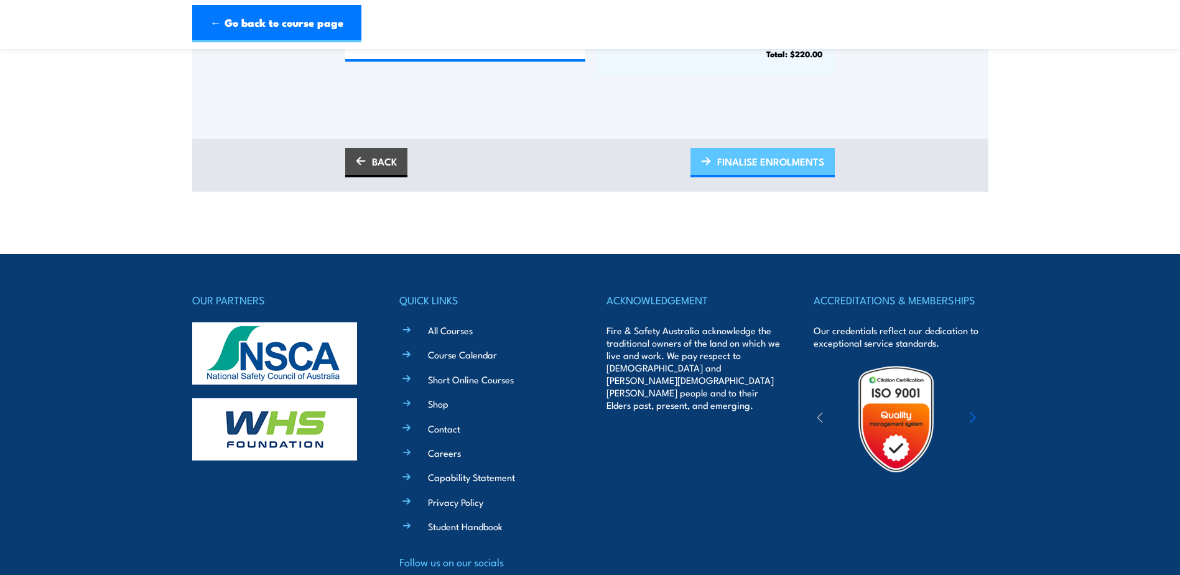
click at [768, 165] on span "FINALISE ENROLMENTS" at bounding box center [770, 161] width 107 height 33
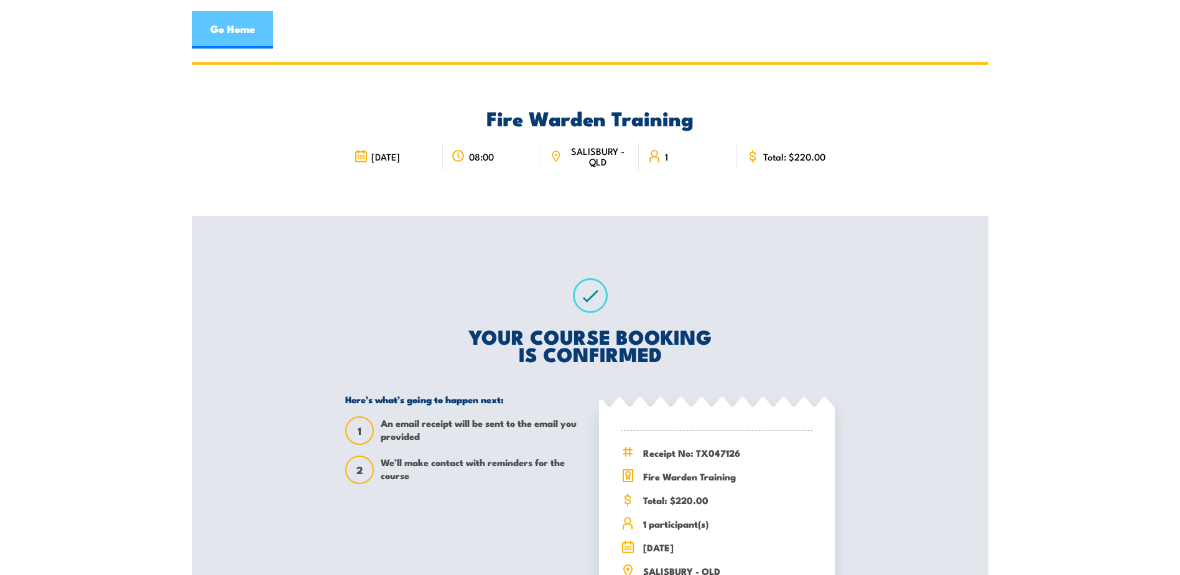
click at [232, 26] on link "Go Home" at bounding box center [232, 29] width 81 height 37
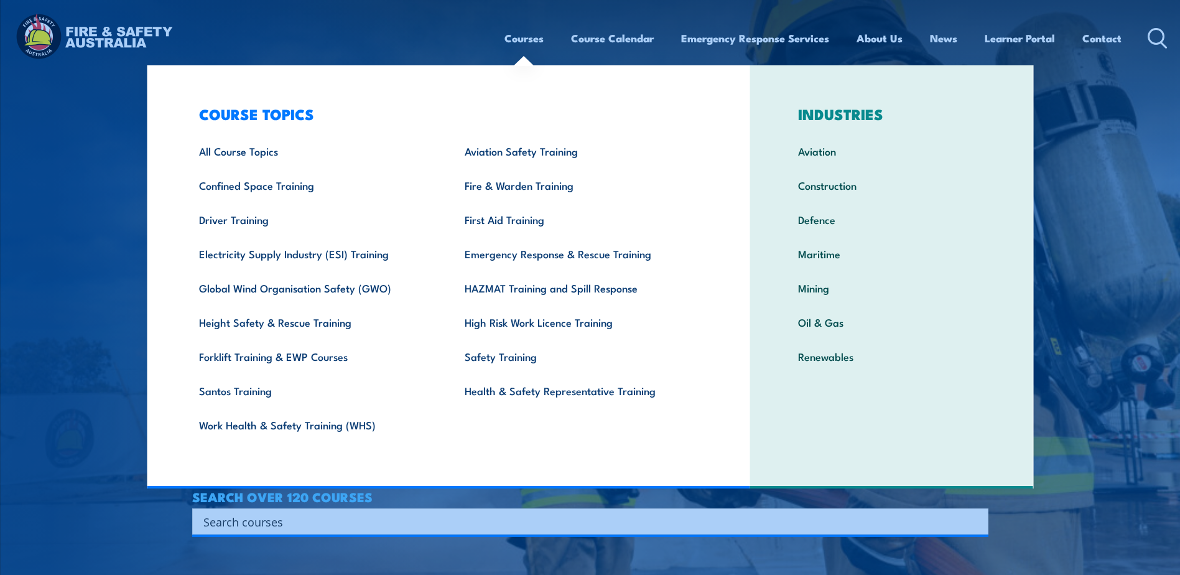
click at [533, 36] on link "Courses" at bounding box center [524, 38] width 39 height 33
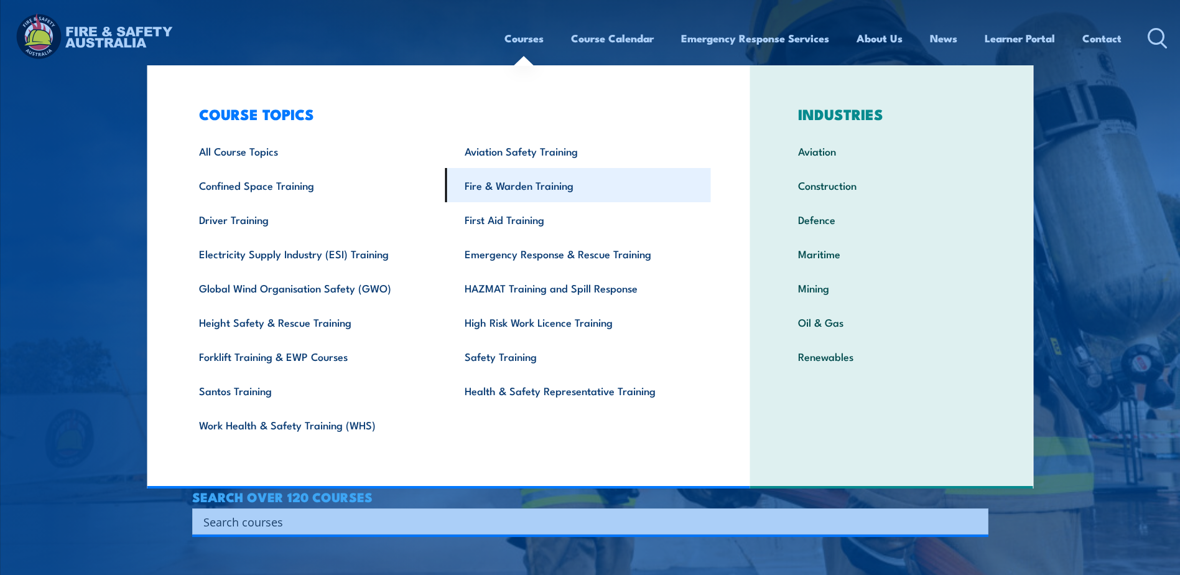
click at [500, 177] on link "Fire & Warden Training" at bounding box center [578, 185] width 266 height 34
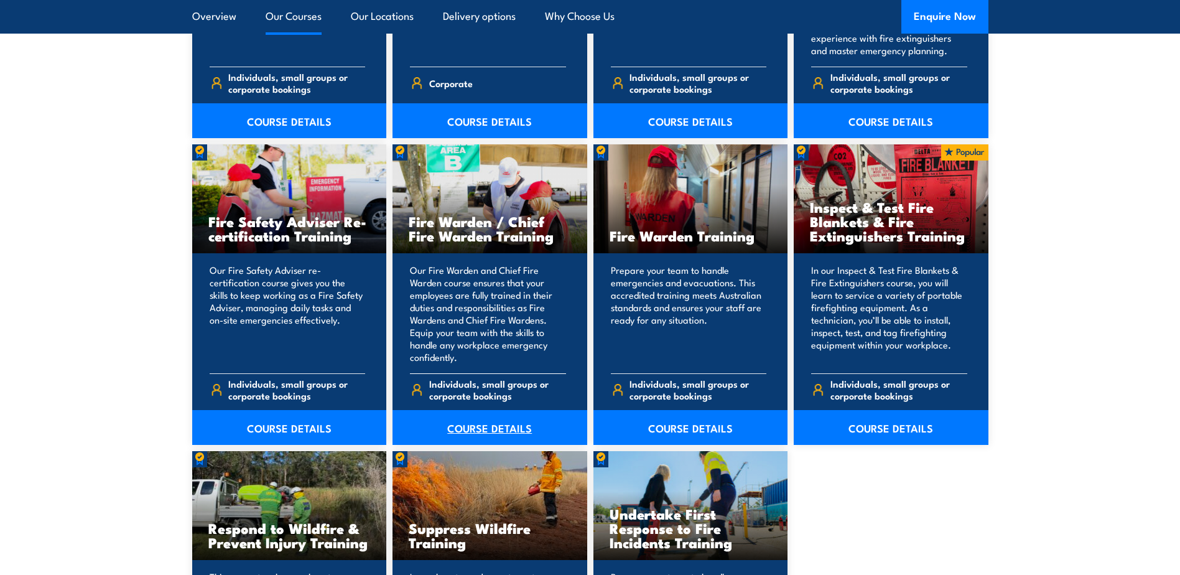
scroll to position [1555, 0]
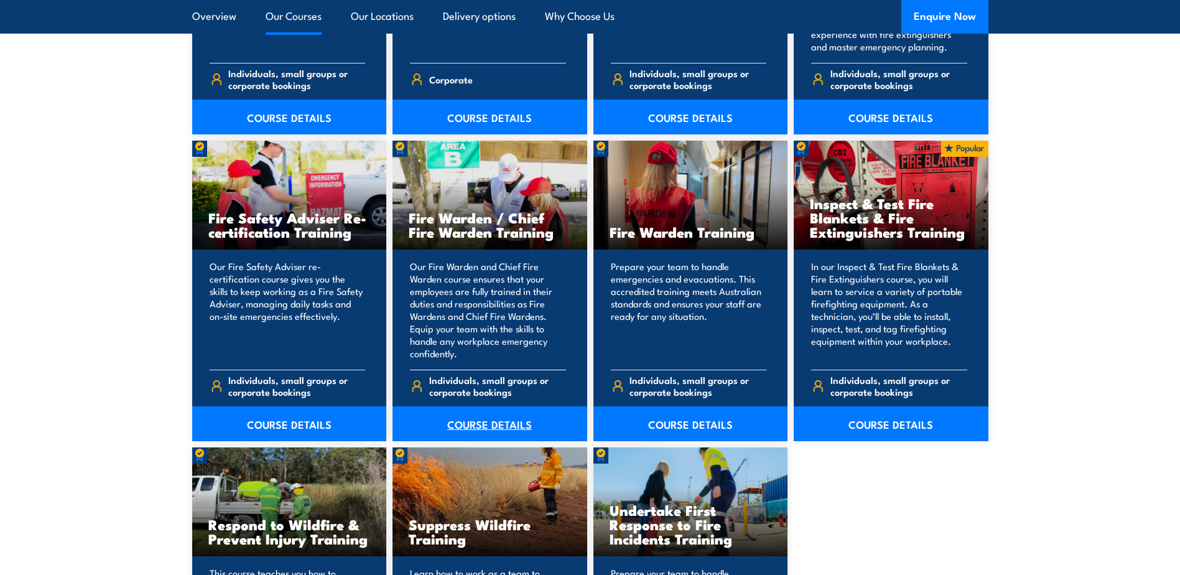
click at [467, 421] on link "COURSE DETAILS" at bounding box center [490, 423] width 195 height 35
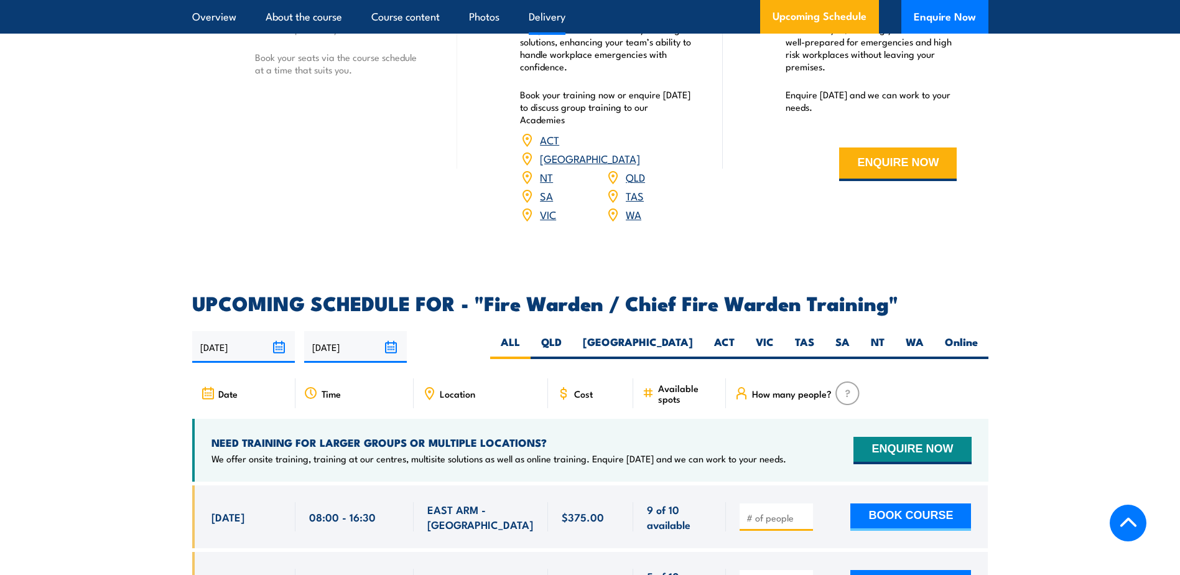
scroll to position [1991, 0]
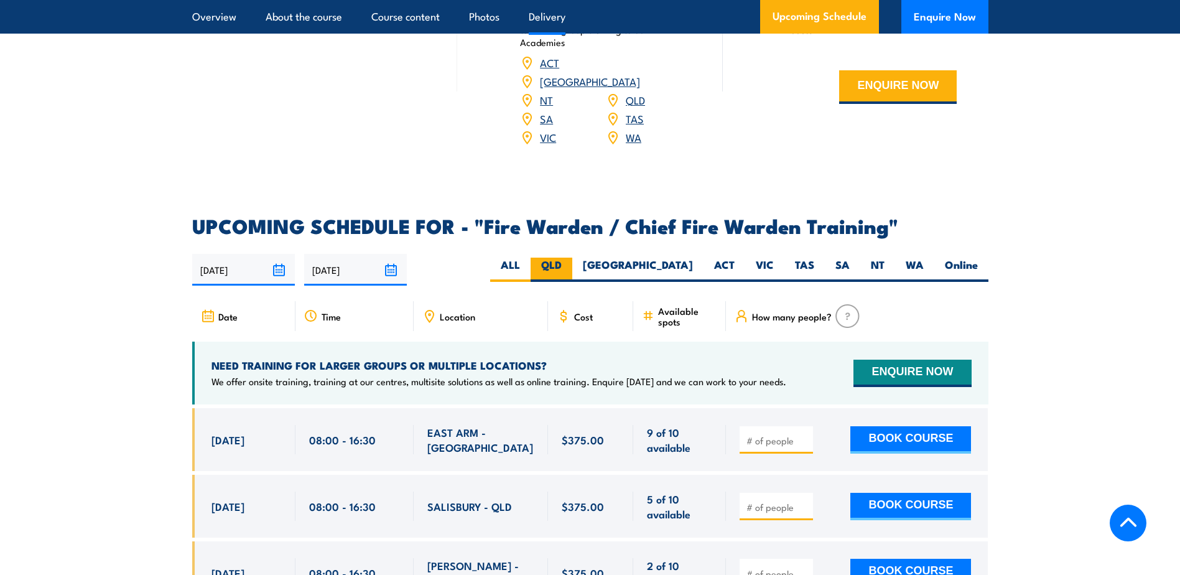
click at [572, 262] on label "QLD" at bounding box center [552, 270] width 42 height 24
click at [570, 262] on input "QLD" at bounding box center [566, 262] width 8 height 8
radio input "true"
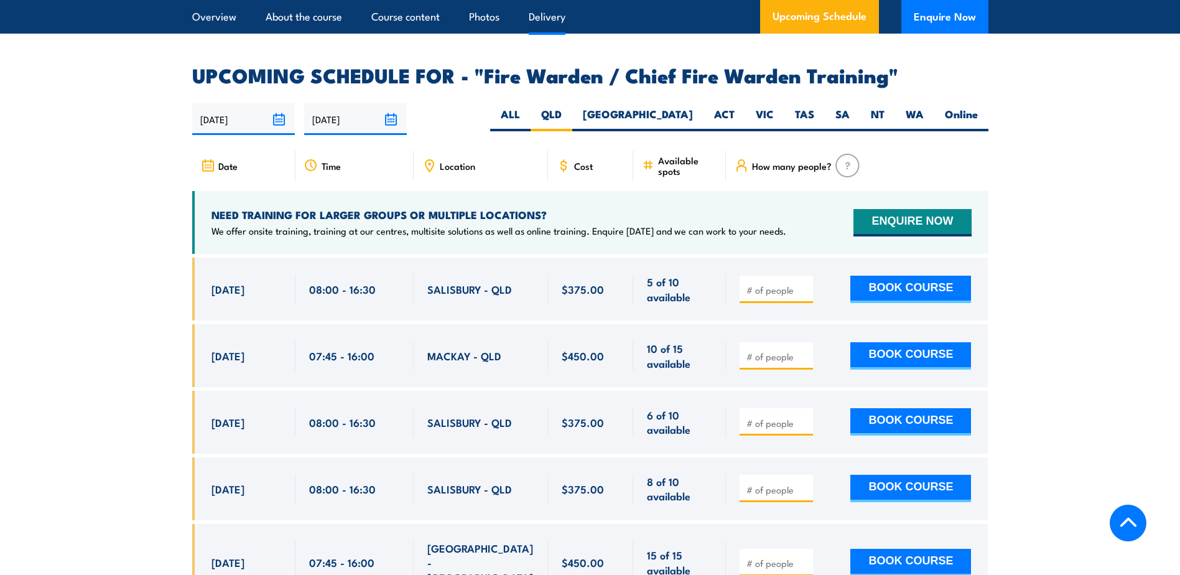
scroll to position [2204, 0]
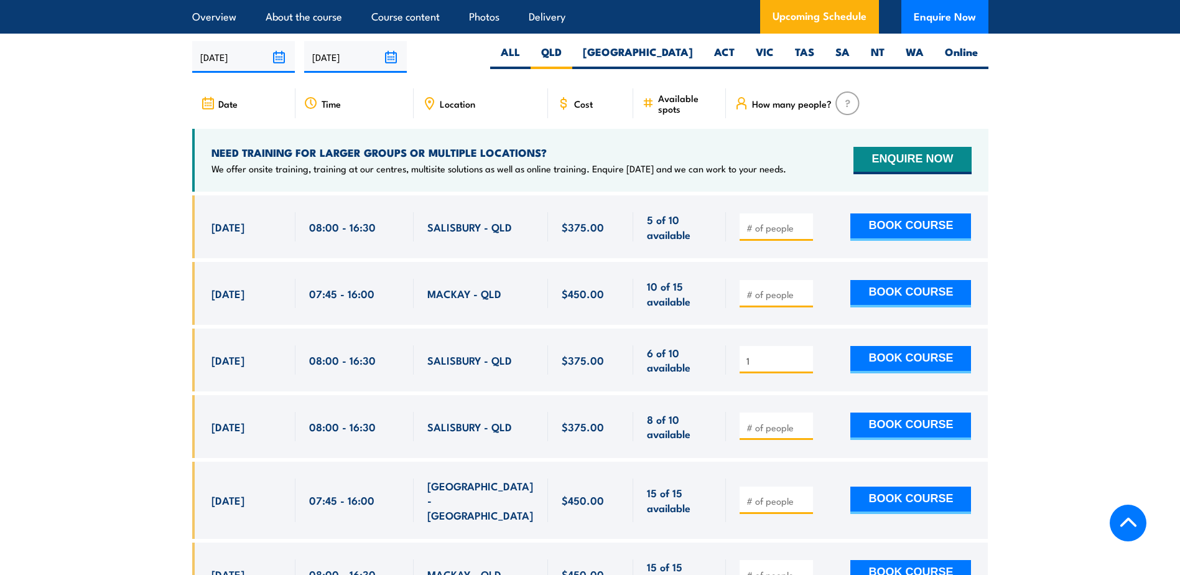
type input "1"
click at [803, 355] on input "1" at bounding box center [778, 361] width 62 height 12
click at [914, 358] on button "BOOK COURSE" at bounding box center [910, 359] width 121 height 27
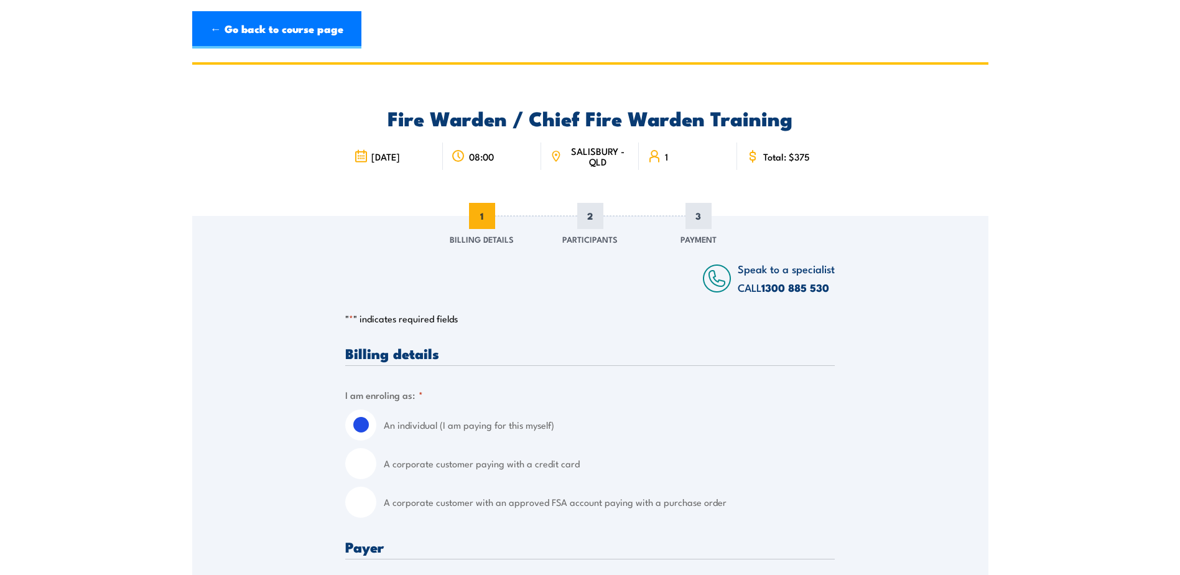
click at [367, 501] on input "A corporate customer with an approved FSA account paying with a purchase order" at bounding box center [360, 501] width 31 height 31
radio input "true"
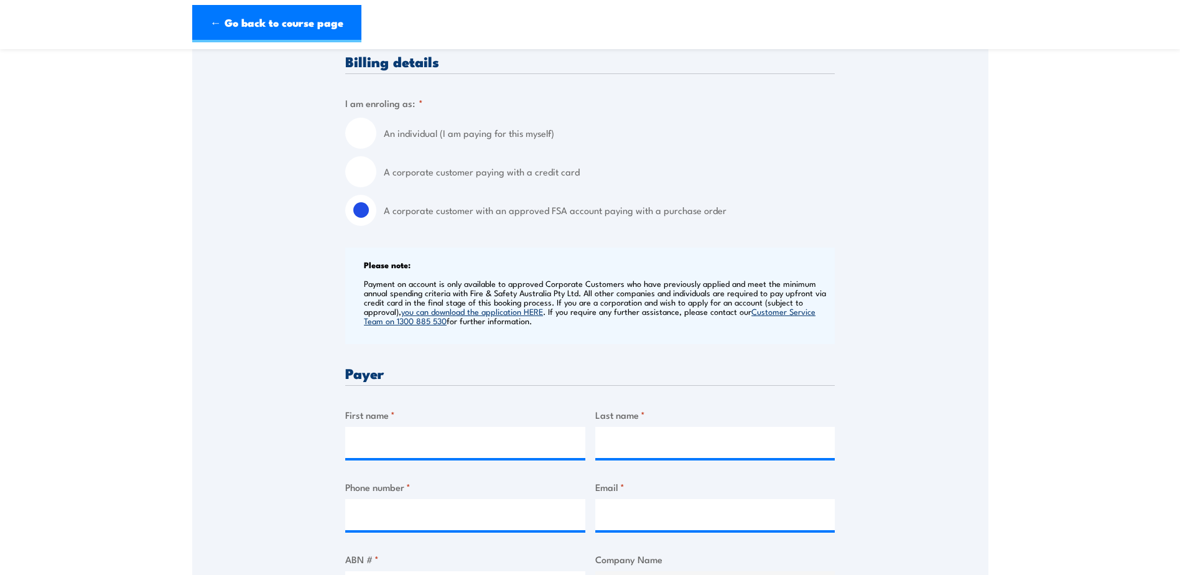
scroll to position [311, 0]
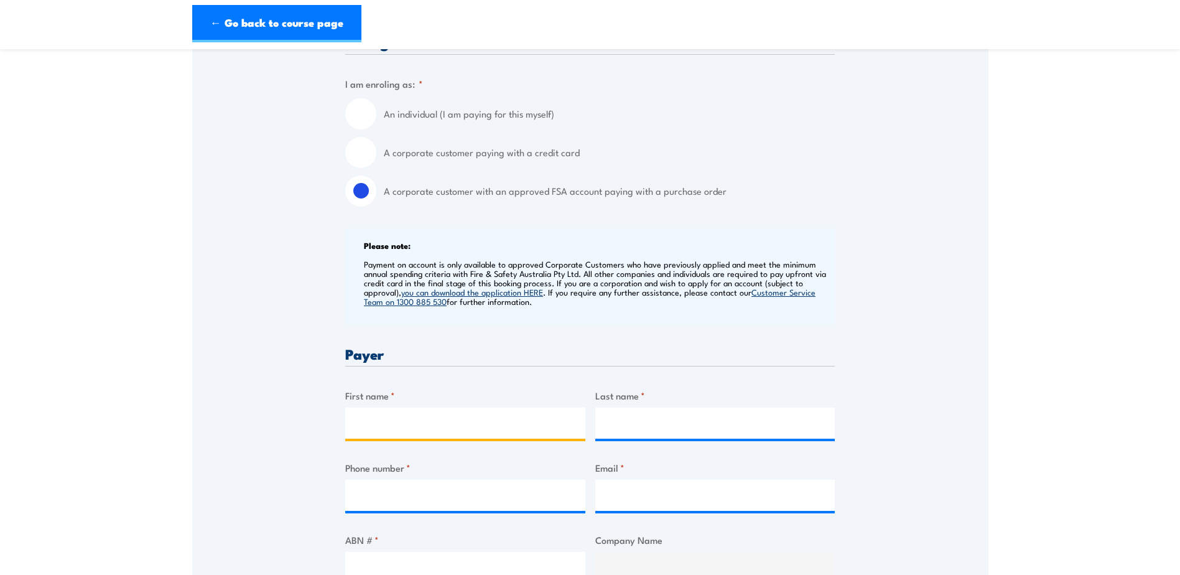
click at [467, 422] on input "First name *" at bounding box center [465, 422] width 240 height 31
type input "Amanda"
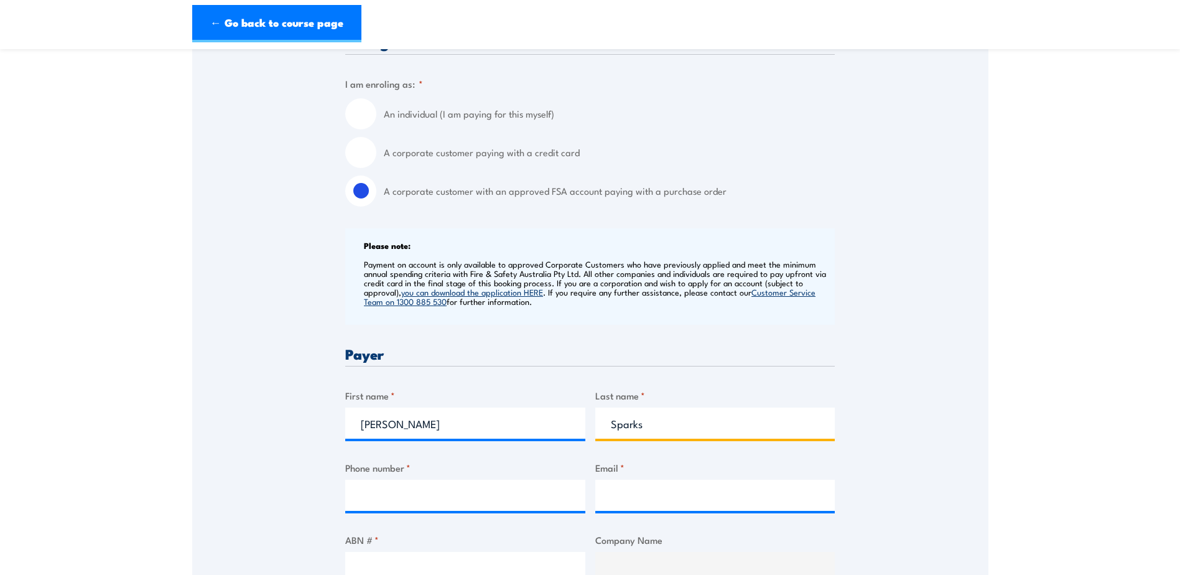
type input "Sparks"
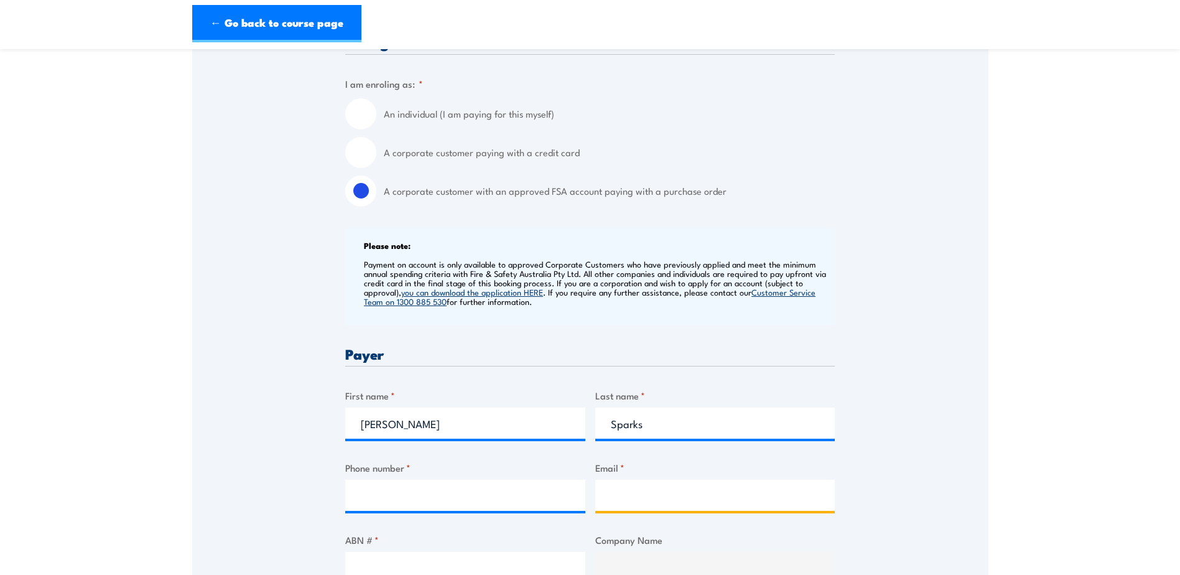
click at [613, 503] on input "Email *" at bounding box center [715, 495] width 240 height 31
paste input "ASparks@Vinidex.com.au"
type input "ASparks@Vinidex.com.au"
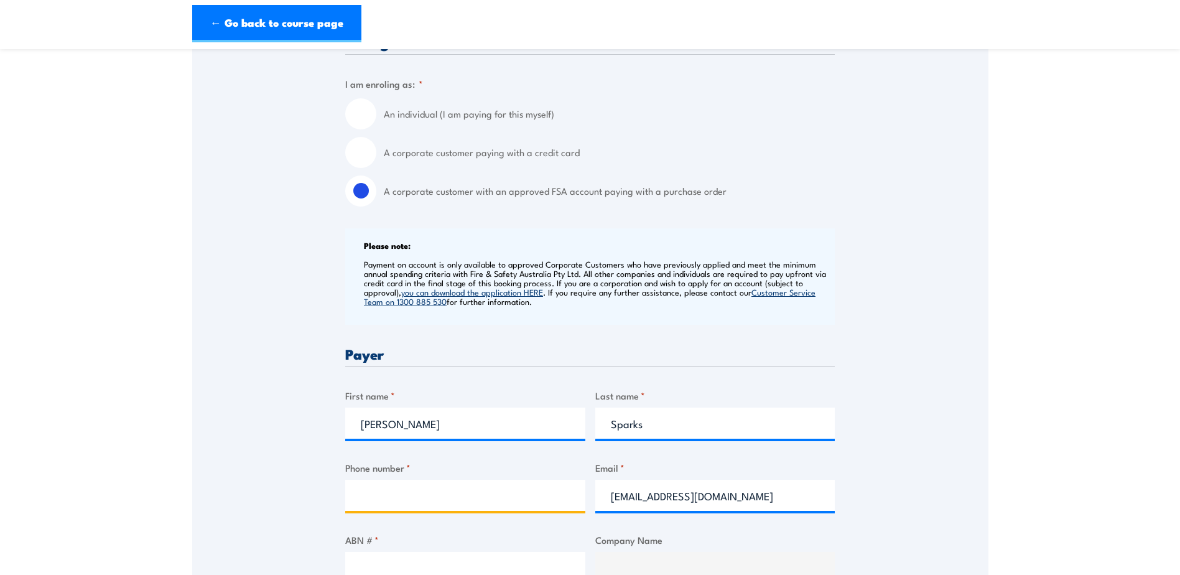
click at [439, 502] on input "Phone number *" at bounding box center [465, 495] width 240 height 31
paste input "0407 483 163"
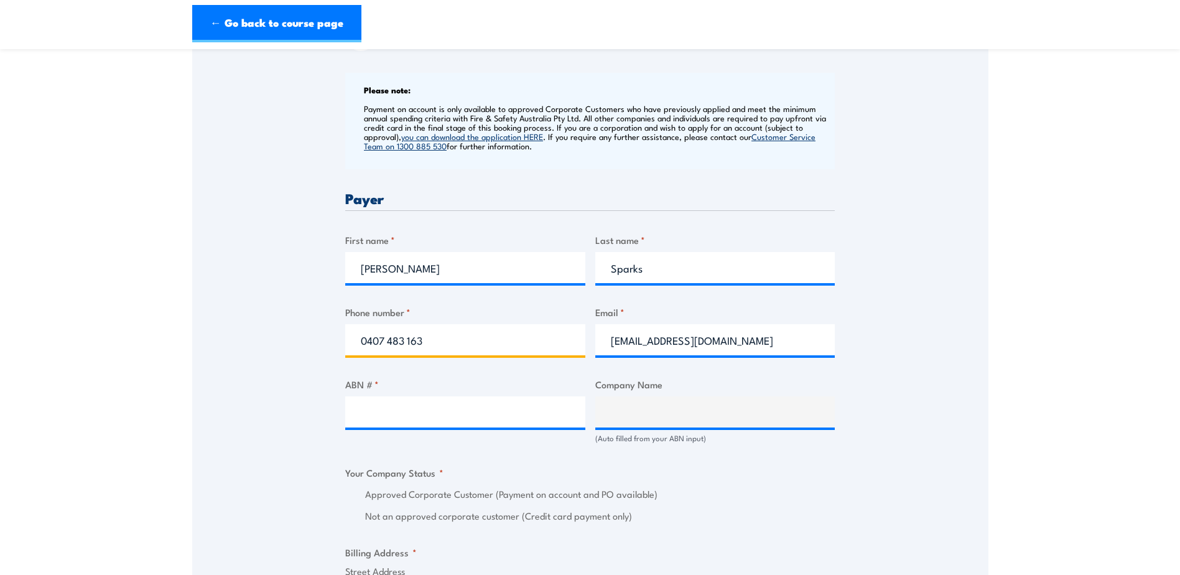
scroll to position [498, 0]
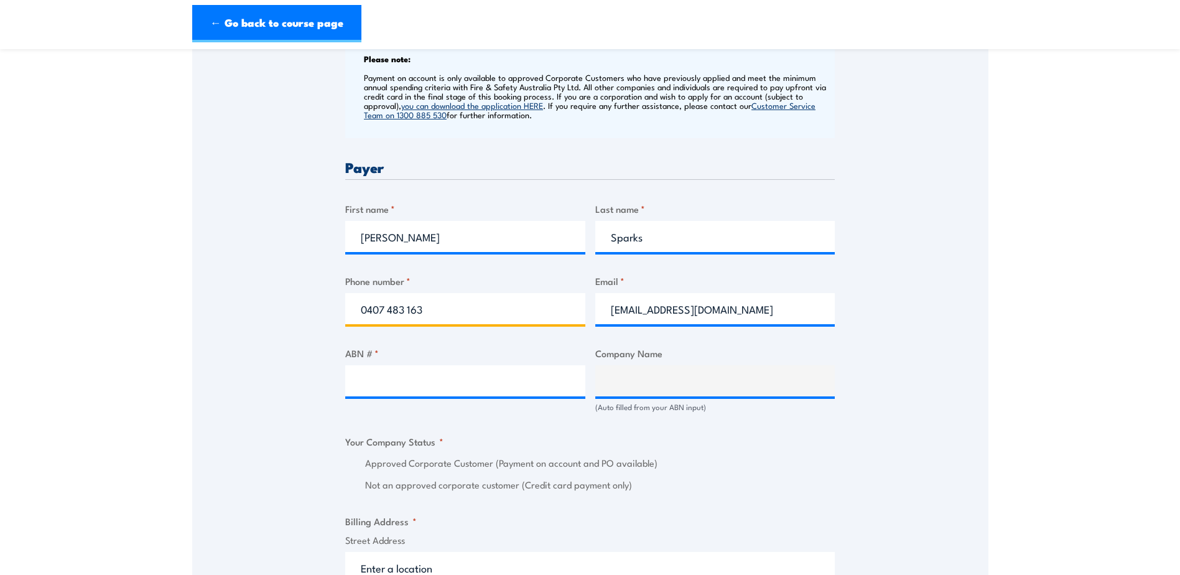
type input "0407 483 163"
click at [456, 399] on div "ABN # *" at bounding box center [465, 379] width 240 height 67
click at [452, 379] on input "ABN # *" at bounding box center [465, 380] width 240 height 31
paste input "42 000 664 942"
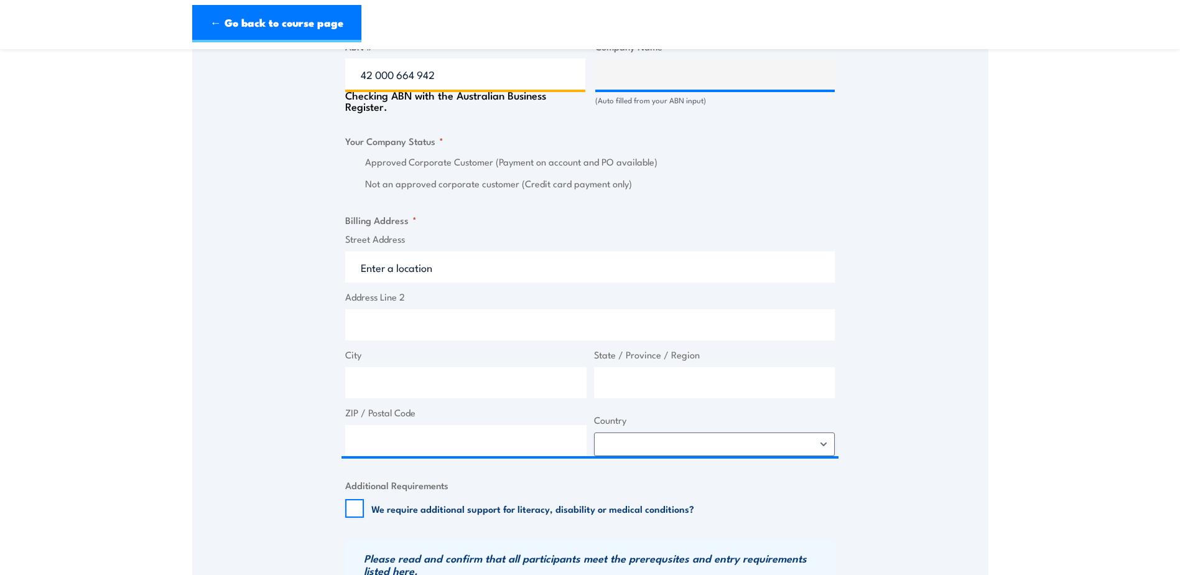
scroll to position [809, 0]
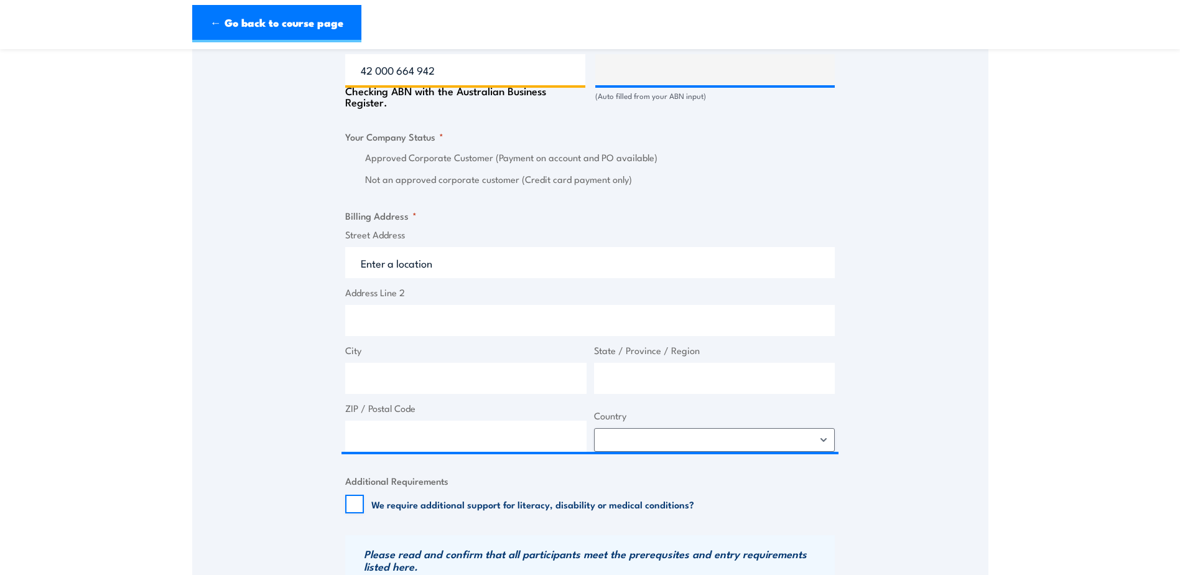
type input "42 000 664 942"
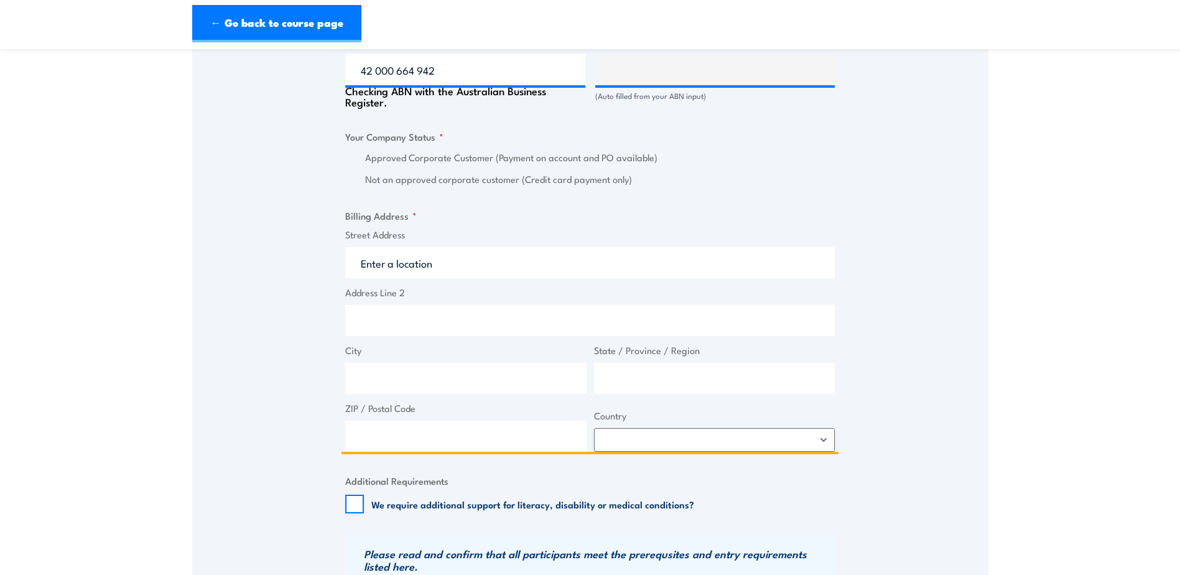
click at [428, 267] on input "Street Address" at bounding box center [590, 262] width 490 height 31
type input "VINIDEX PTY LIMITED"
radio input "true"
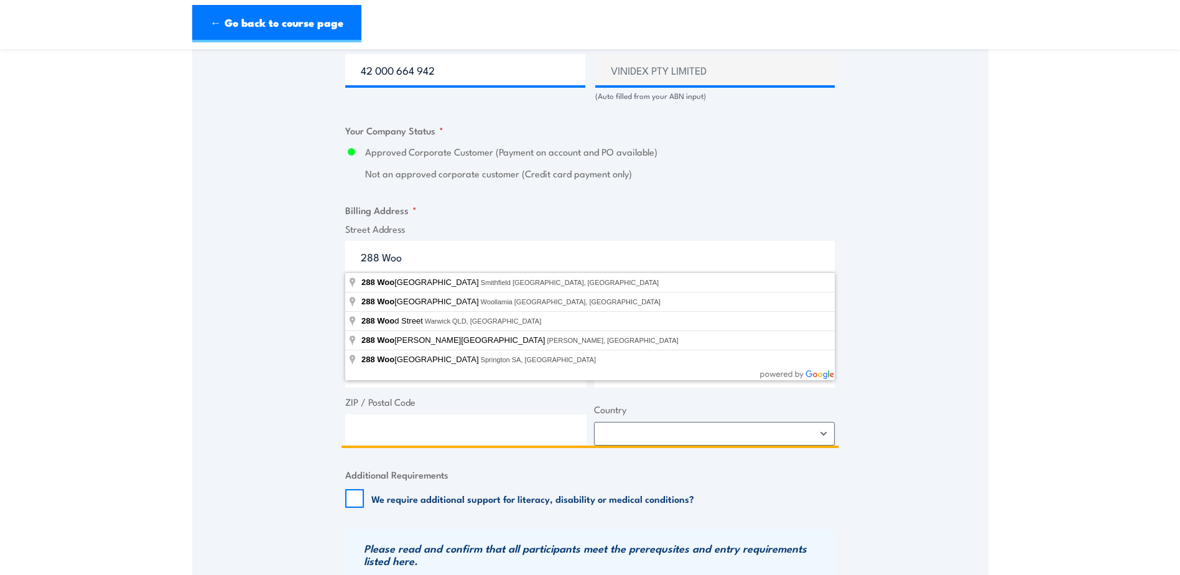
type input "288 Woodpark Road, Smithfield NSW, Australia"
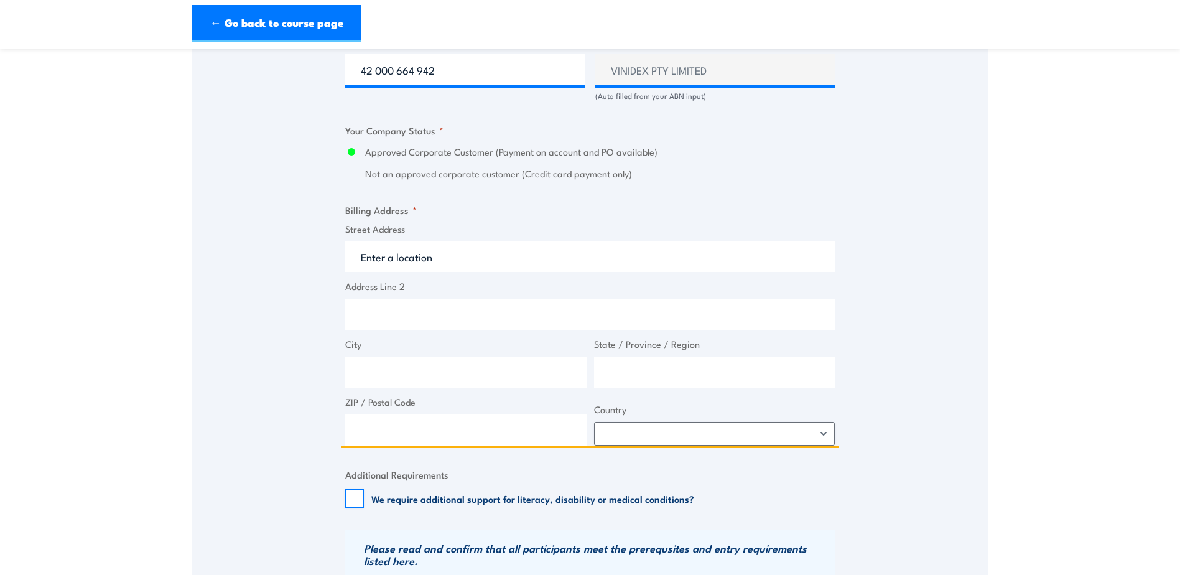
type input "288 Woodpark Rd"
type input "Smithfield"
type input "New South Wales"
type input "2164"
select select "Australia"
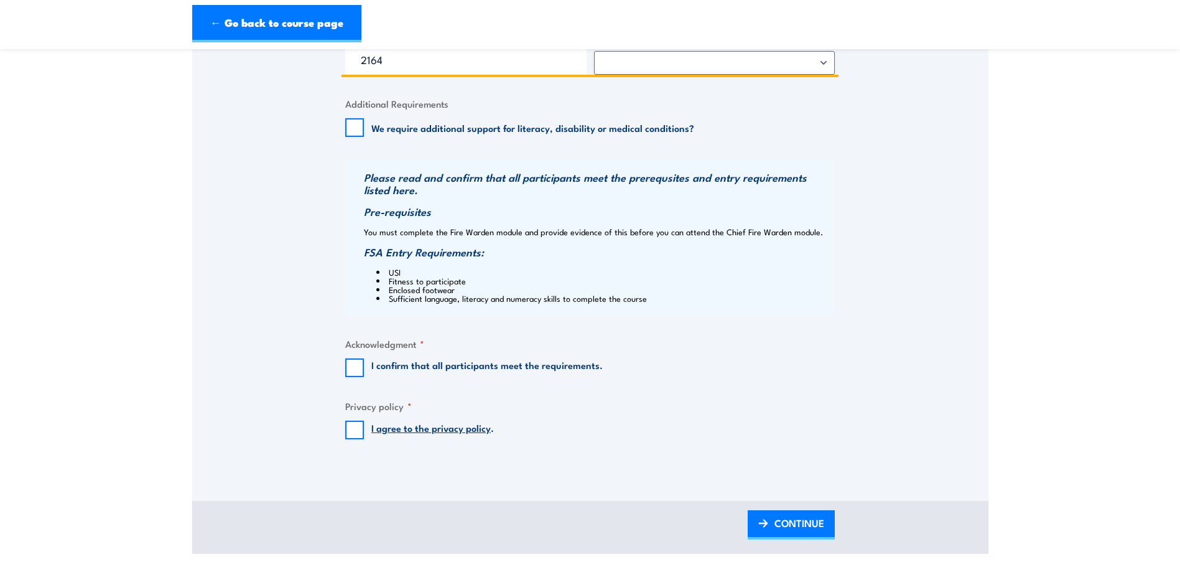
scroll to position [1182, 0]
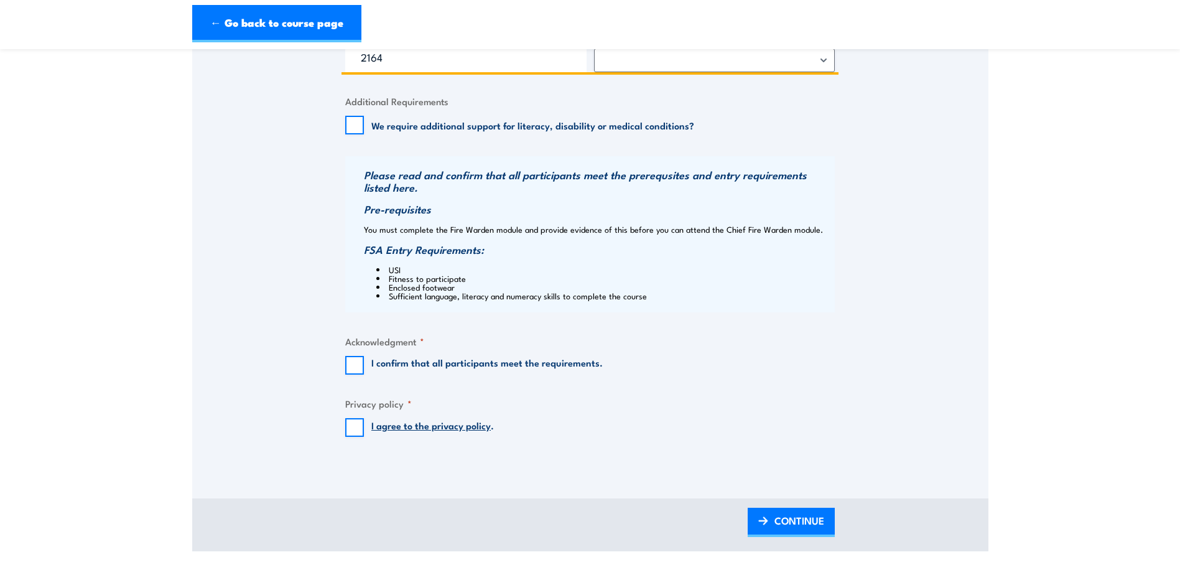
type input "288 Woodpark Rd"
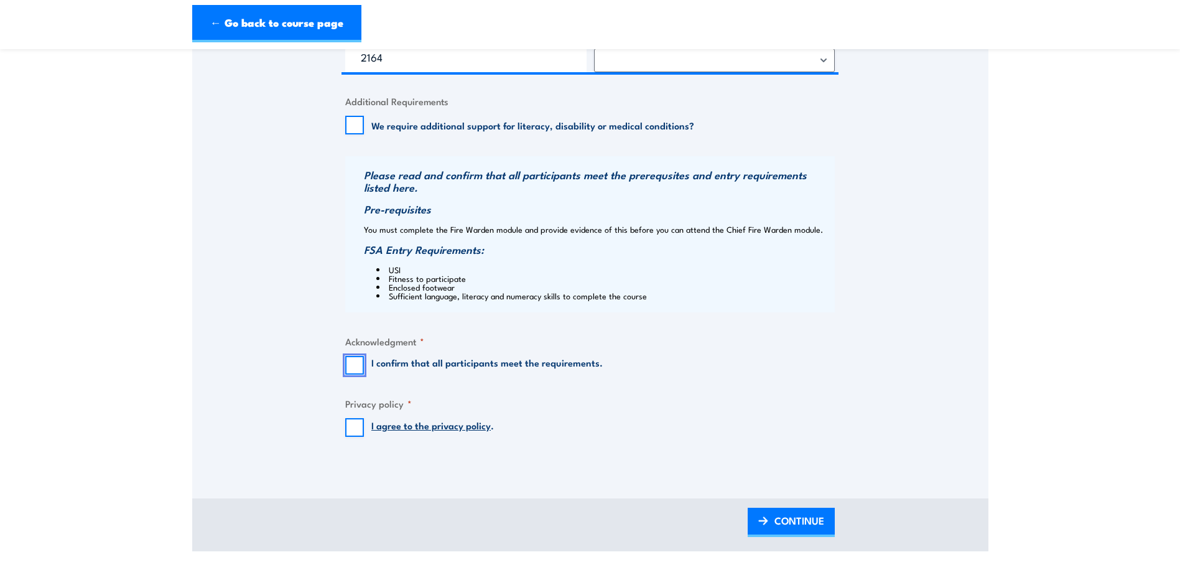
click at [356, 365] on input "I confirm that all participants meet the requirements." at bounding box center [354, 365] width 19 height 19
checkbox input "true"
click at [356, 421] on input "I agree to the privacy policy ." at bounding box center [354, 427] width 19 height 19
checkbox input "true"
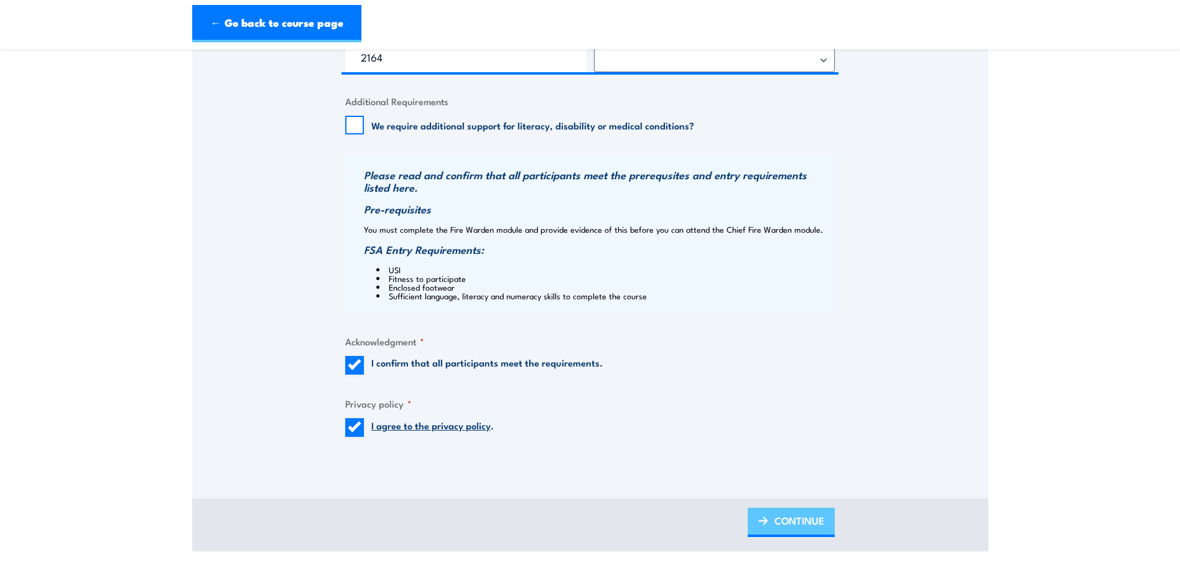
click at [807, 516] on span "CONTINUE" at bounding box center [800, 520] width 50 height 33
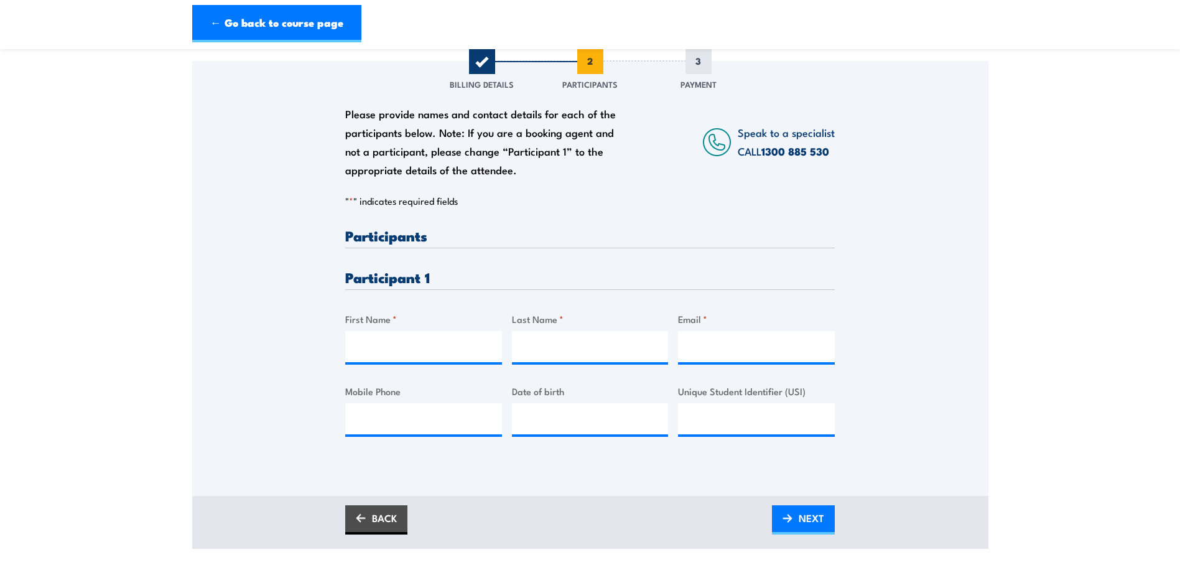
scroll to position [187, 0]
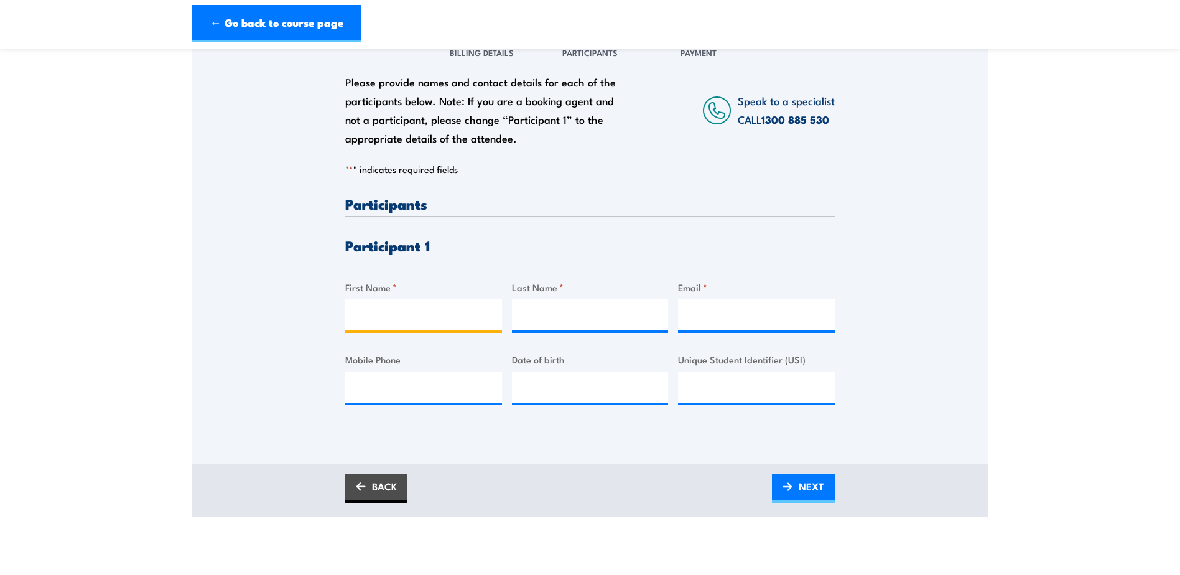
click at [436, 322] on input "First Name *" at bounding box center [423, 314] width 157 height 31
paste input "Nikolay"
type input "Nikolay"
click at [564, 327] on input "Last Name *" at bounding box center [590, 314] width 157 height 31
paste input "Pasishnichenko"
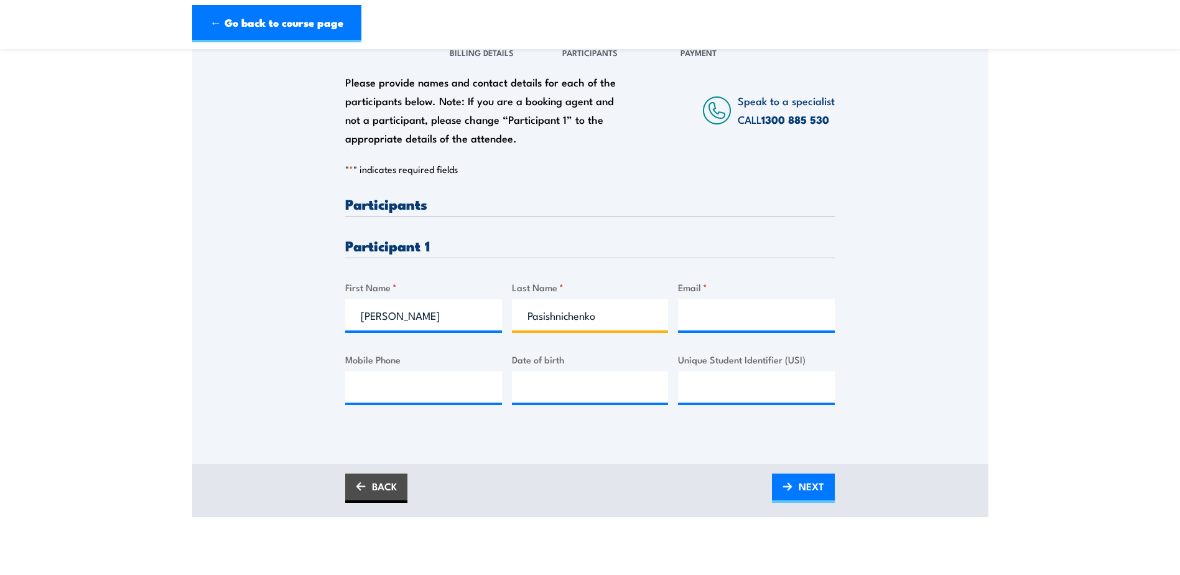
type input "Pasishnichenko"
click at [691, 314] on input "Email *" at bounding box center [756, 314] width 157 height 31
paste input "npasishnichenko@vinidex.com.au"
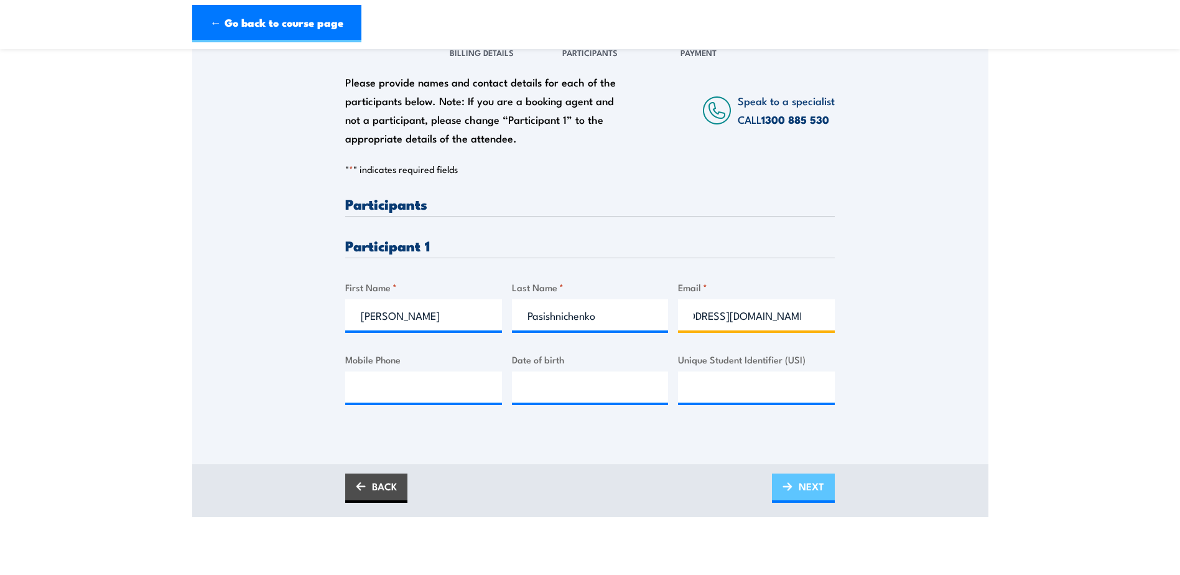
type input "npasishnichenko@vinidex.com.au"
click at [807, 478] on span "NEXT" at bounding box center [812, 486] width 26 height 33
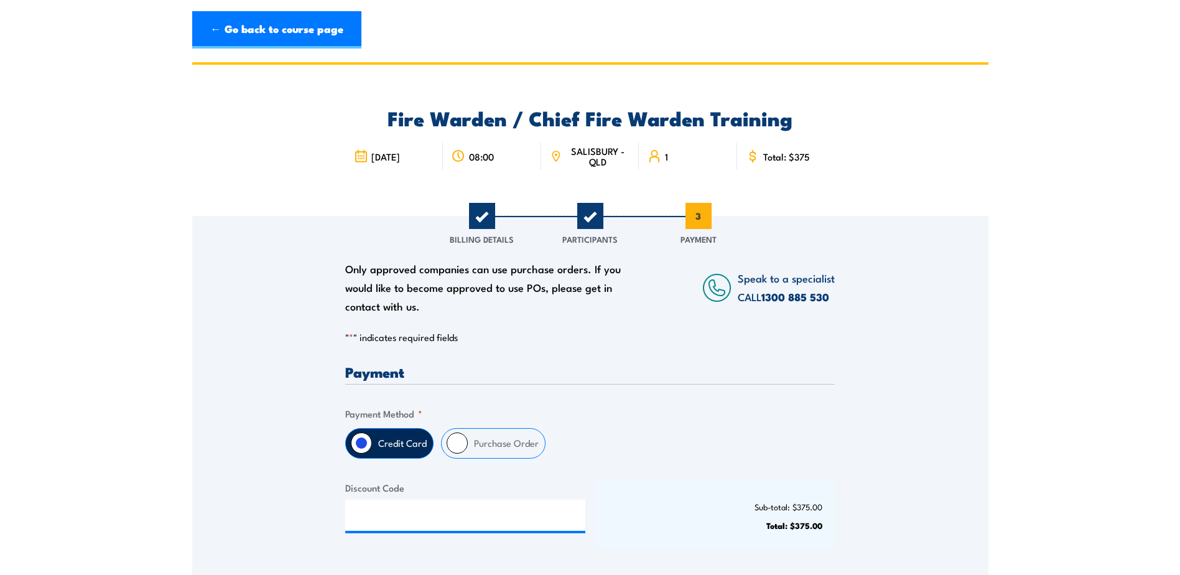
click at [477, 445] on label "Purchase Order" at bounding box center [506, 443] width 77 height 29
click at [468, 445] on input "Purchase Order" at bounding box center [457, 442] width 21 height 21
radio input "true"
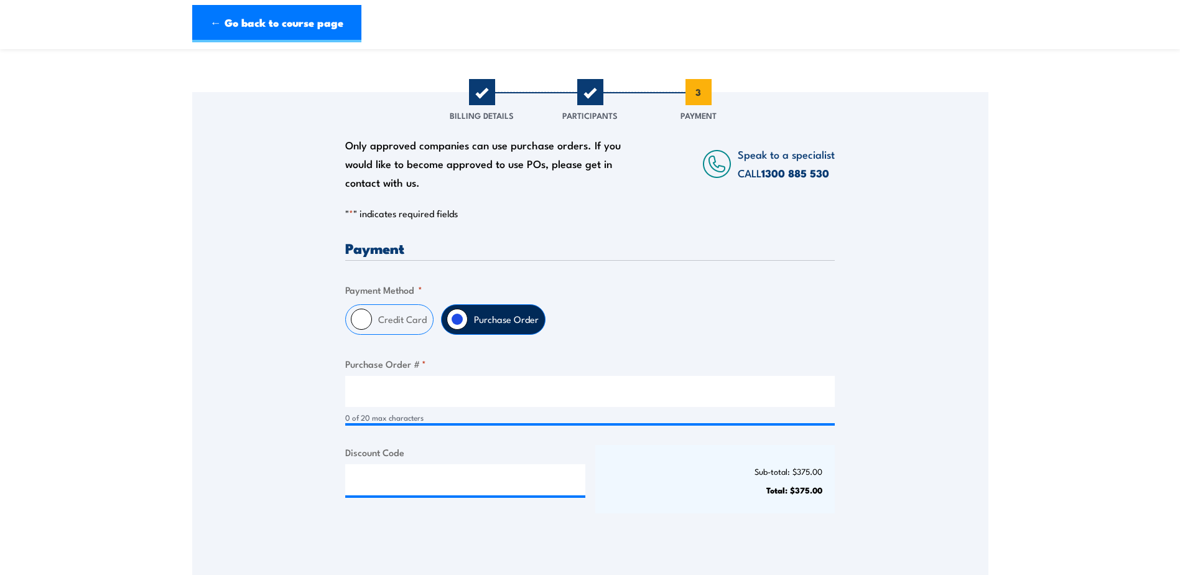
scroll to position [124, 0]
click at [381, 396] on input "Purchase Order # *" at bounding box center [590, 390] width 490 height 31
paste input "4500024086"
type input "4500024086"
click at [267, 394] on div "Only approved companies can use purchase orders. If you would like to become ap…" at bounding box center [590, 315] width 796 height 448
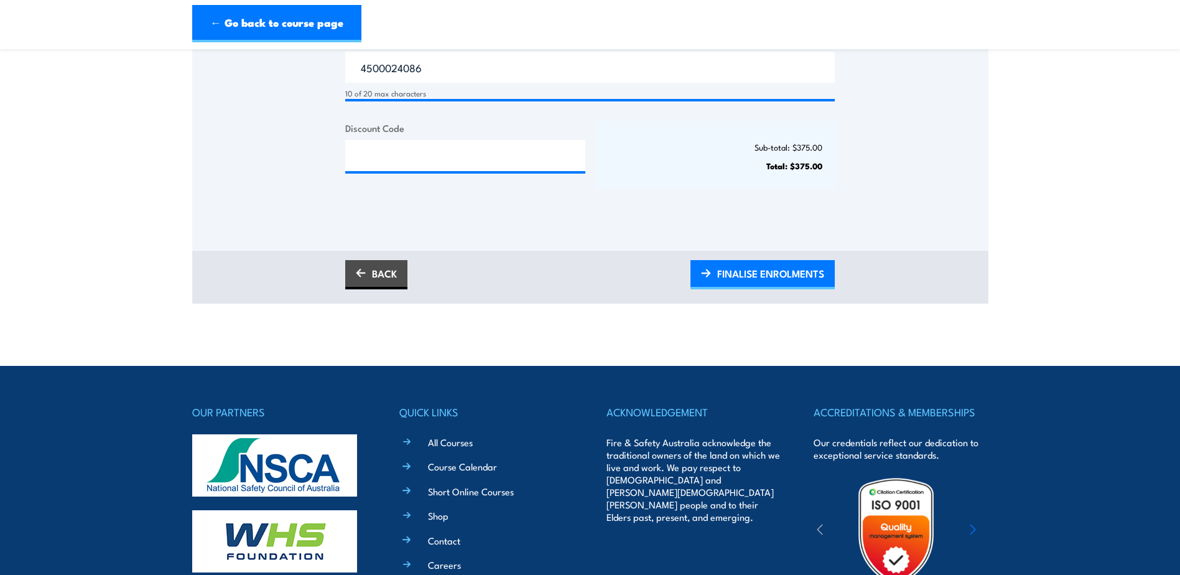
scroll to position [560, 0]
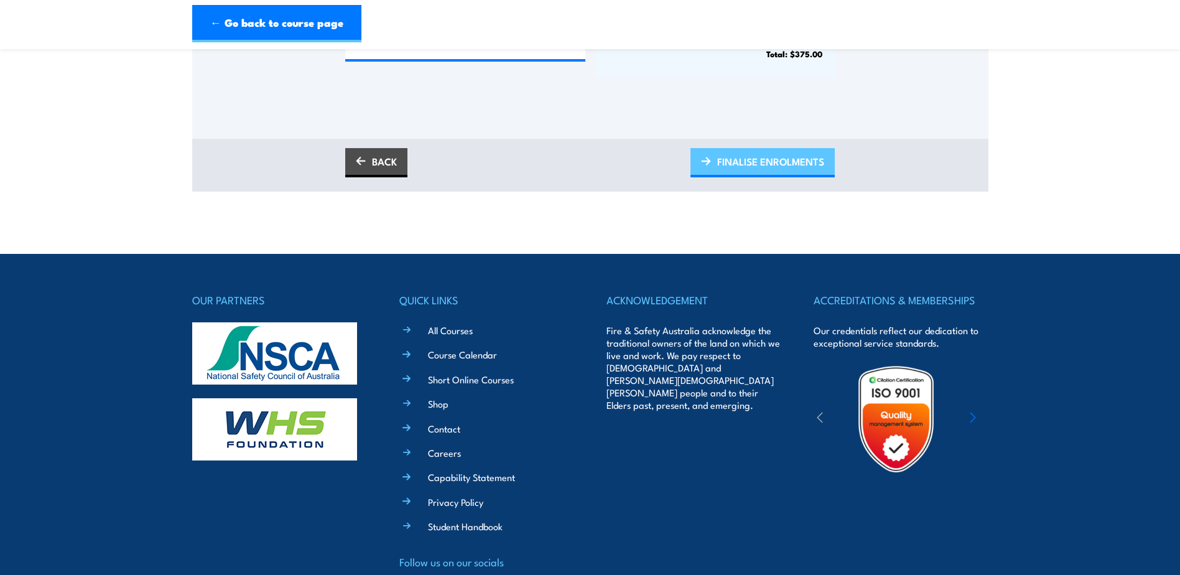
click at [754, 170] on span "FINALISE ENROLMENTS" at bounding box center [770, 161] width 107 height 33
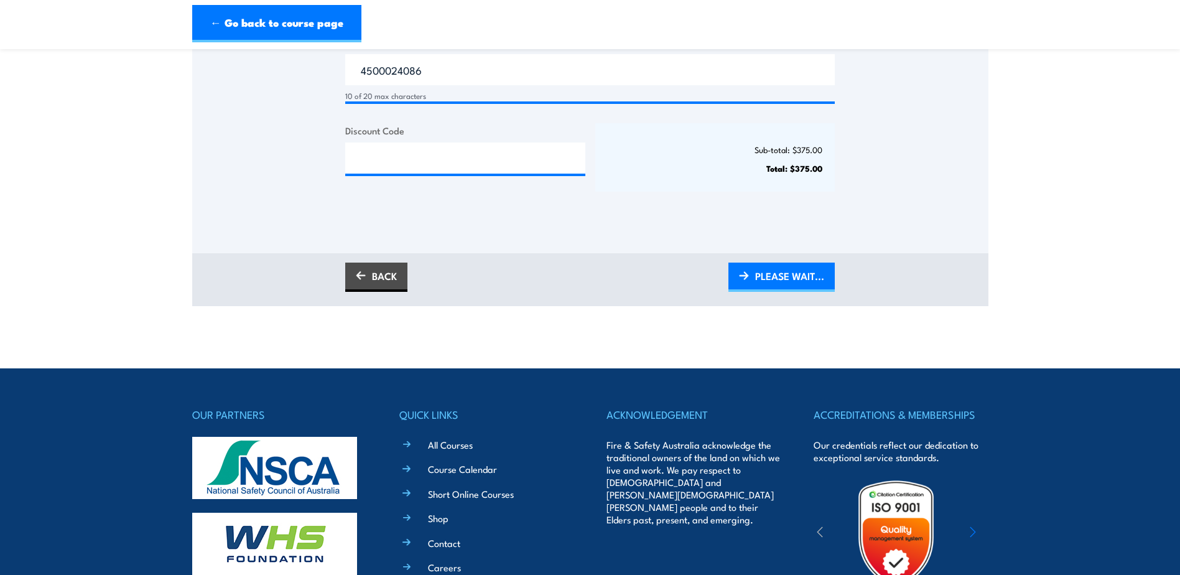
scroll to position [373, 0]
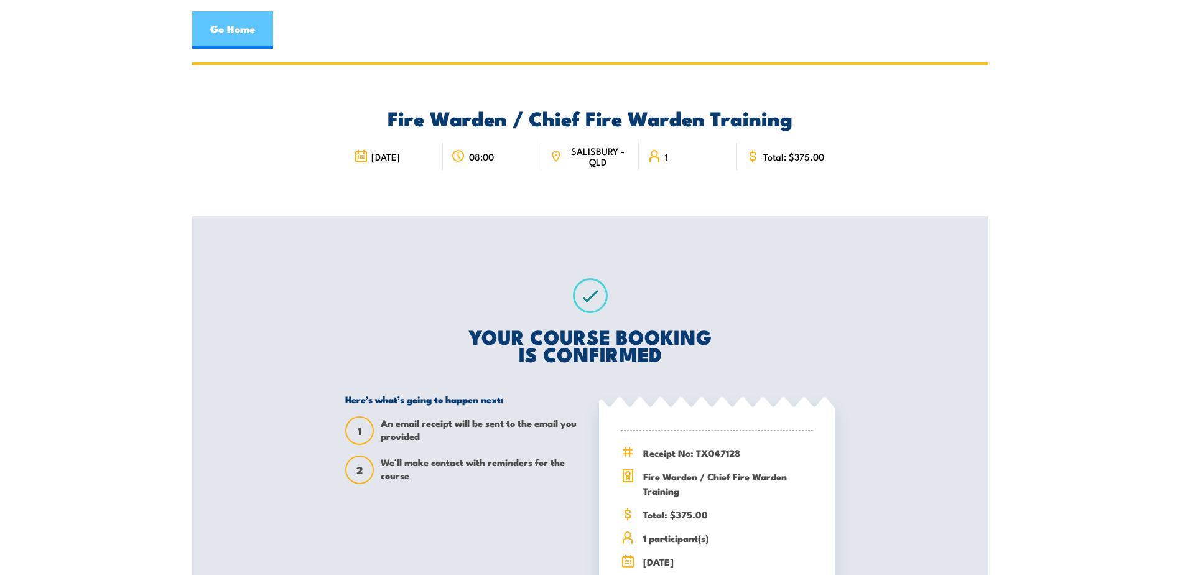
click at [231, 34] on link "Go Home" at bounding box center [232, 29] width 81 height 37
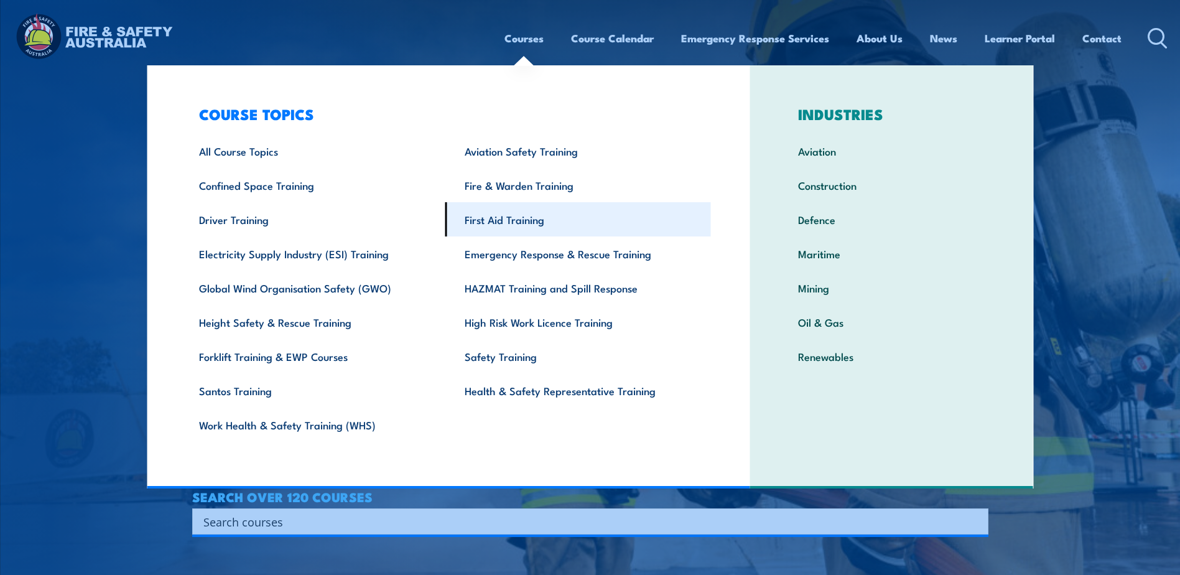
click at [489, 214] on link "First Aid Training" at bounding box center [578, 219] width 266 height 34
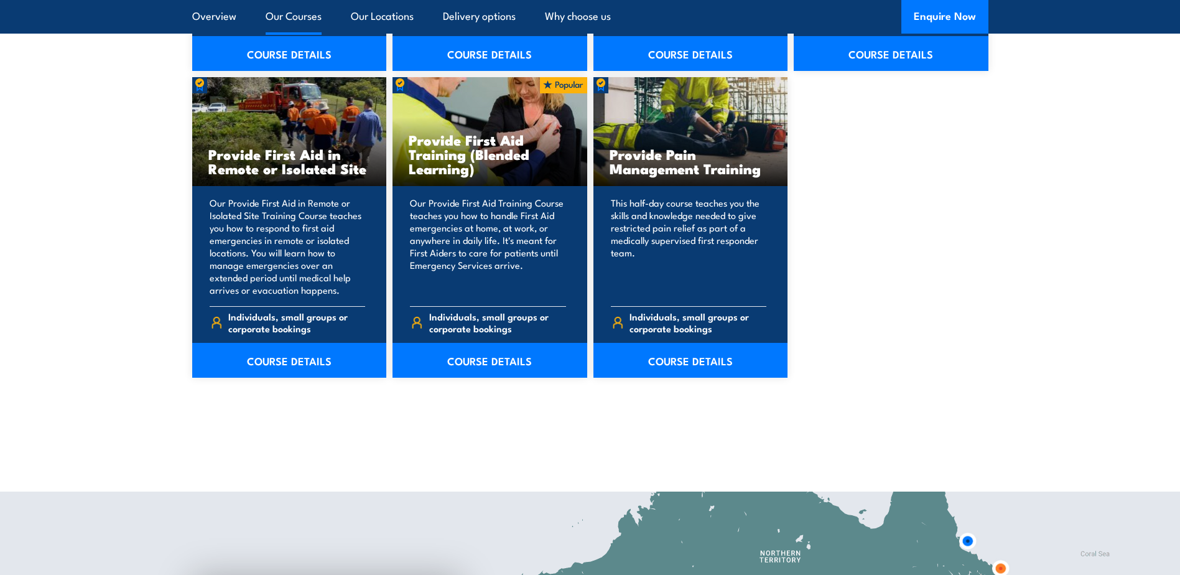
scroll to position [1866, 0]
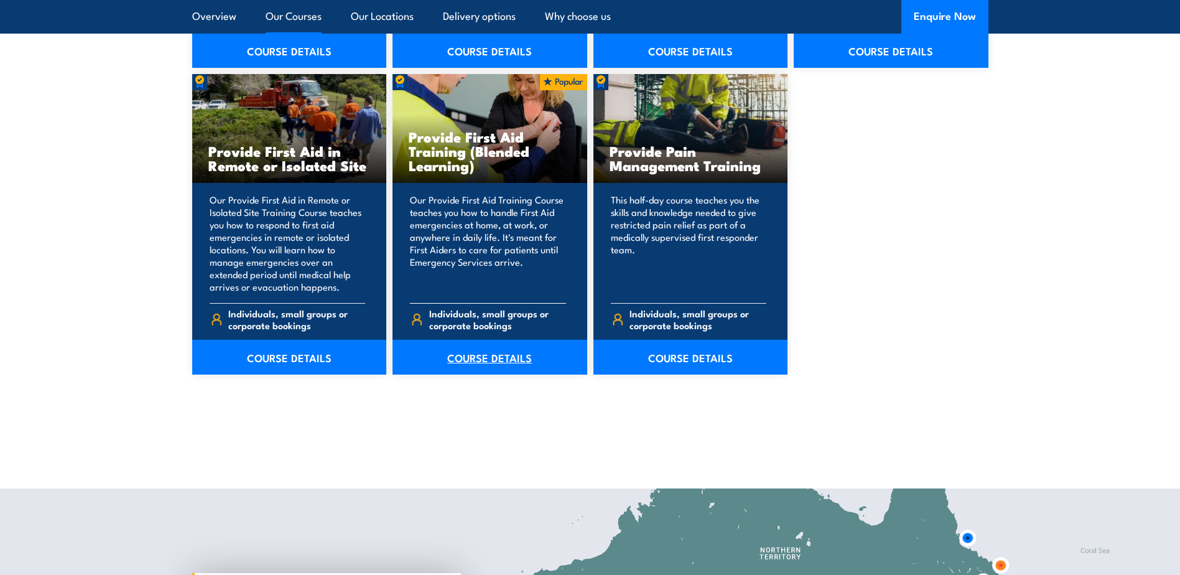
click at [467, 363] on link "COURSE DETAILS" at bounding box center [490, 357] width 195 height 35
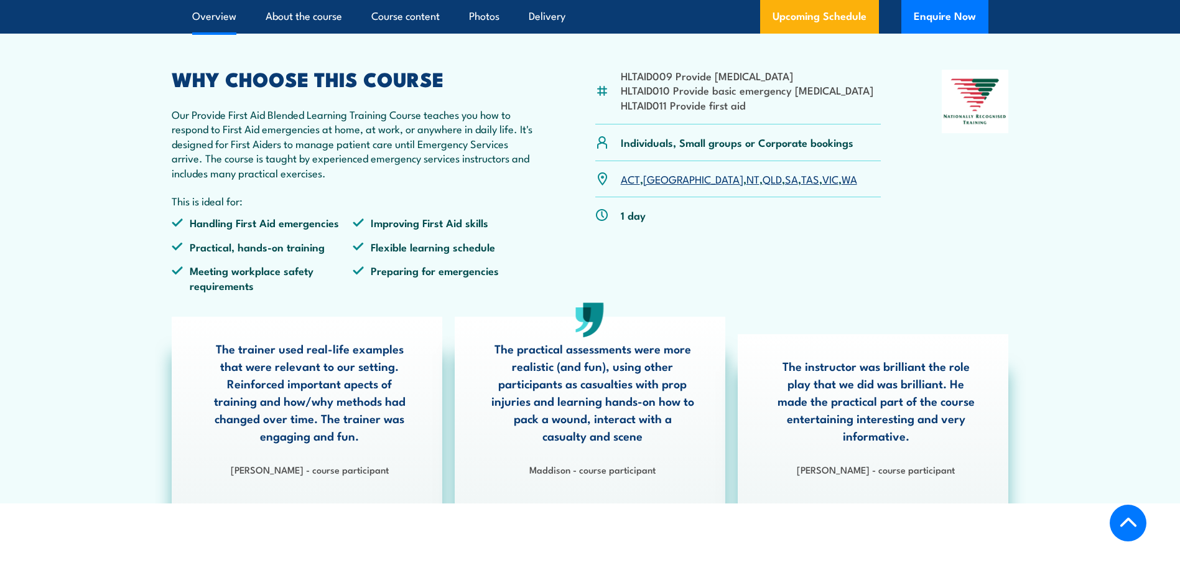
scroll to position [373, 0]
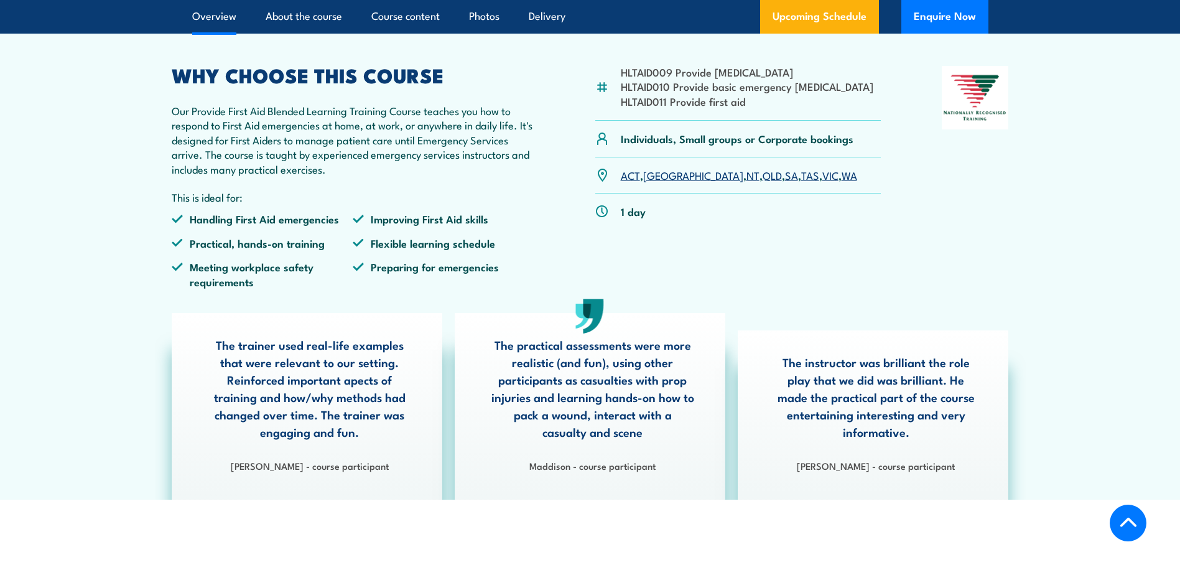
click at [763, 182] on link "QLD" at bounding box center [772, 174] width 19 height 15
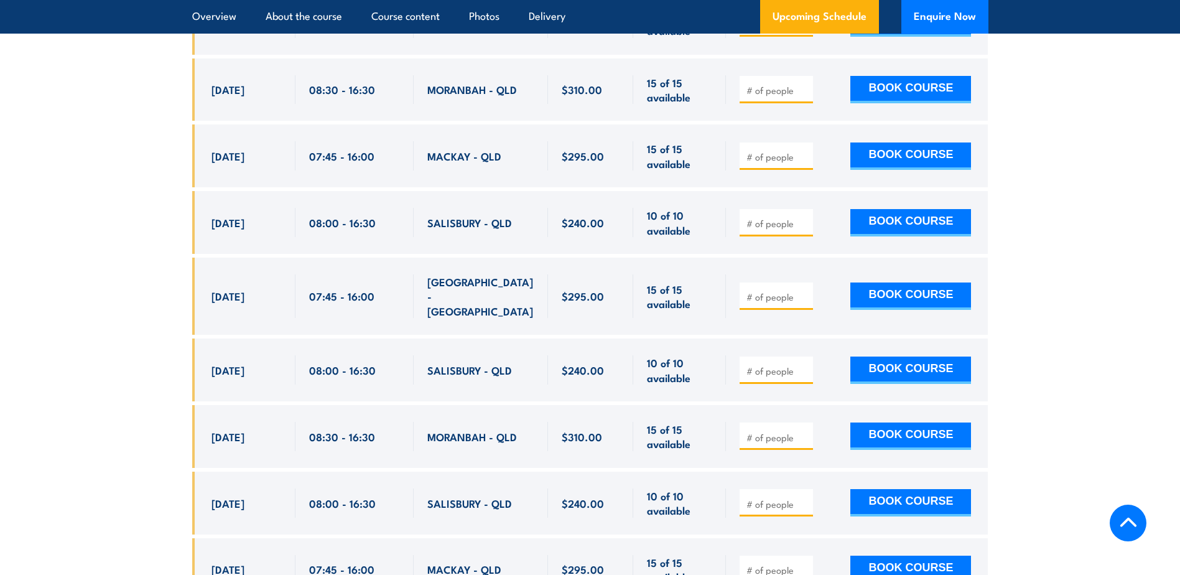
scroll to position [2839, 0]
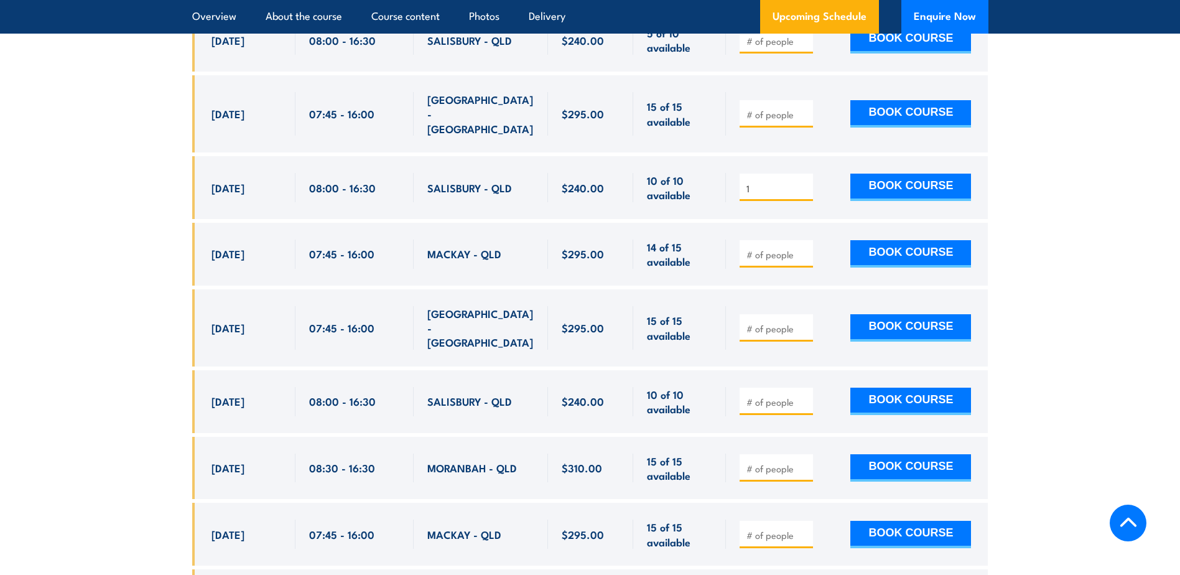
type input "1"
click at [804, 182] on input "1" at bounding box center [778, 188] width 62 height 12
click at [893, 185] on button "BOOK COURSE" at bounding box center [910, 187] width 121 height 27
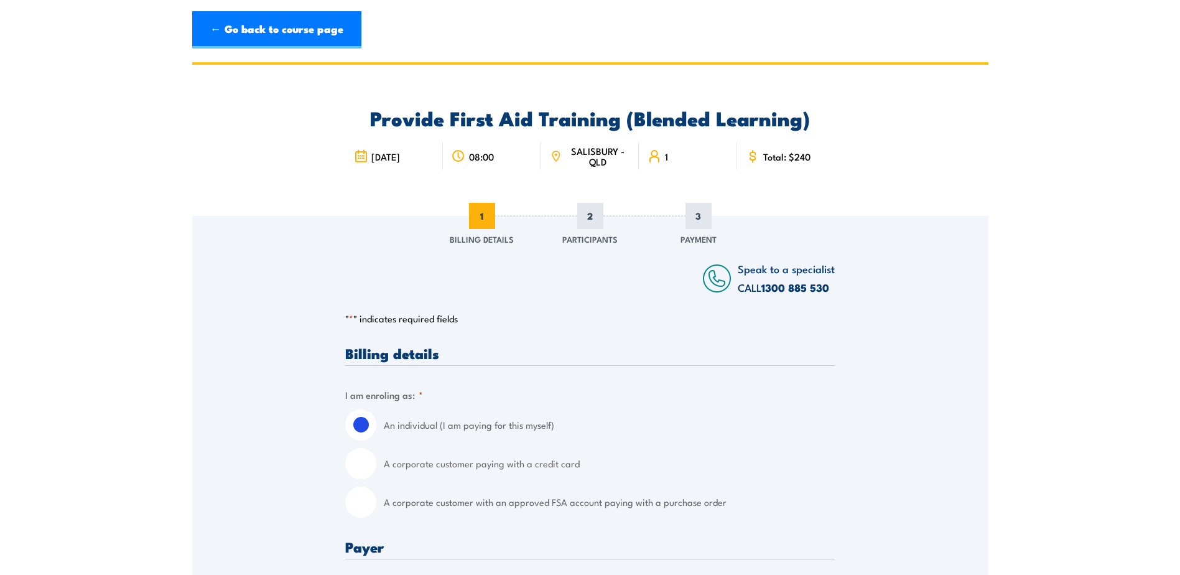
click at [378, 501] on div "A corporate customer with an approved FSA account paying with a purchase order" at bounding box center [590, 501] width 490 height 31
click at [361, 501] on input "A corporate customer with an approved FSA account paying with a purchase order" at bounding box center [360, 501] width 31 height 31
radio input "true"
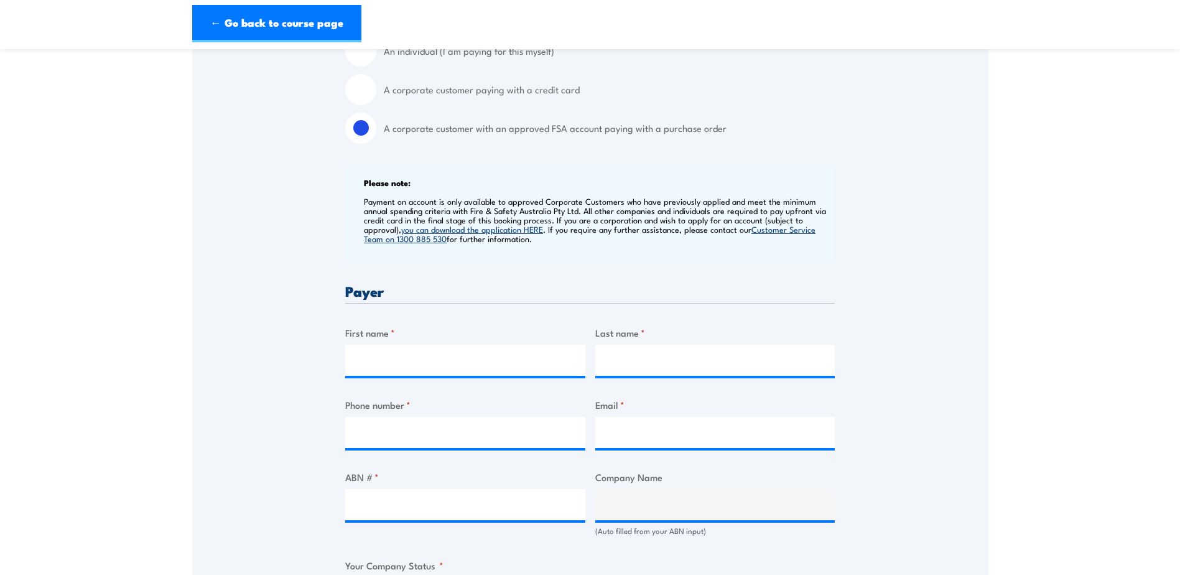
scroll to position [560, 0]
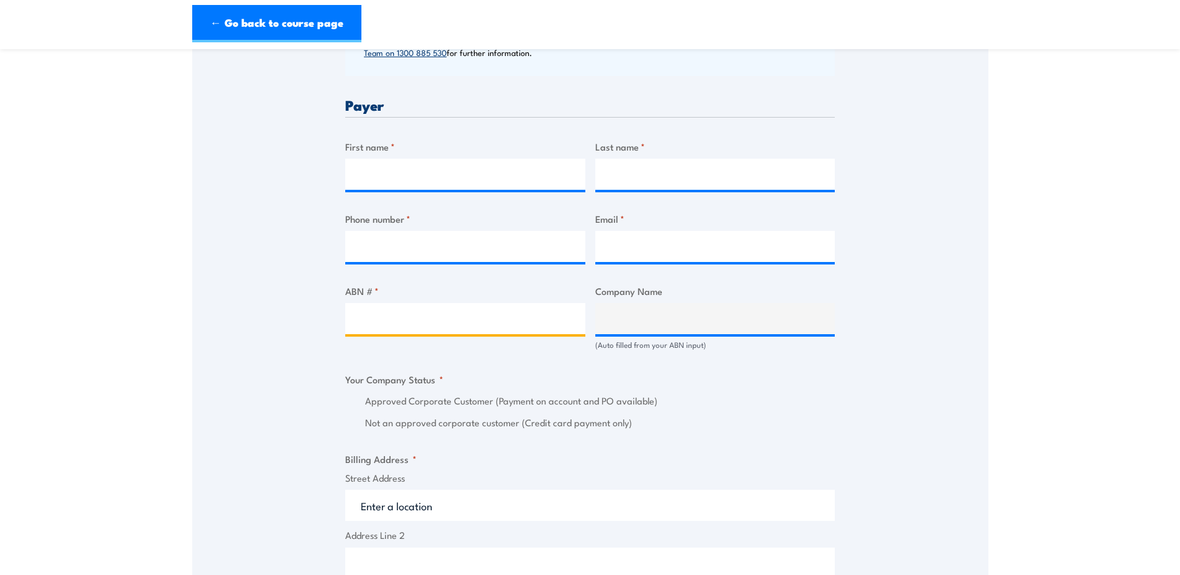
paste input "42 000 664 942"
type input "42 000 664 942"
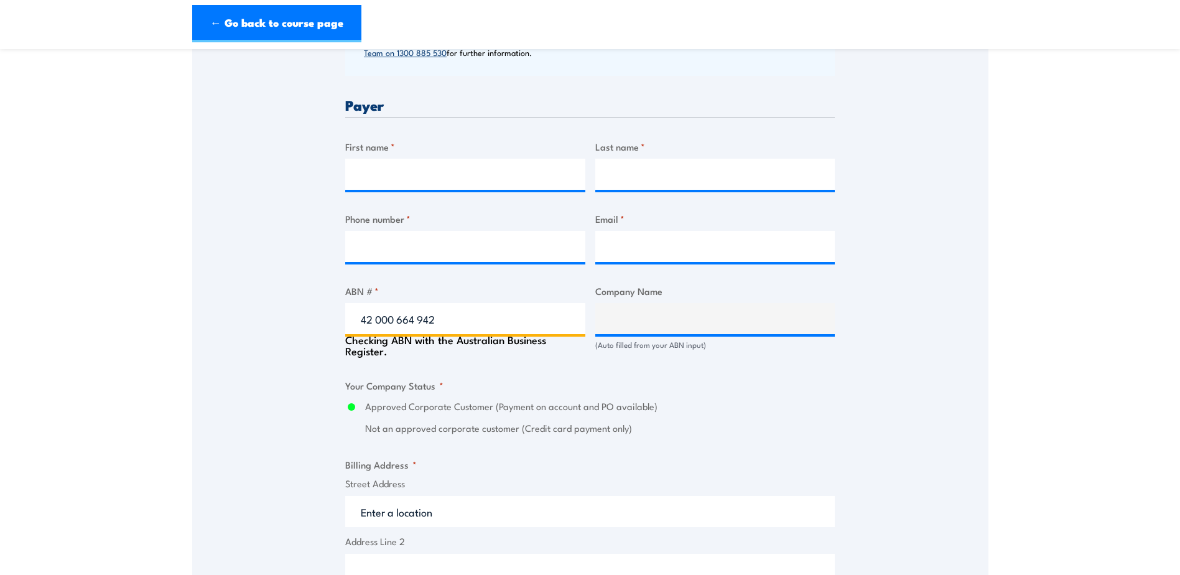
type input "VINIDEX PTY LIMITED"
radio input "true"
type input "42 000 664 942"
click at [405, 153] on label "First name *" at bounding box center [465, 146] width 240 height 14
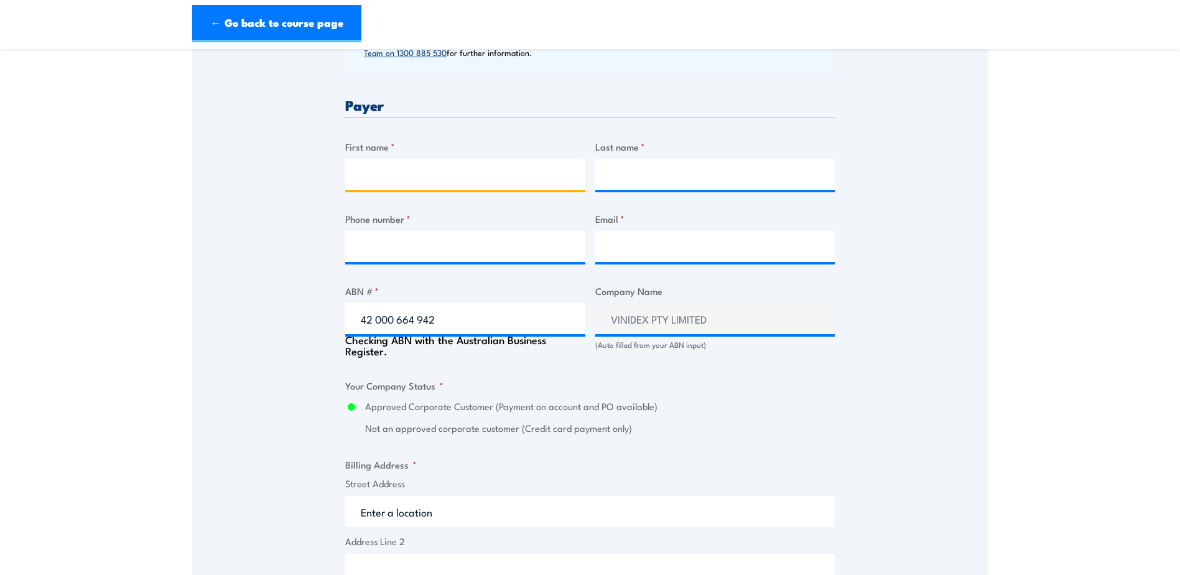
click at [405, 159] on input "First name *" at bounding box center [465, 174] width 240 height 31
click at [408, 177] on input "First name *" at bounding box center [465, 174] width 240 height 31
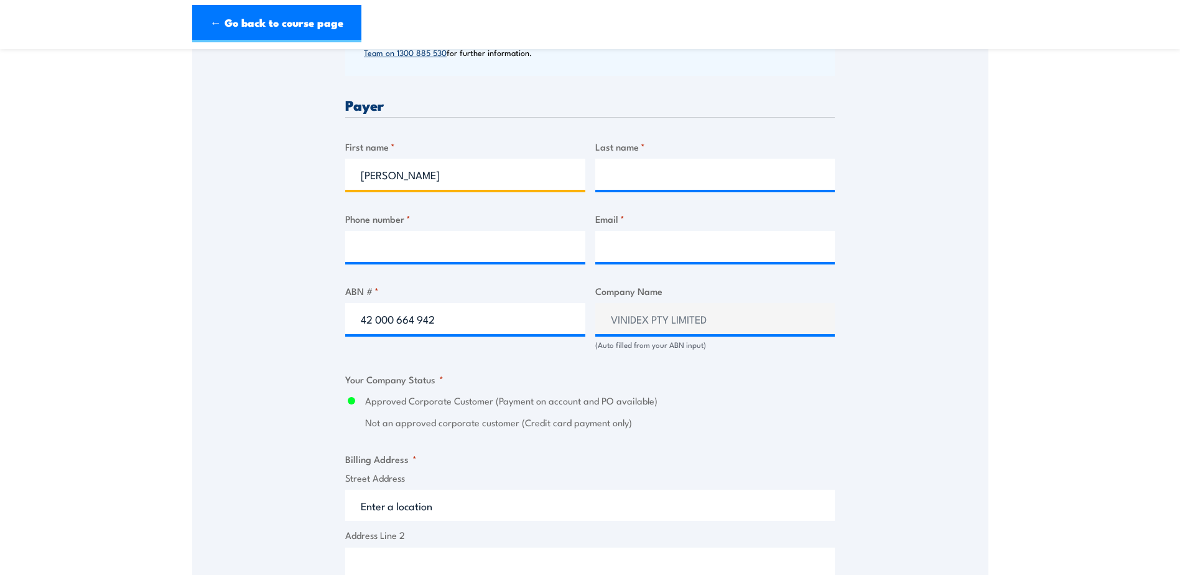
type input "Amanda"
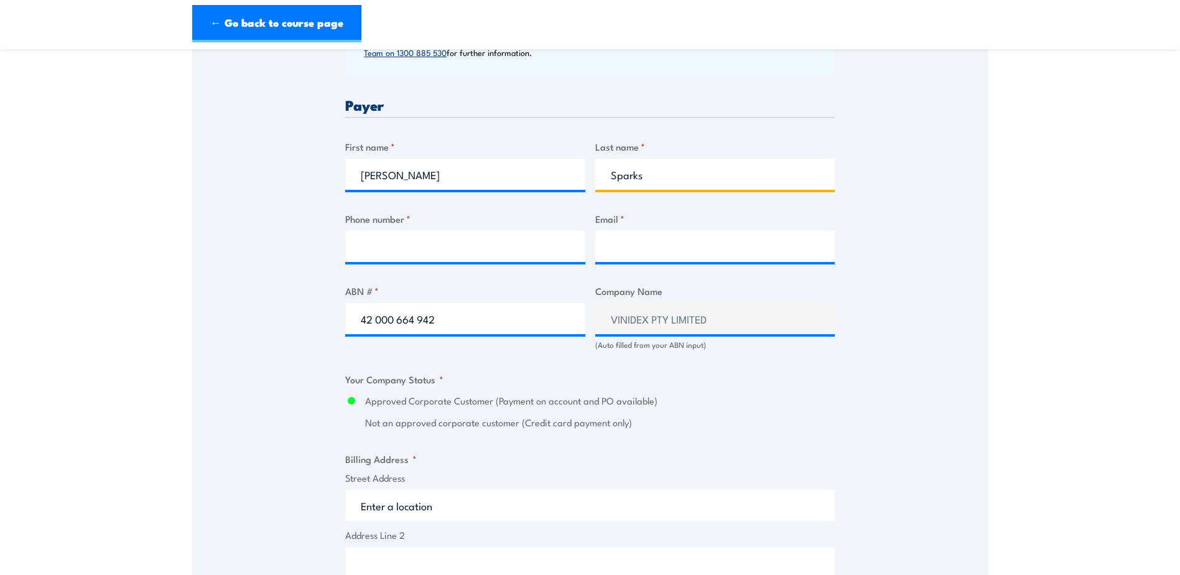
type input "Sparks"
click at [637, 229] on div "Email *" at bounding box center [715, 237] width 240 height 50
click at [639, 254] on input "Email *" at bounding box center [715, 246] width 240 height 31
paste input "ASparks@Vinidex.com.au"
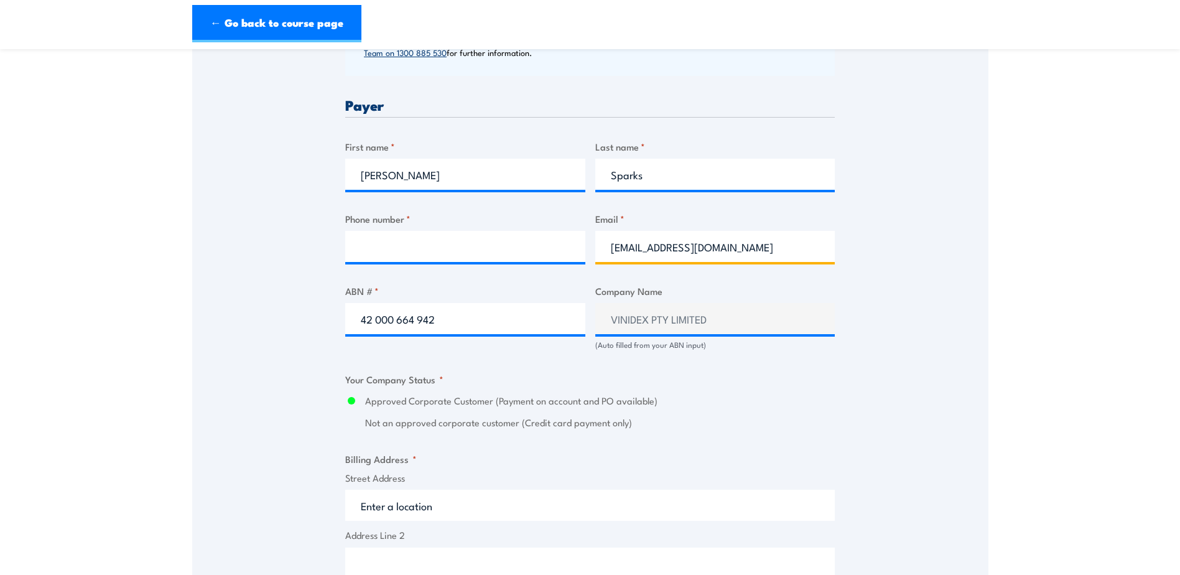
type input "ASparks@Vinidex.com.au"
click at [445, 243] on input "Phone number *" at bounding box center [465, 246] width 240 height 31
paste input "0407 483 163"
type input "0407 483 163"
click at [376, 503] on input "Street Address" at bounding box center [590, 505] width 490 height 31
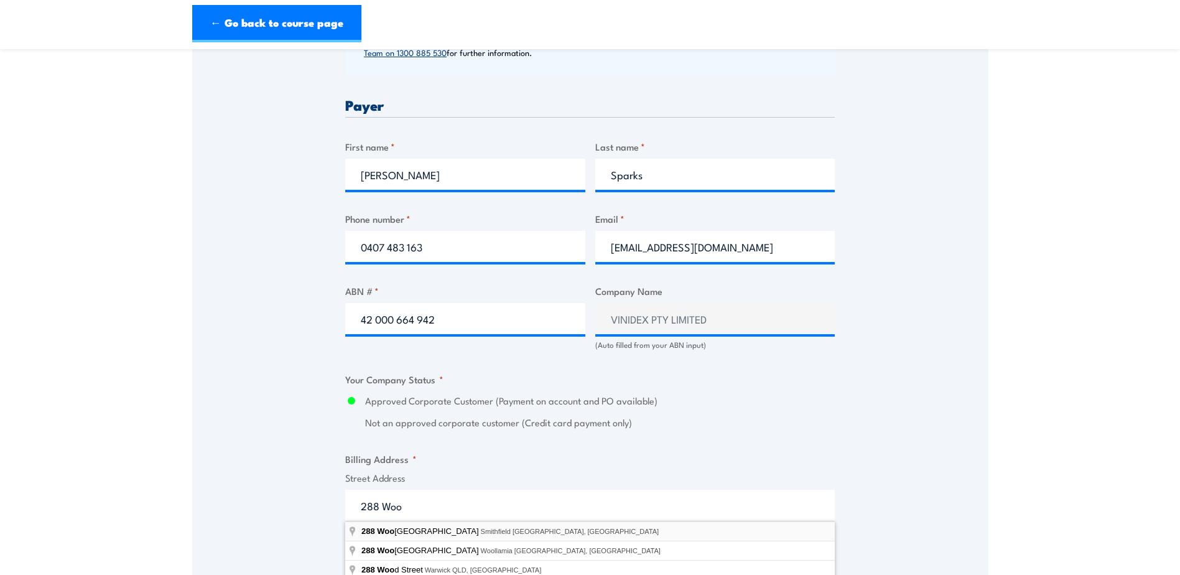
type input "288 Woodpark Road, Smithfield NSW, Australia"
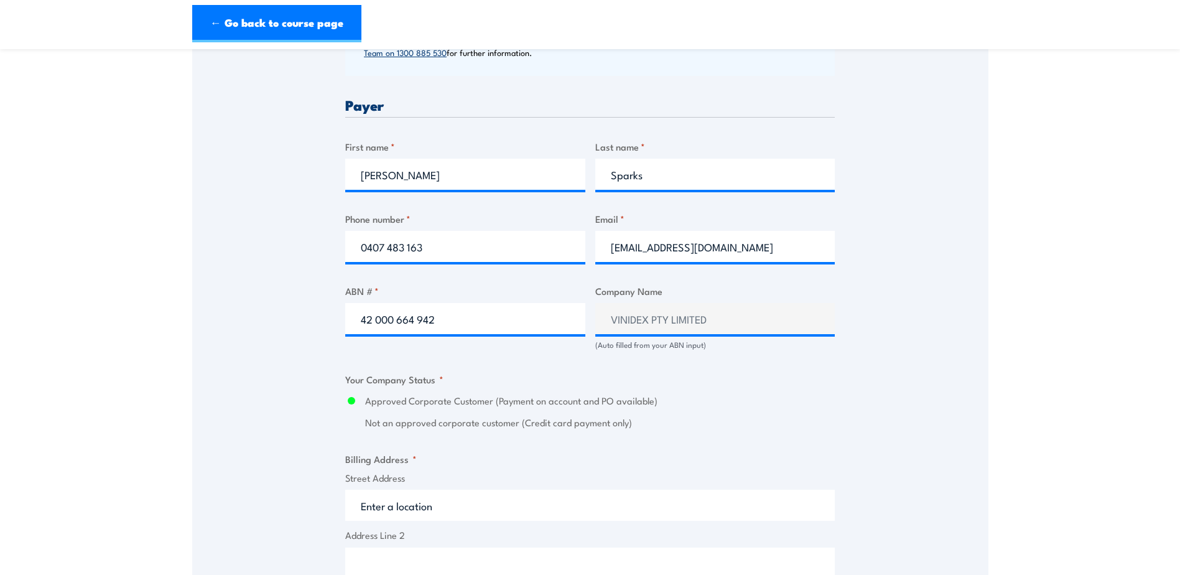
type input "288 Woodpark Rd"
type input "Smithfield"
type input "[GEOGRAPHIC_DATA]"
type input "2164"
select select "Australia"
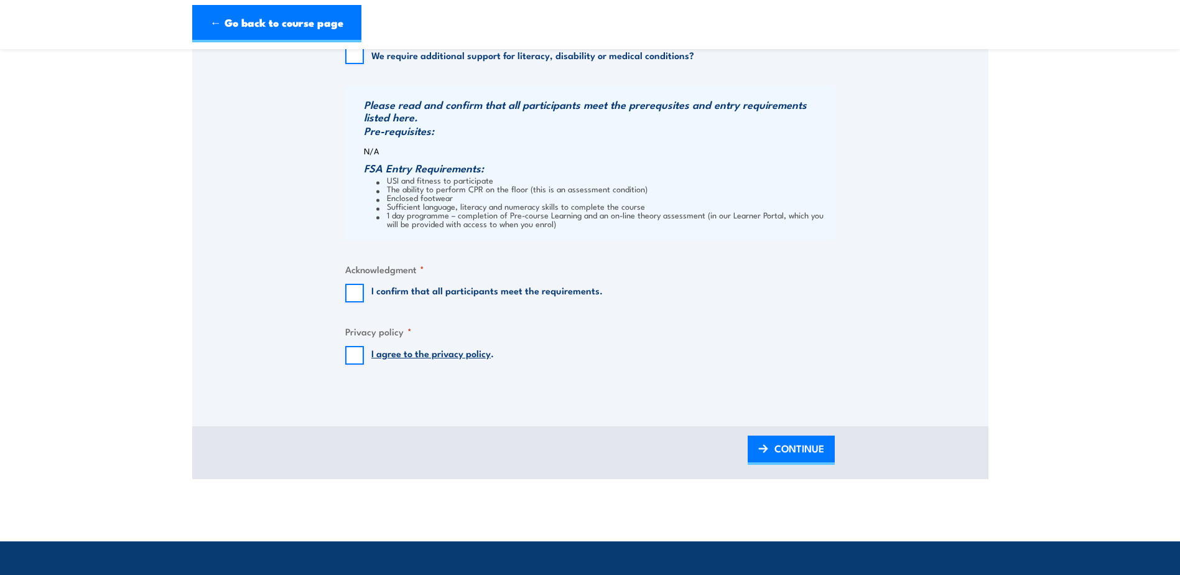
scroll to position [1306, 0]
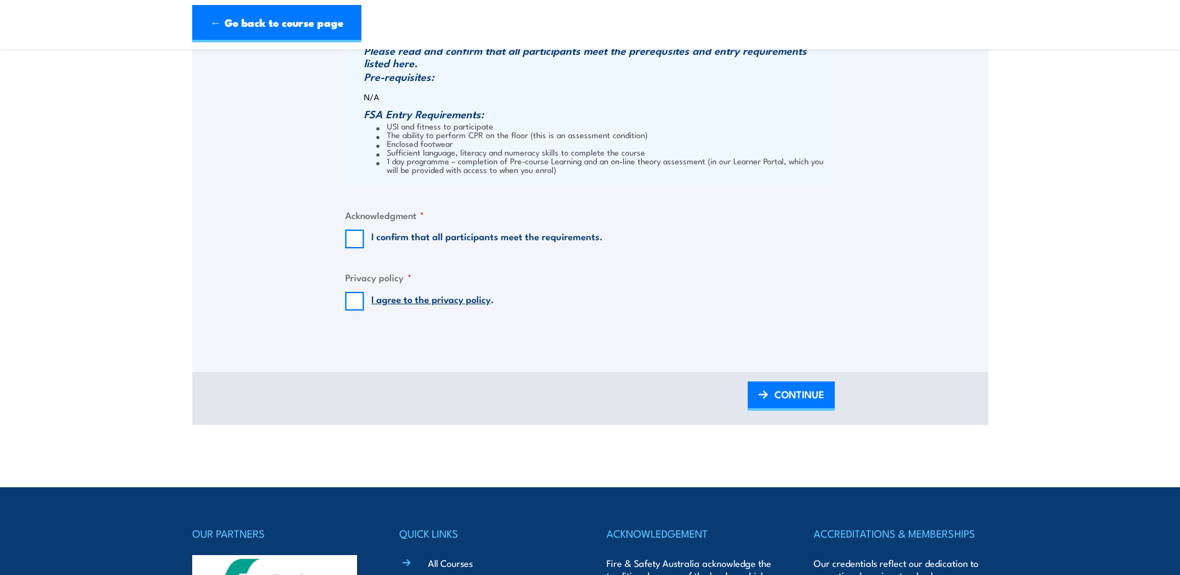
click at [356, 243] on input "I confirm that all participants meet the requirements." at bounding box center [354, 239] width 19 height 19
checkbox input "true"
click at [350, 302] on input "I agree to the privacy policy ." at bounding box center [354, 301] width 19 height 19
checkbox input "true"
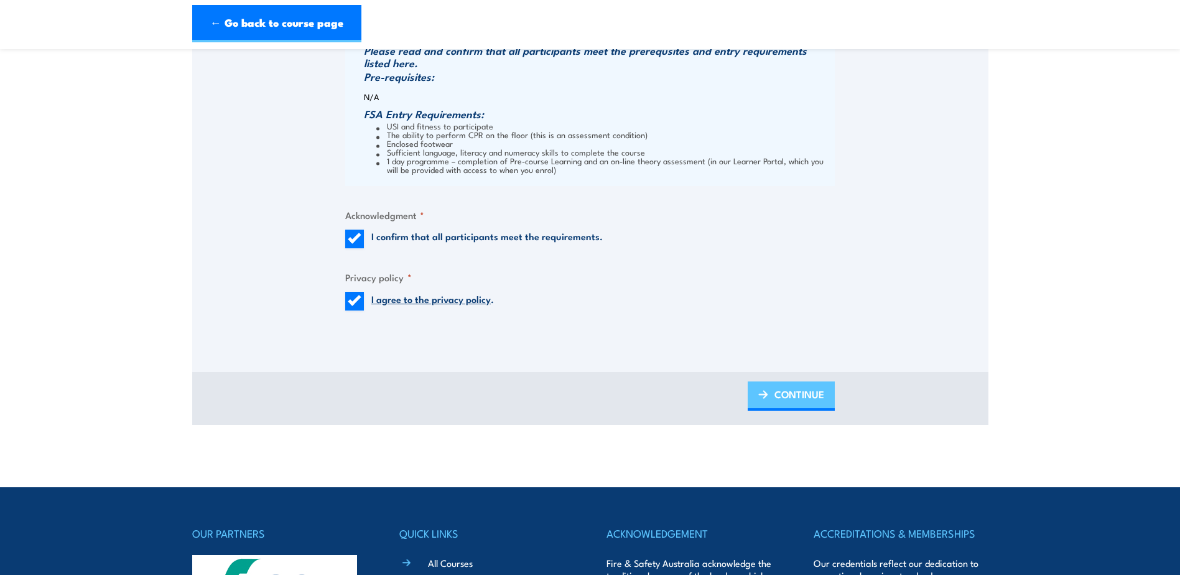
click at [776, 388] on span "CONTINUE" at bounding box center [800, 394] width 50 height 33
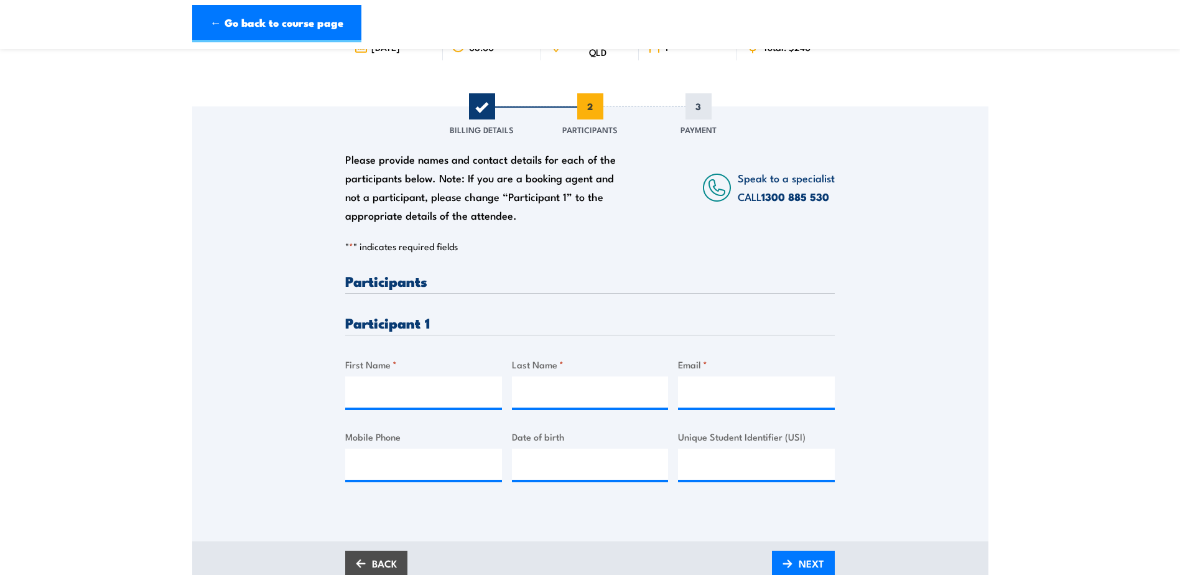
scroll to position [124, 0]
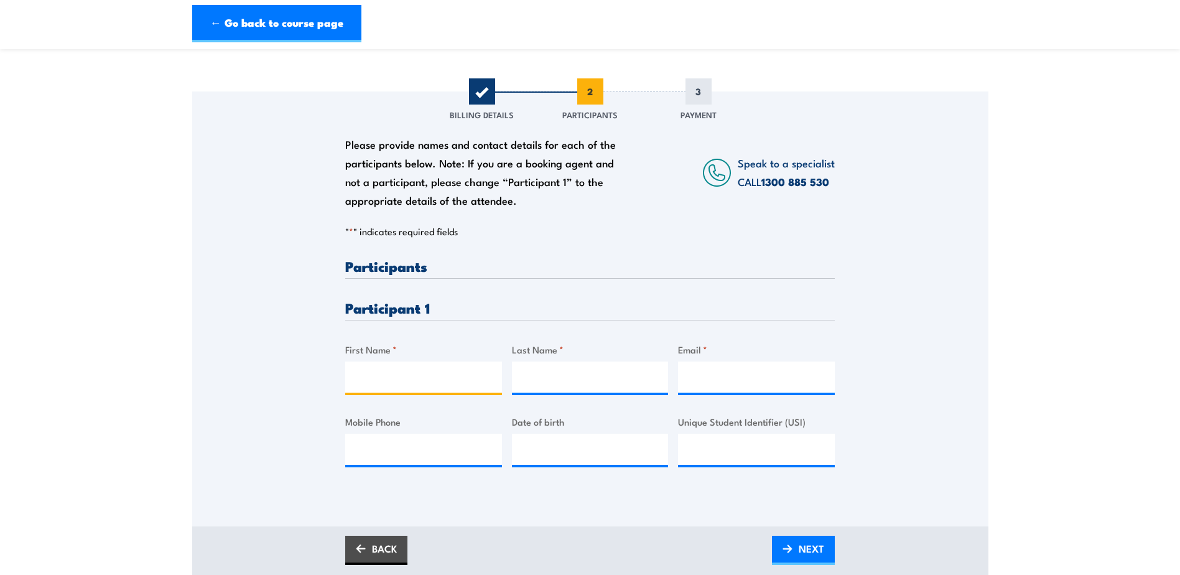
click at [419, 372] on input "First Name *" at bounding box center [423, 376] width 157 height 31
paste input "Nikolay"
type input "Nikolay"
drag, startPoint x: 583, startPoint y: 375, endPoint x: 600, endPoint y: 381, distance: 18.5
click at [583, 375] on input "Last Name *" at bounding box center [590, 376] width 157 height 31
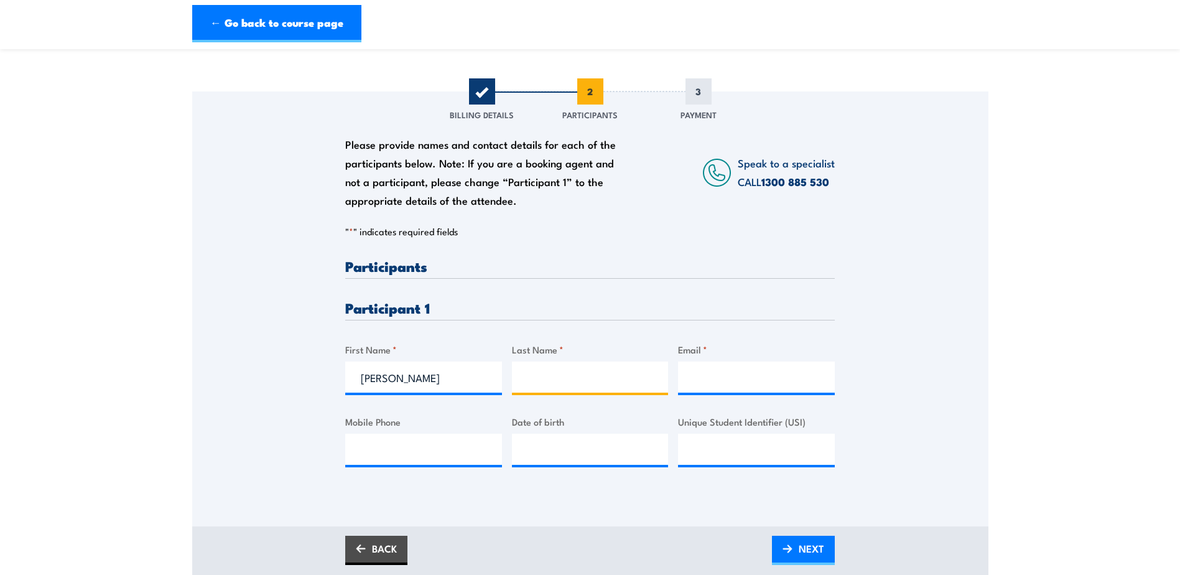
paste input "Pasishnichenko"
type input "Pasishnichenko"
click at [762, 390] on input "Email *" at bounding box center [756, 376] width 157 height 31
paste input "npasishnichenko@vinidex.com.au"
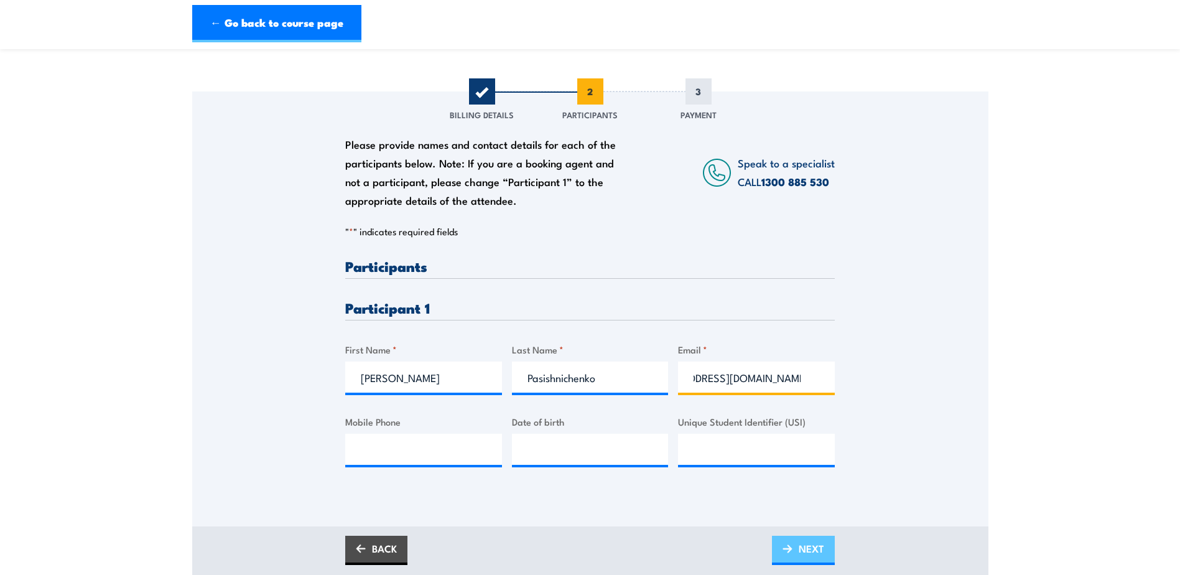
type input "npasishnichenko@vinidex.com.au"
click at [801, 557] on span "NEXT" at bounding box center [812, 548] width 26 height 33
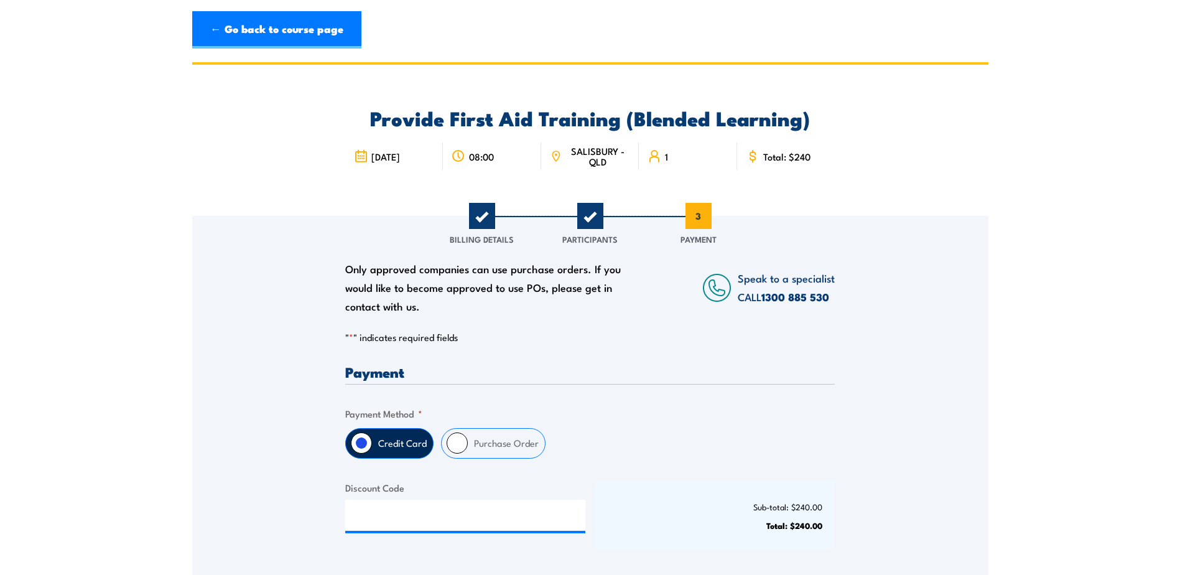
click at [457, 443] on input "Purchase Order" at bounding box center [457, 442] width 21 height 21
radio input "true"
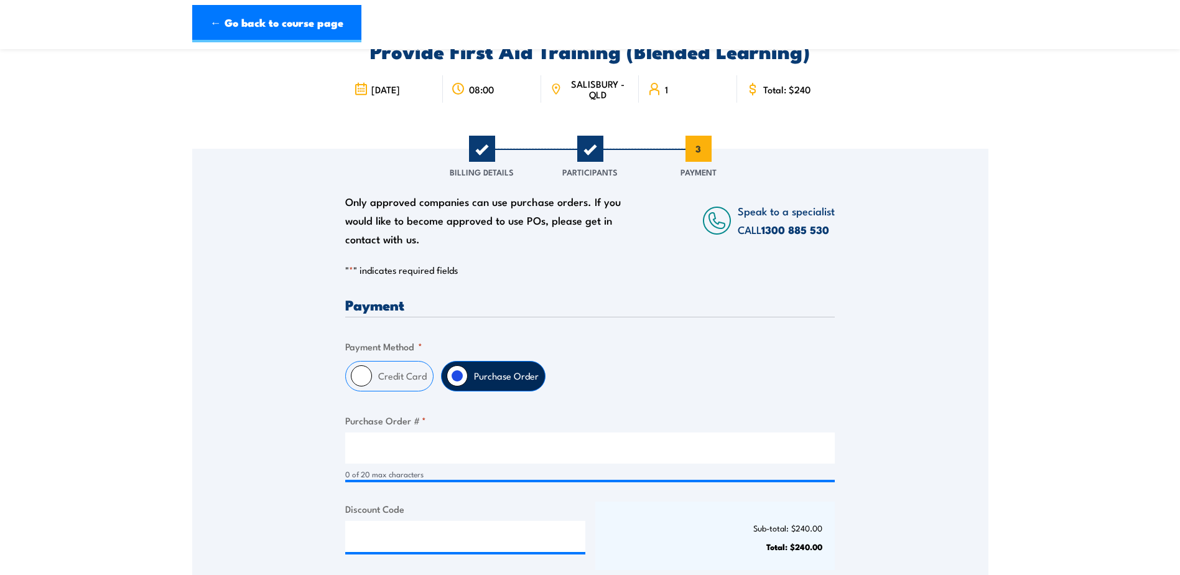
scroll to position [187, 0]
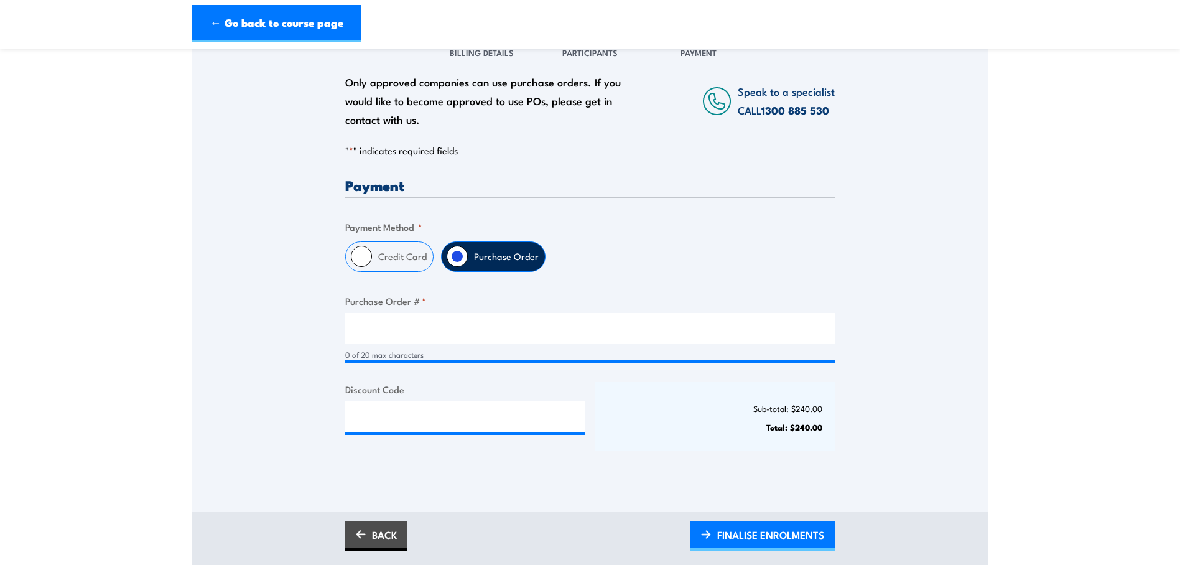
drag, startPoint x: 381, startPoint y: 345, endPoint x: 386, endPoint y: 334, distance: 11.4
click at [381, 345] on div "0 of 20 max characters" at bounding box center [590, 337] width 490 height 48
click at [387, 324] on input "Purchase Order # *" at bounding box center [590, 328] width 490 height 31
paste input "4500024086"
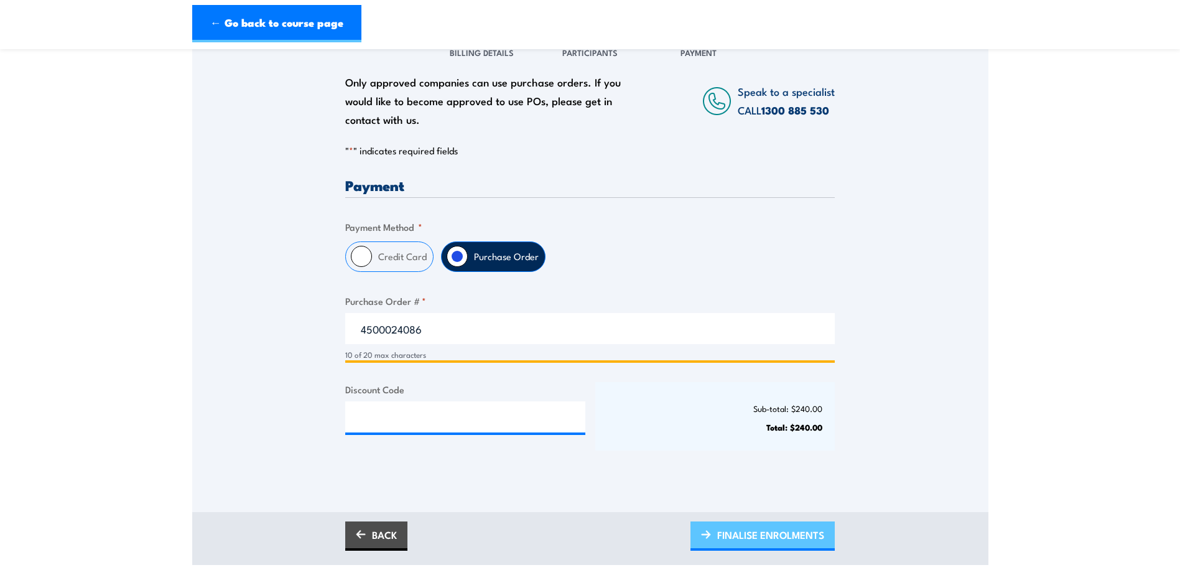
type input "4500024086"
click at [762, 531] on span "FINALISE ENROLMENTS" at bounding box center [770, 534] width 107 height 33
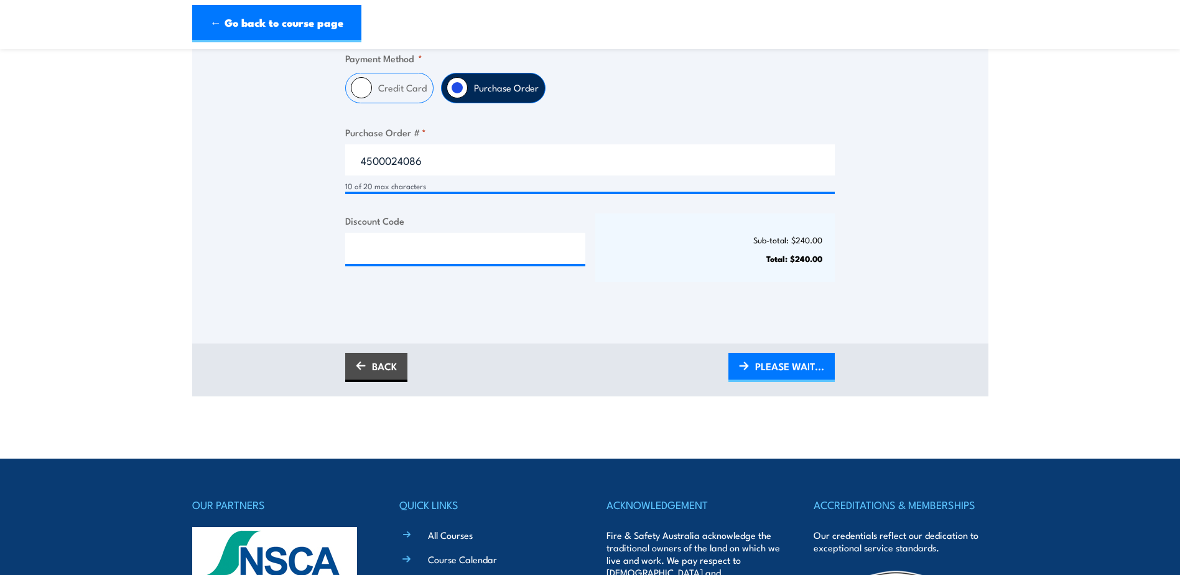
scroll to position [435, 0]
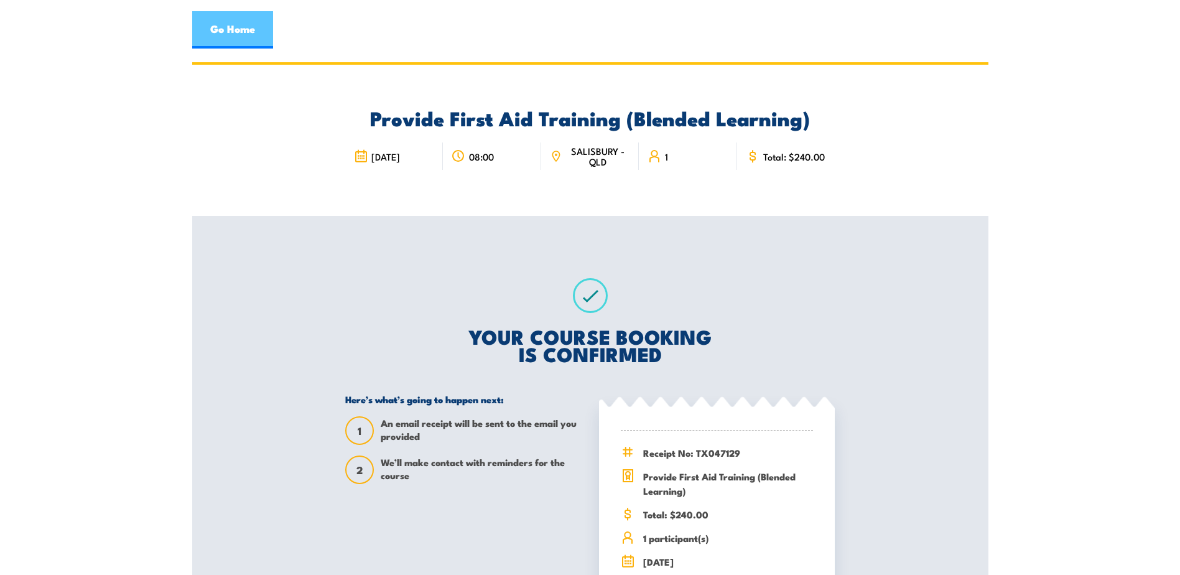
click at [217, 23] on link "Go Home" at bounding box center [232, 29] width 81 height 37
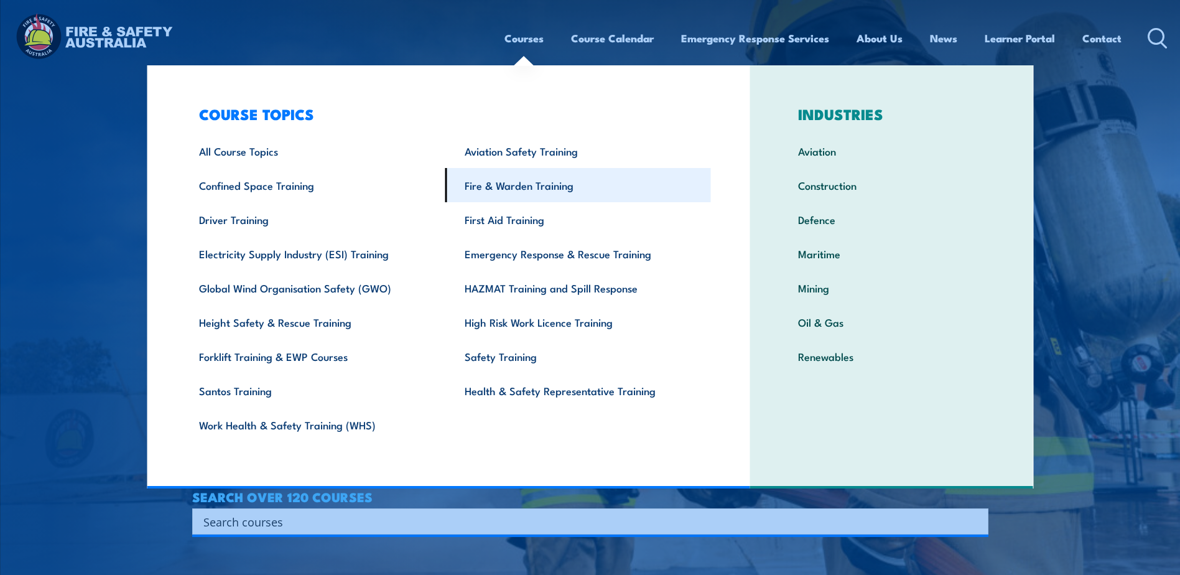
click at [508, 191] on link "Fire & Warden Training" at bounding box center [578, 185] width 266 height 34
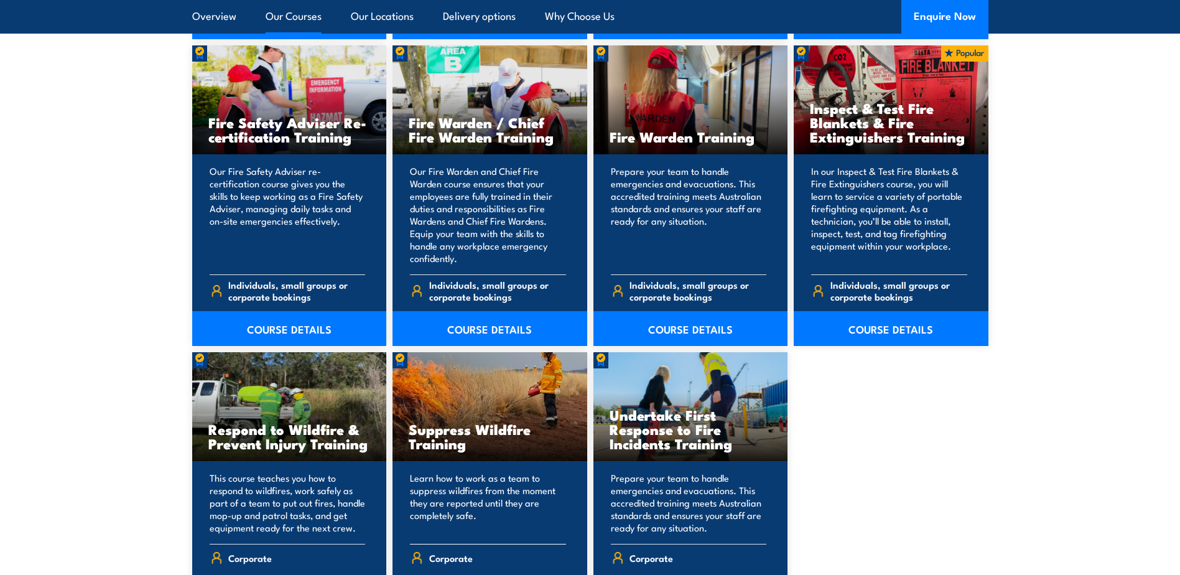
scroll to position [1617, 0]
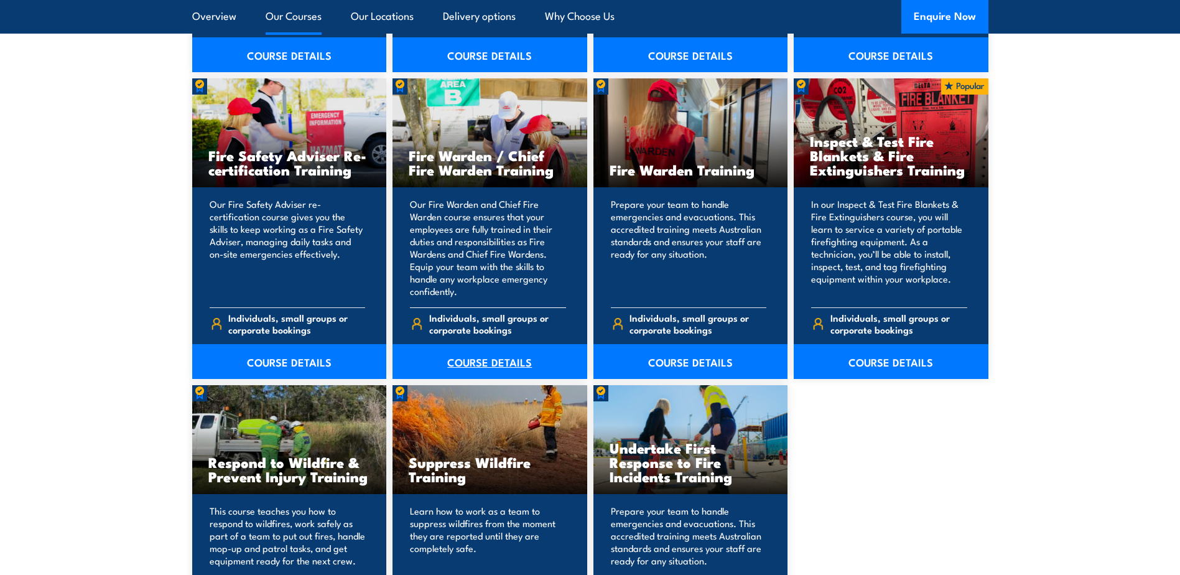
click at [480, 365] on link "COURSE DETAILS" at bounding box center [490, 361] width 195 height 35
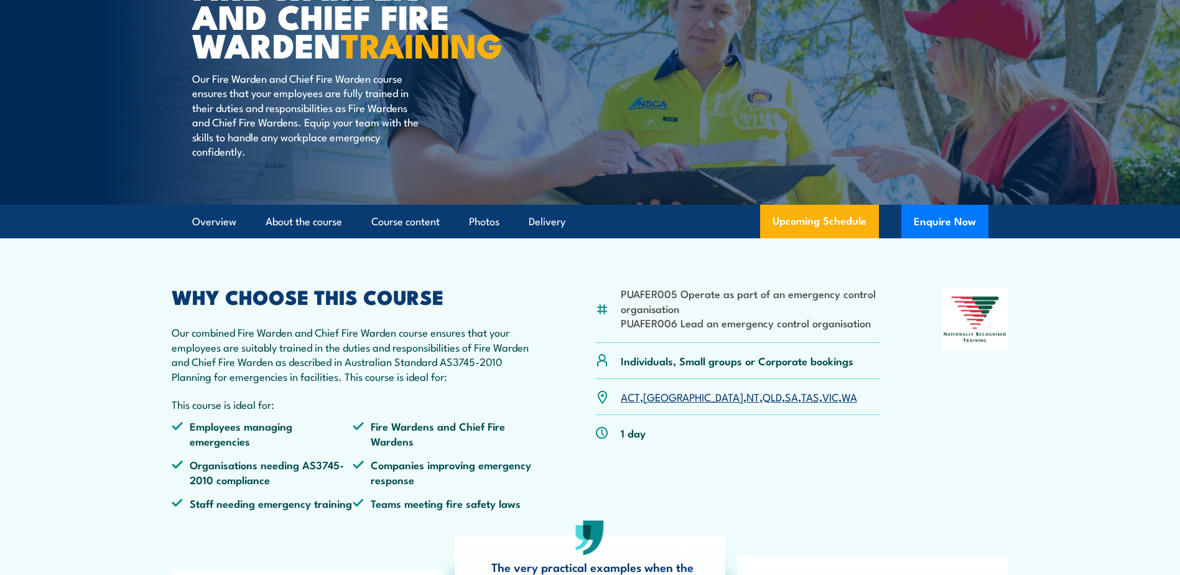
scroll to position [187, 0]
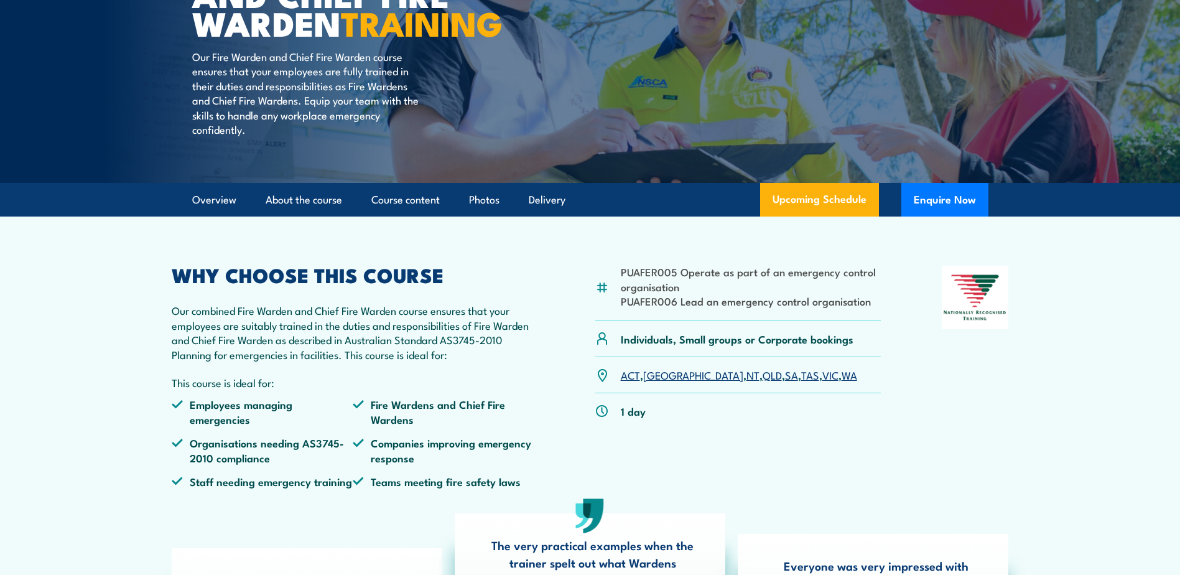
click at [763, 382] on link "QLD" at bounding box center [772, 374] width 19 height 15
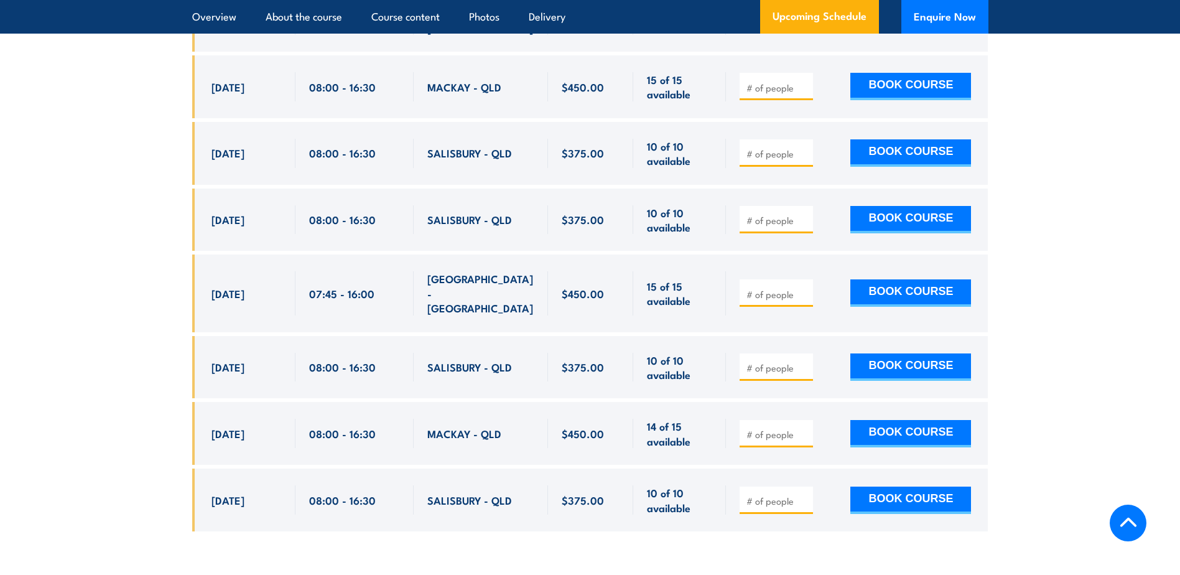
scroll to position [2701, 0]
